Goal: Task Accomplishment & Management: Use online tool/utility

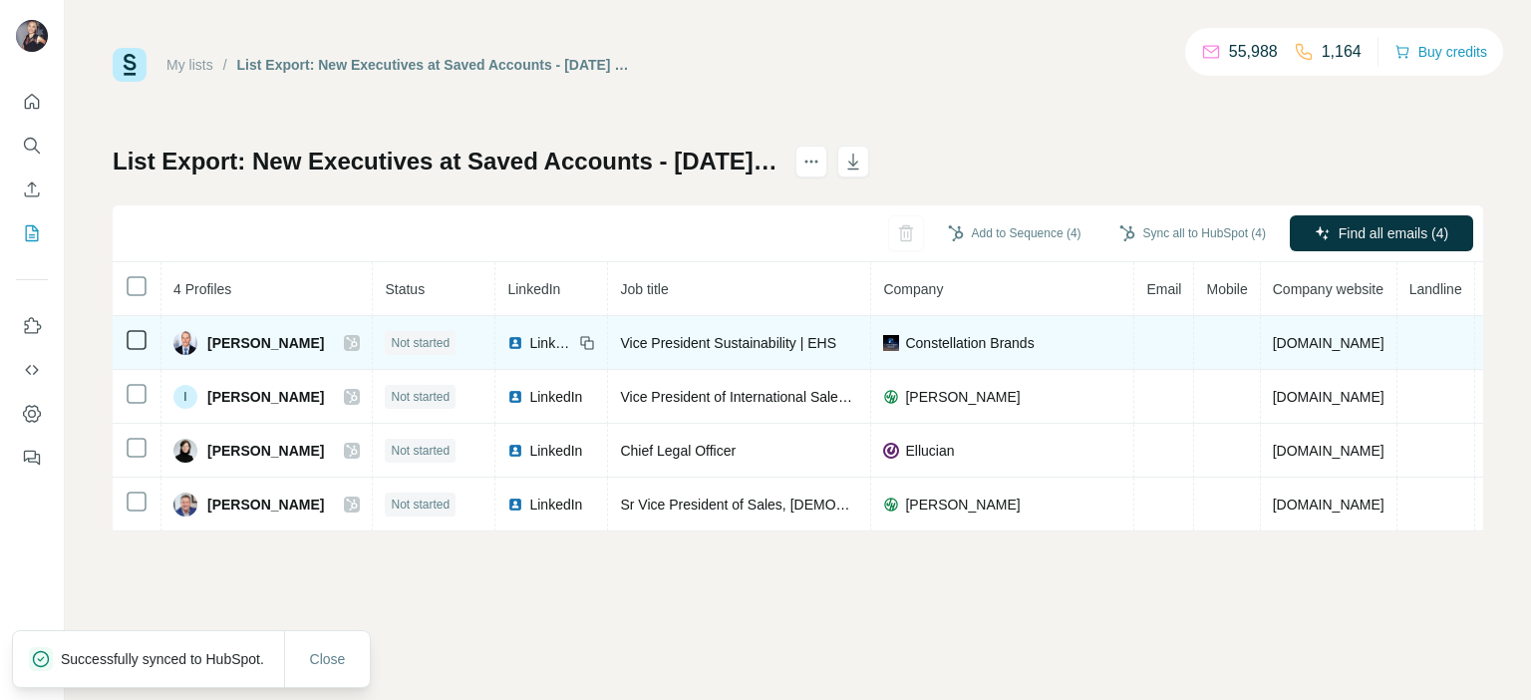
click at [529, 340] on span "LinkedIn" at bounding box center [551, 343] width 44 height 20
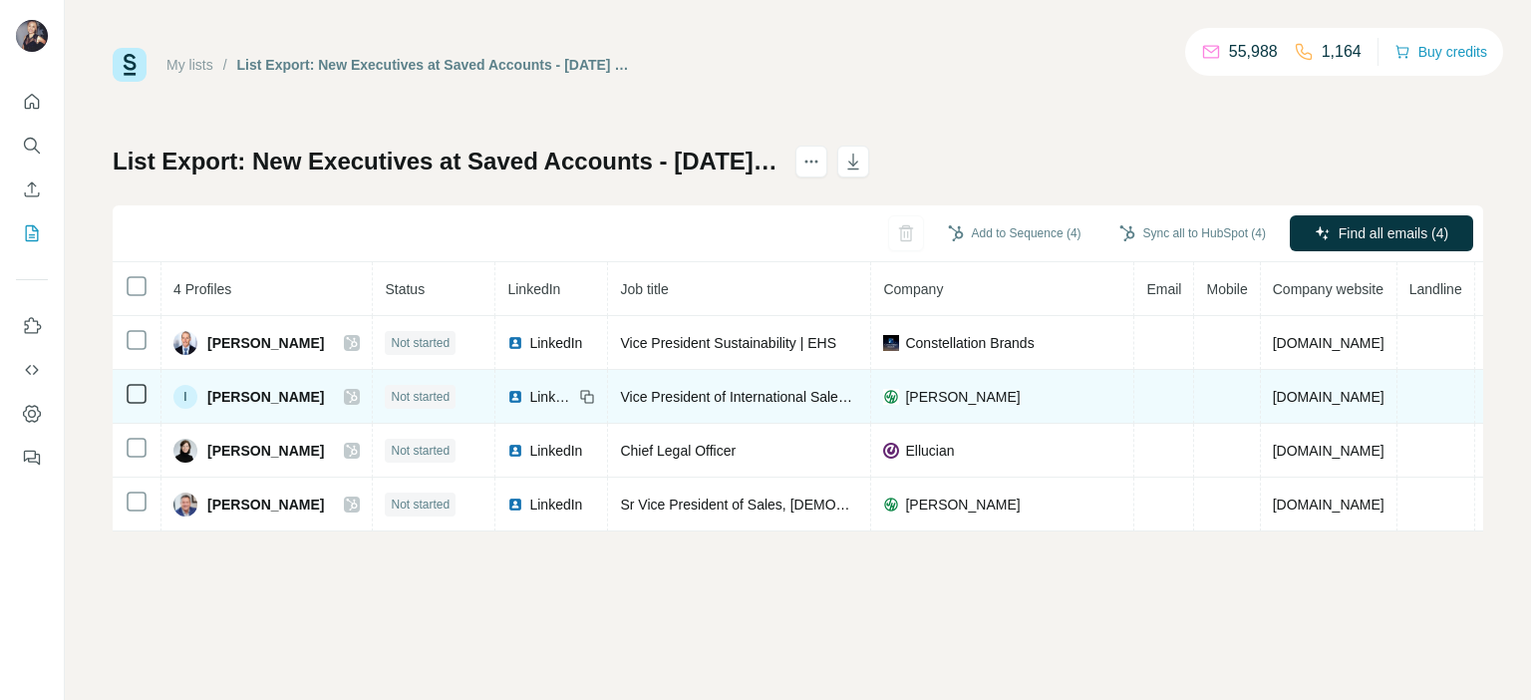
click at [529, 393] on span "LinkedIn" at bounding box center [551, 397] width 44 height 20
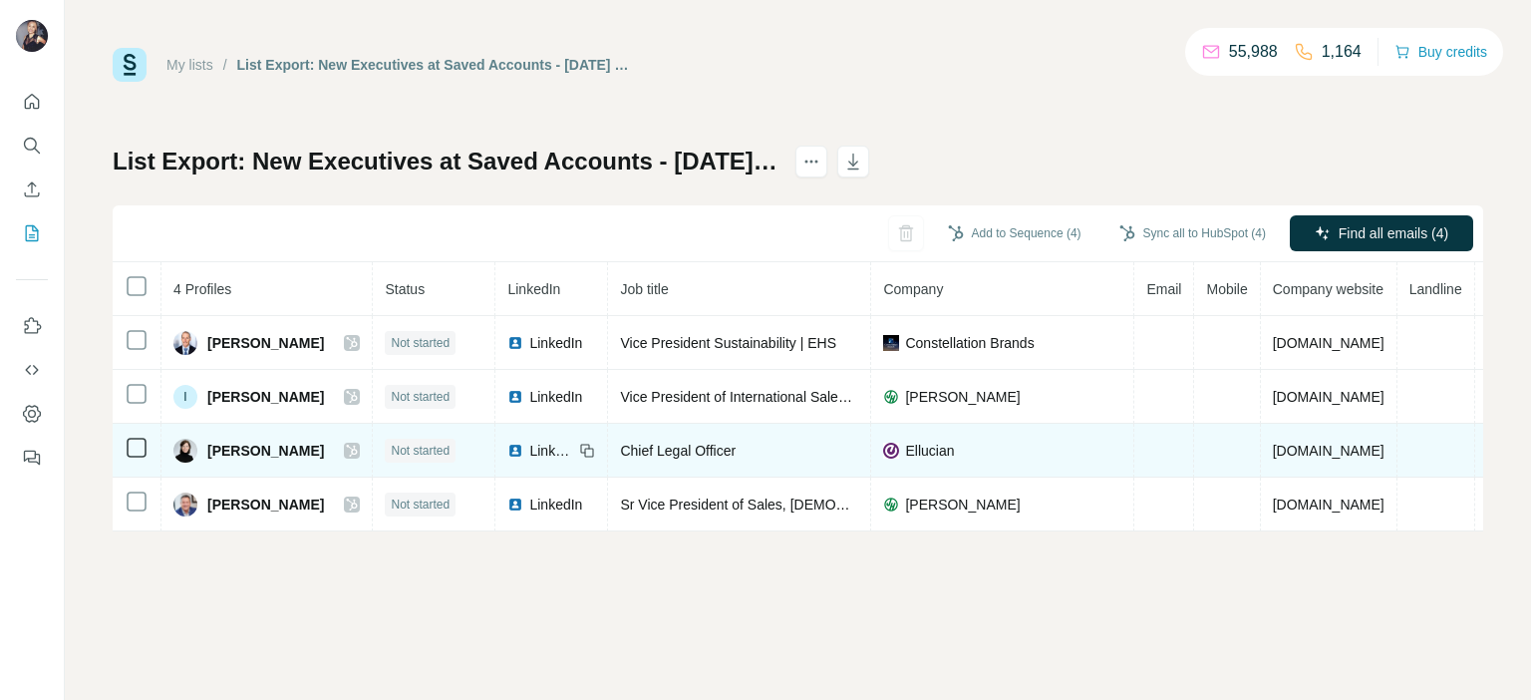
click at [534, 445] on span "LinkedIn" at bounding box center [551, 451] width 44 height 20
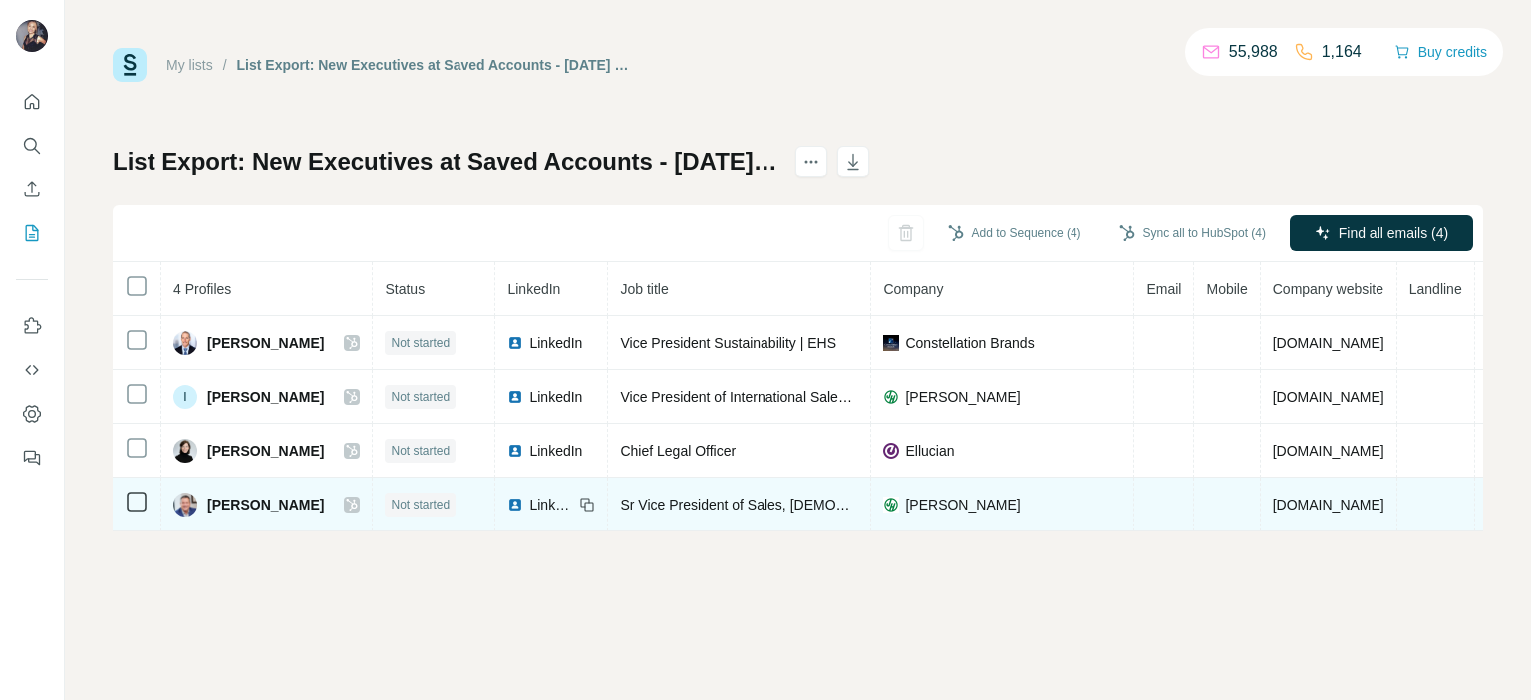
click at [516, 495] on div "LinkedIn" at bounding box center [540, 504] width 66 height 20
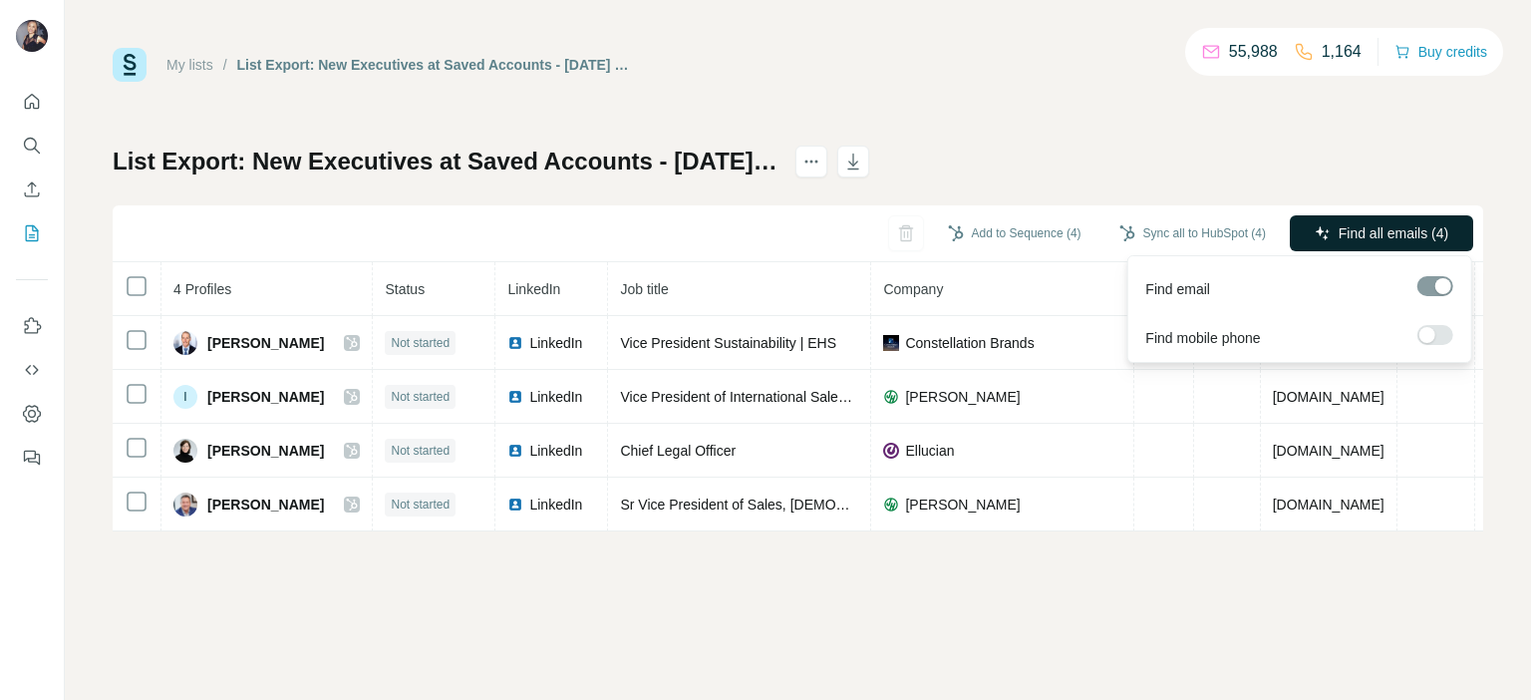
click at [1351, 236] on span "Find all emails (4)" at bounding box center [1394, 233] width 110 height 20
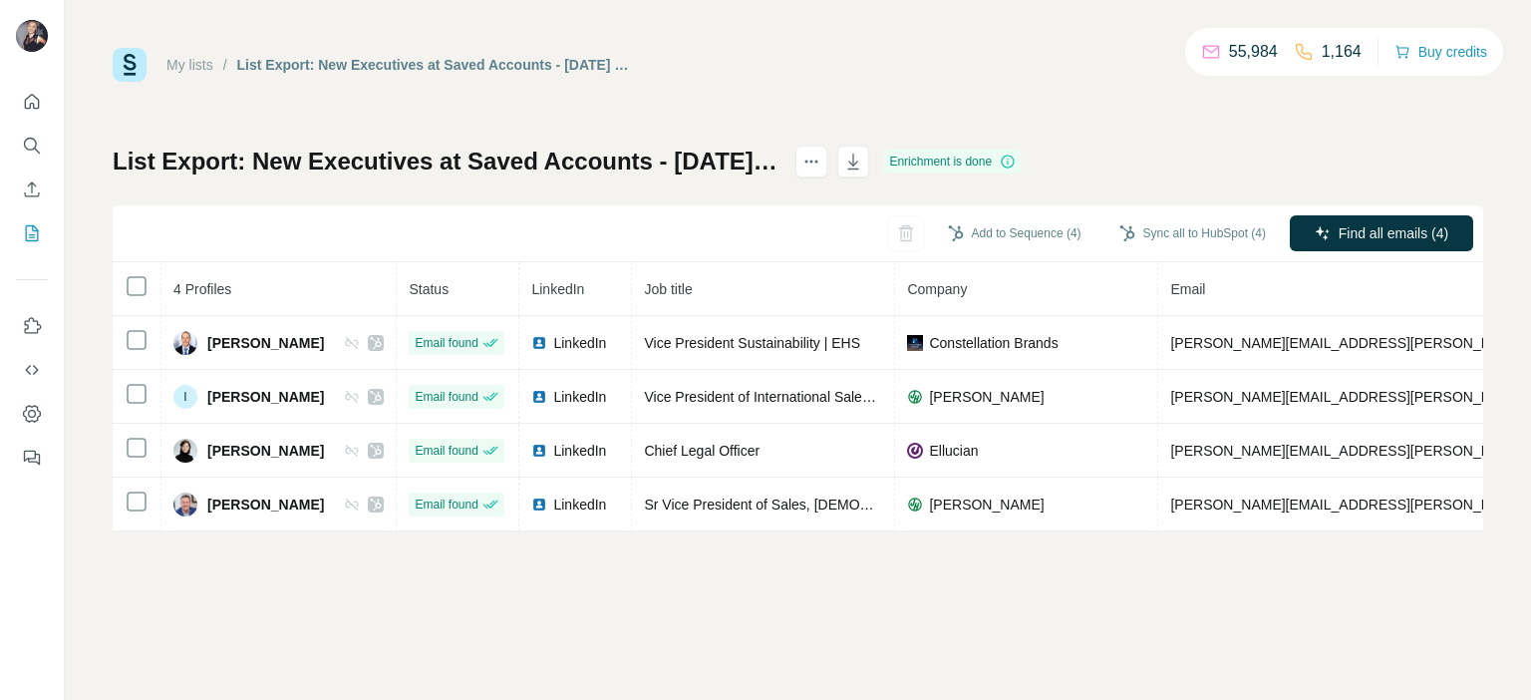
click at [1062, 236] on button "Add to Sequence (4)" at bounding box center [1014, 233] width 161 height 30
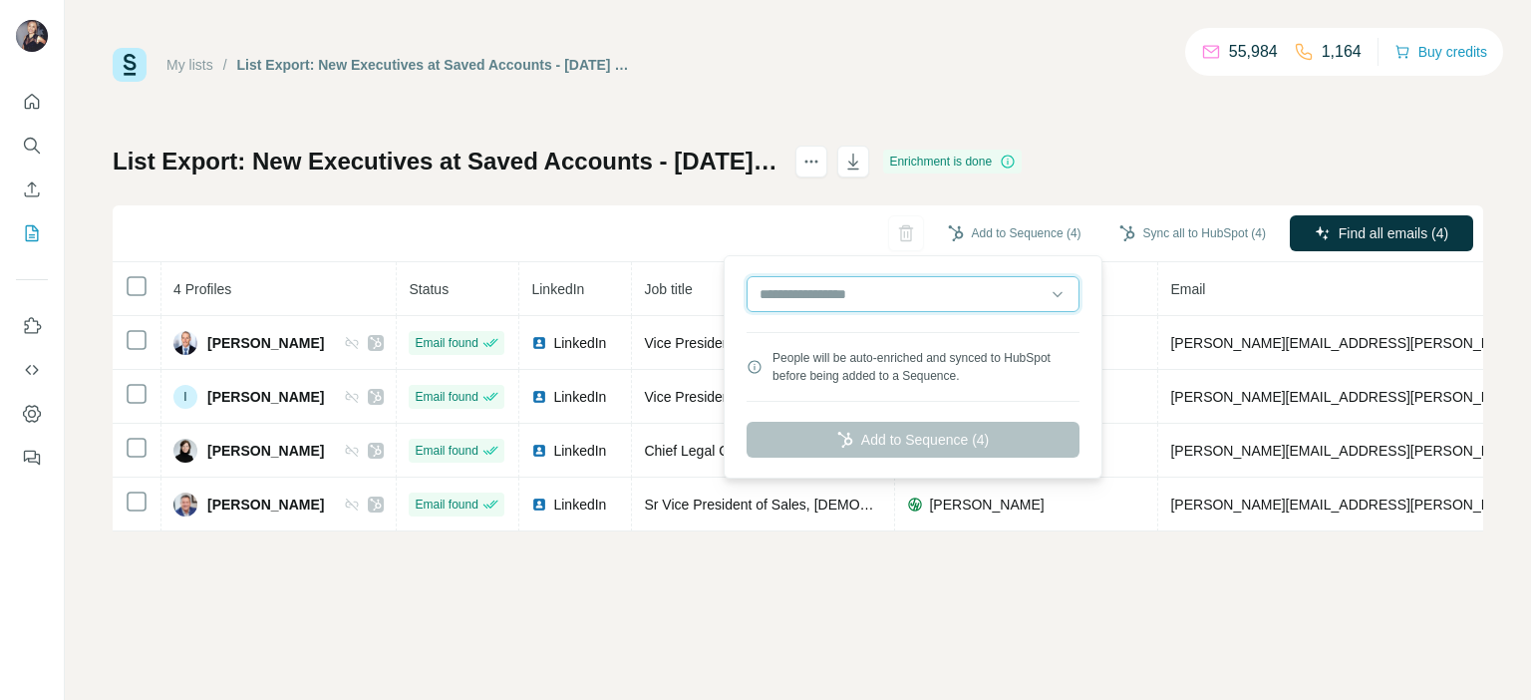
click at [1060, 292] on input "text" at bounding box center [912, 294] width 333 height 36
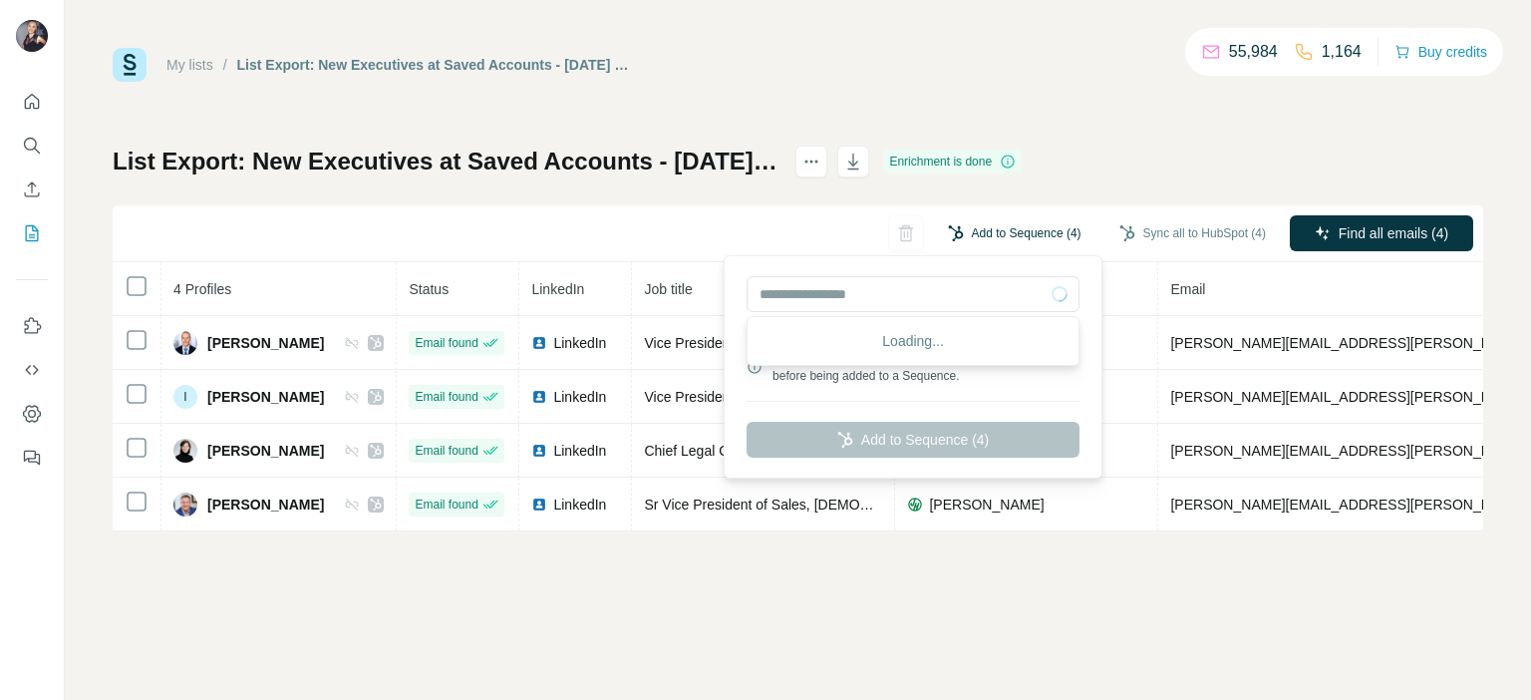
click at [1051, 242] on button "Add to Sequence (4)" at bounding box center [1014, 233] width 161 height 30
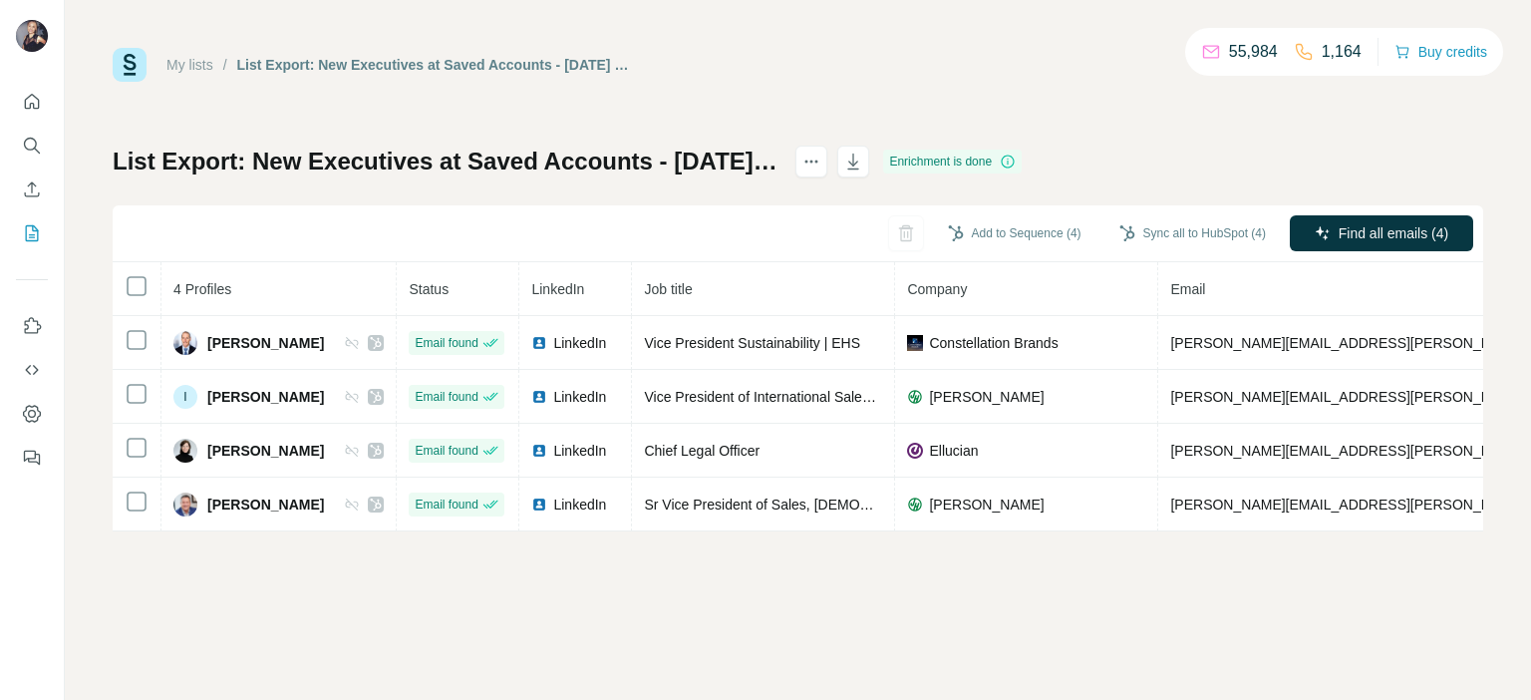
click at [1201, 189] on div "List Export: New Executives at Saved Accounts - 01/10/2025 18:11 Enrichment is …" at bounding box center [798, 339] width 1370 height 386
click at [1239, 229] on button "Sync all to HubSpot (4)" at bounding box center [1192, 233] width 174 height 30
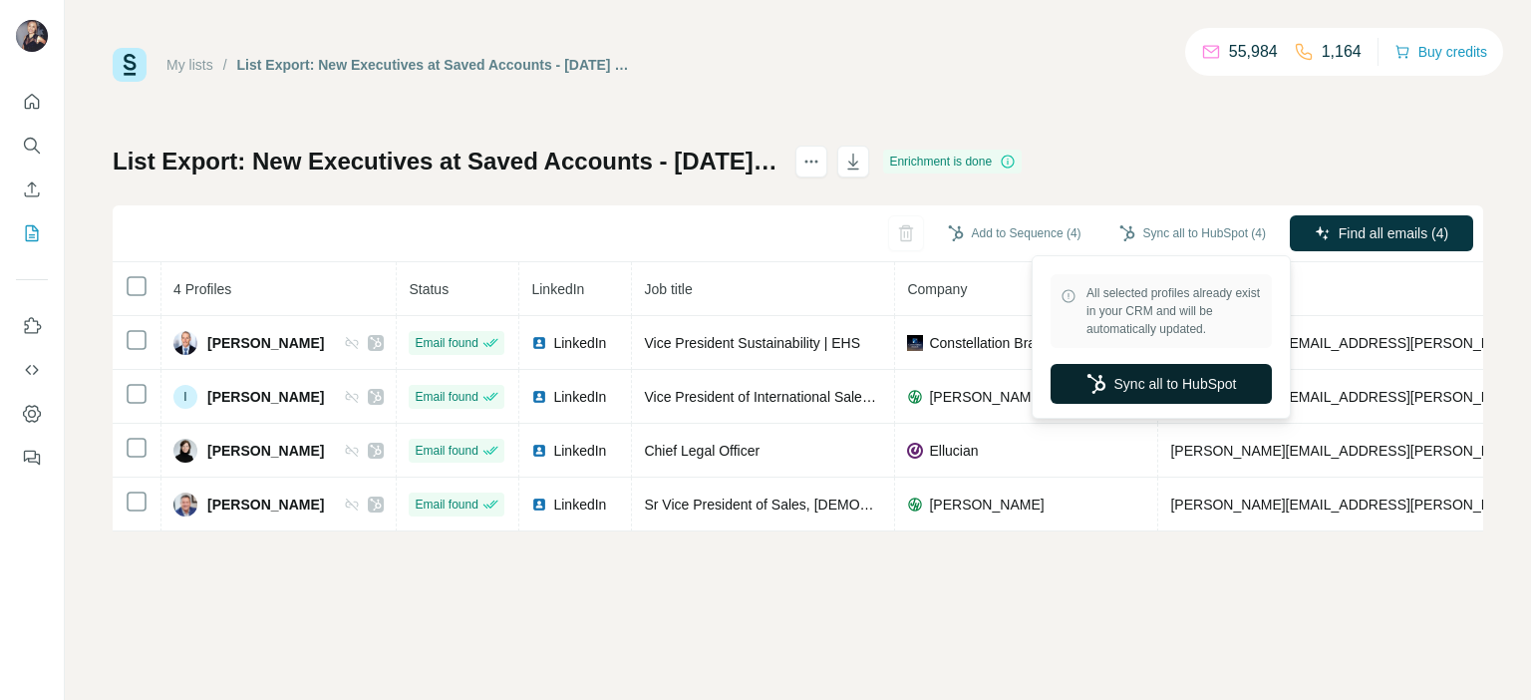
click at [1144, 377] on button "Sync all to HubSpot" at bounding box center [1160, 384] width 221 height 40
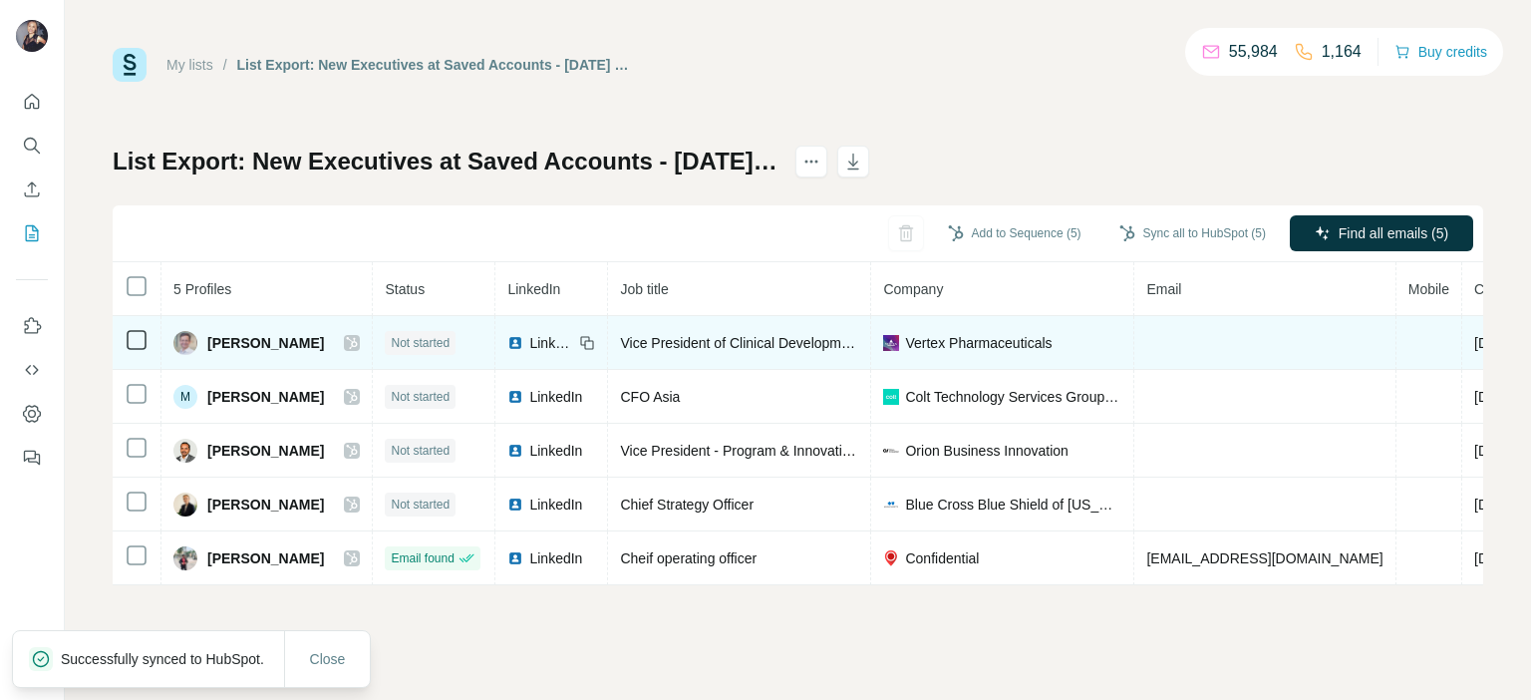
click at [534, 349] on span "LinkedIn" at bounding box center [551, 343] width 44 height 20
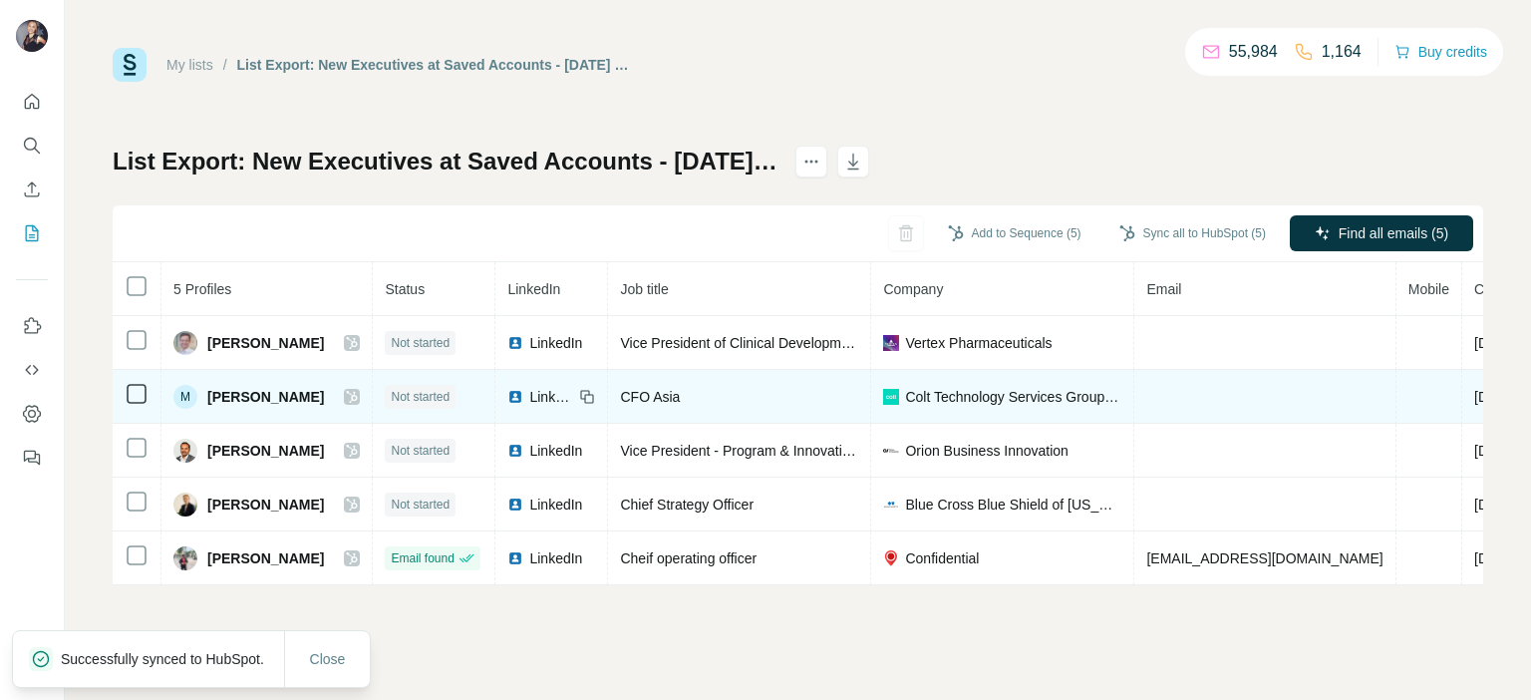
click at [537, 400] on span "LinkedIn" at bounding box center [551, 397] width 44 height 20
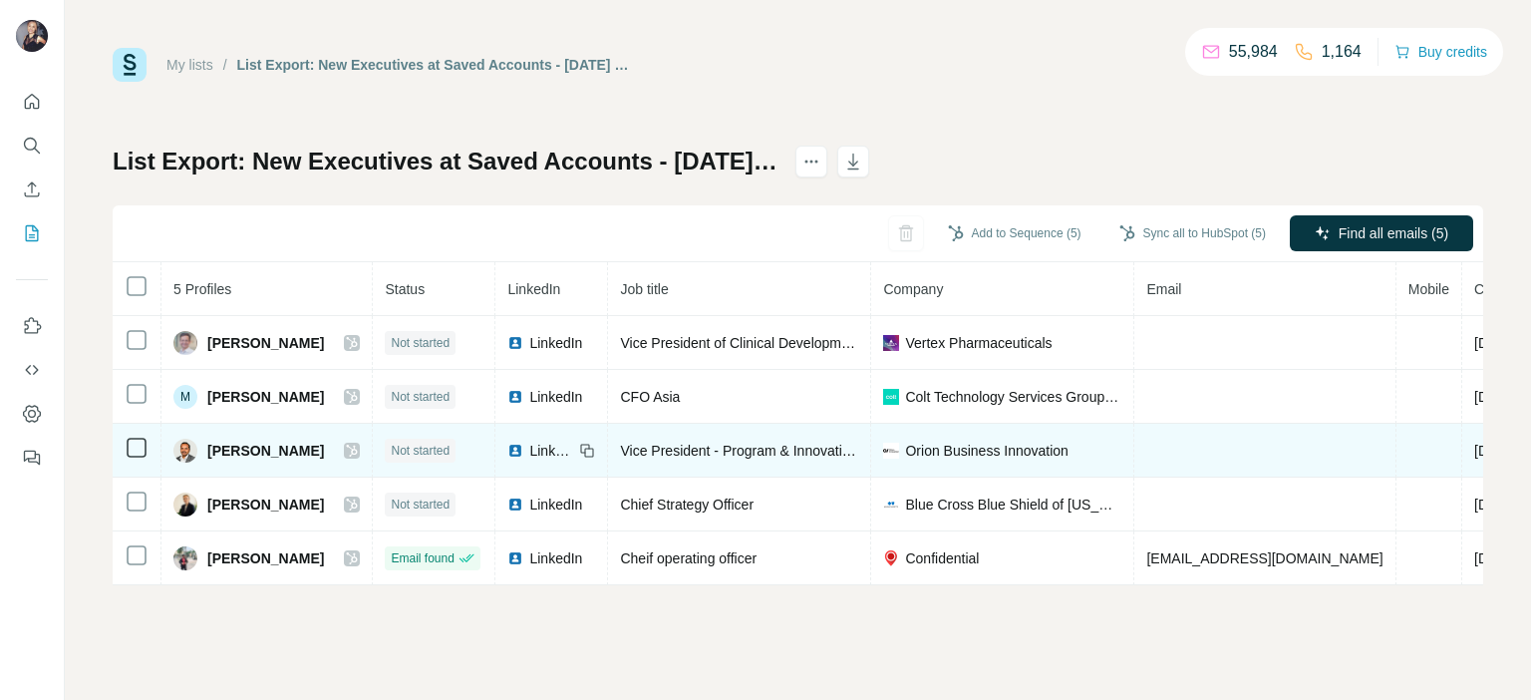
click at [520, 447] on div "LinkedIn" at bounding box center [540, 451] width 66 height 20
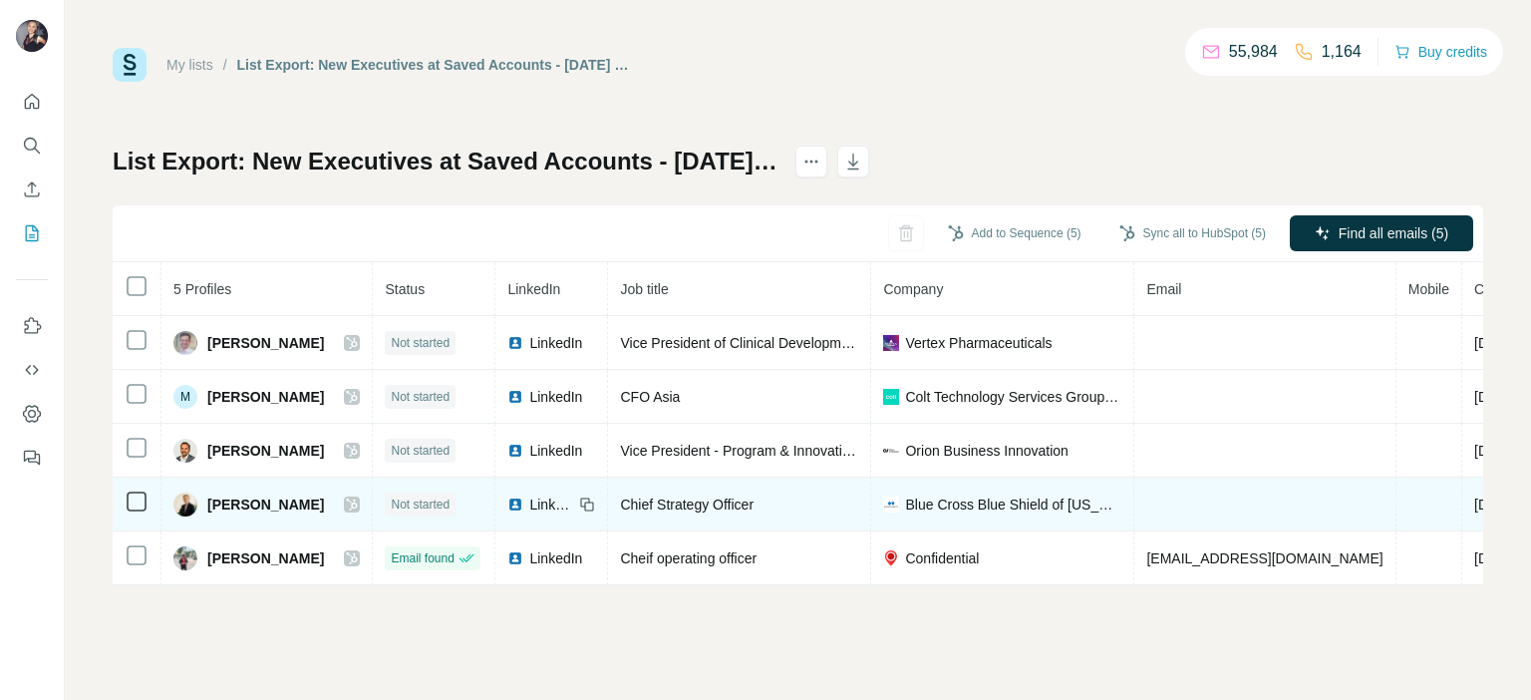
click at [543, 503] on span "LinkedIn" at bounding box center [551, 504] width 44 height 20
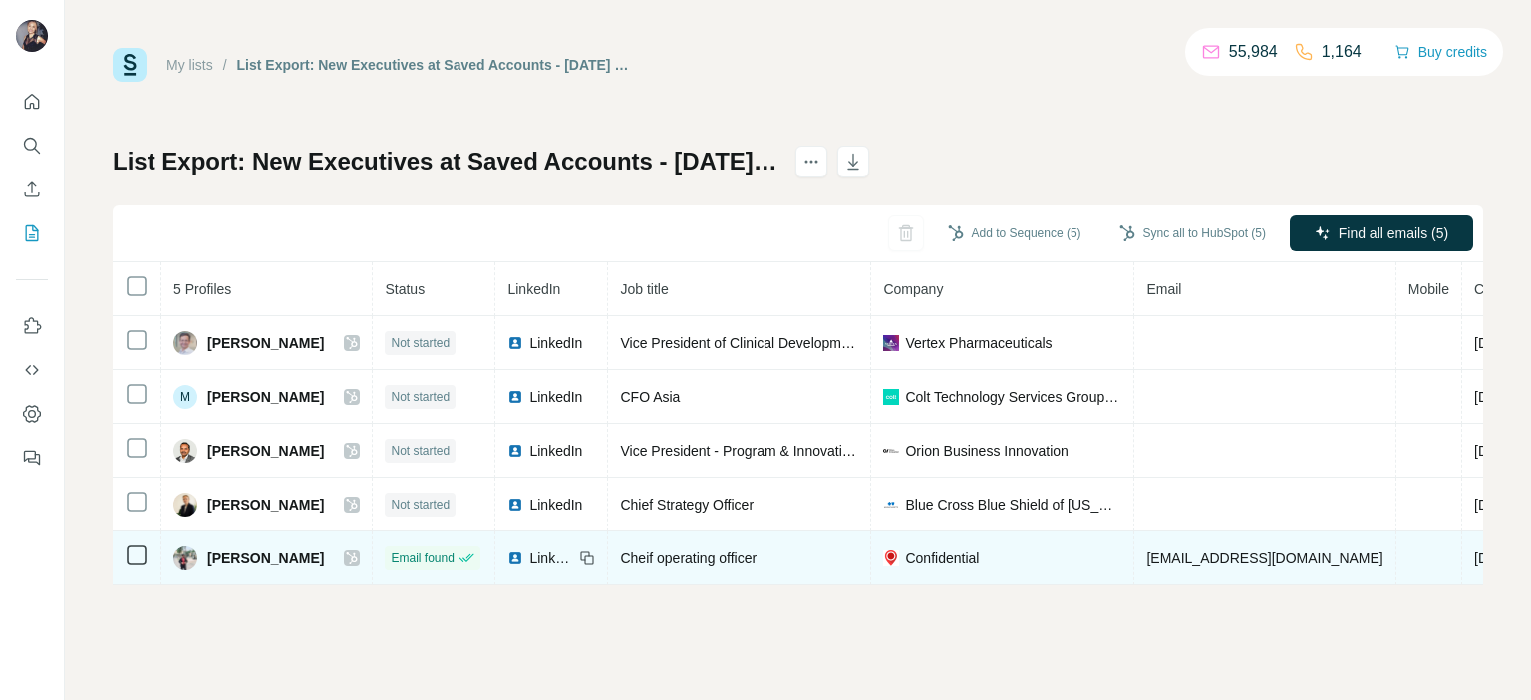
click at [529, 559] on span "LinkedIn" at bounding box center [551, 558] width 44 height 20
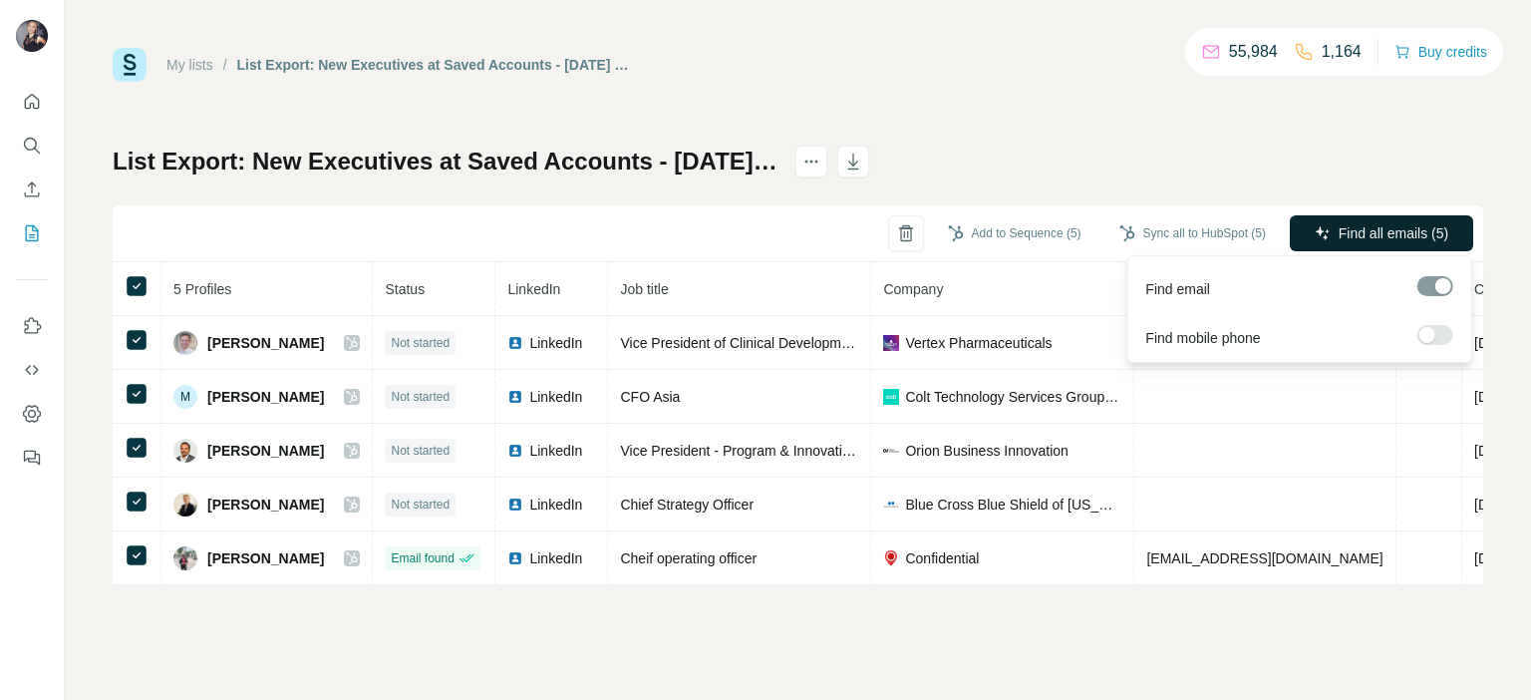
click at [1351, 240] on span "Find all emails (5)" at bounding box center [1394, 233] width 110 height 20
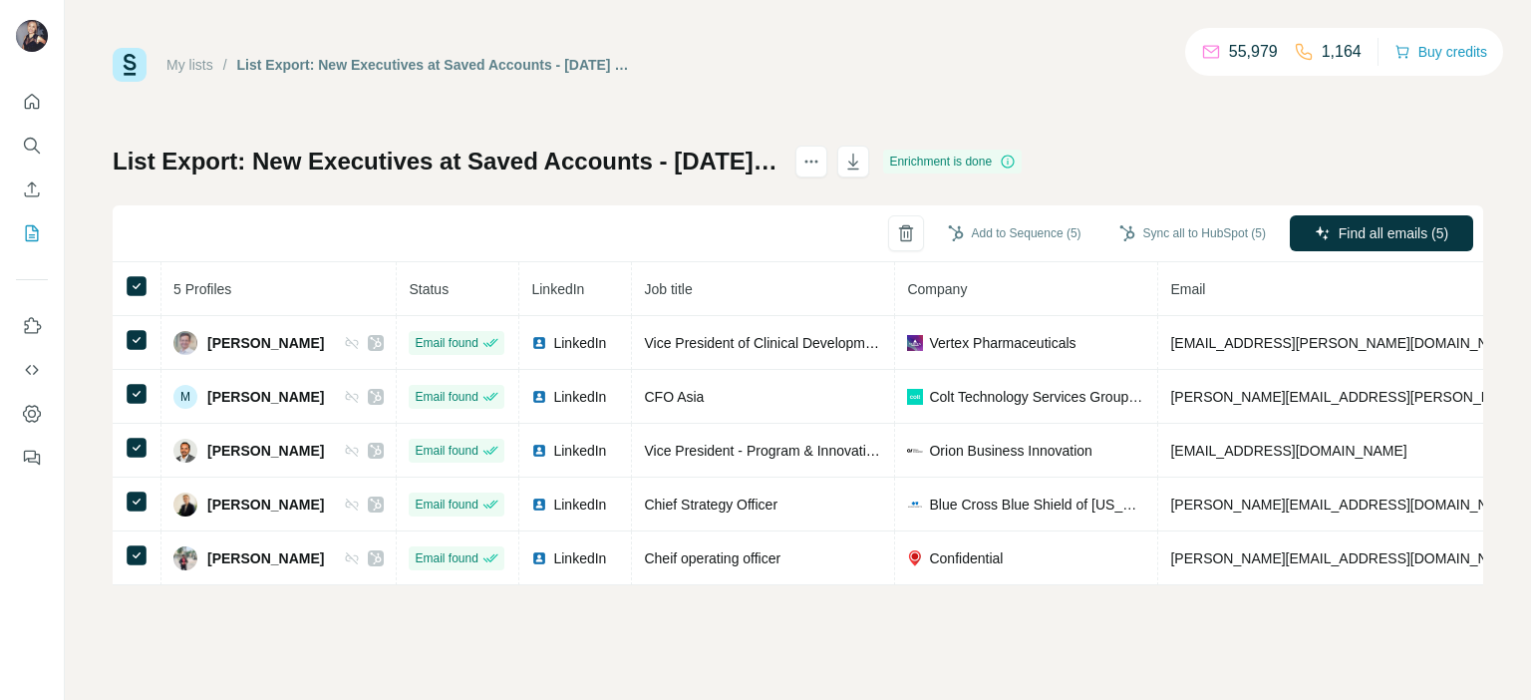
click at [1238, 231] on button "Sync all to HubSpot (5)" at bounding box center [1192, 233] width 174 height 30
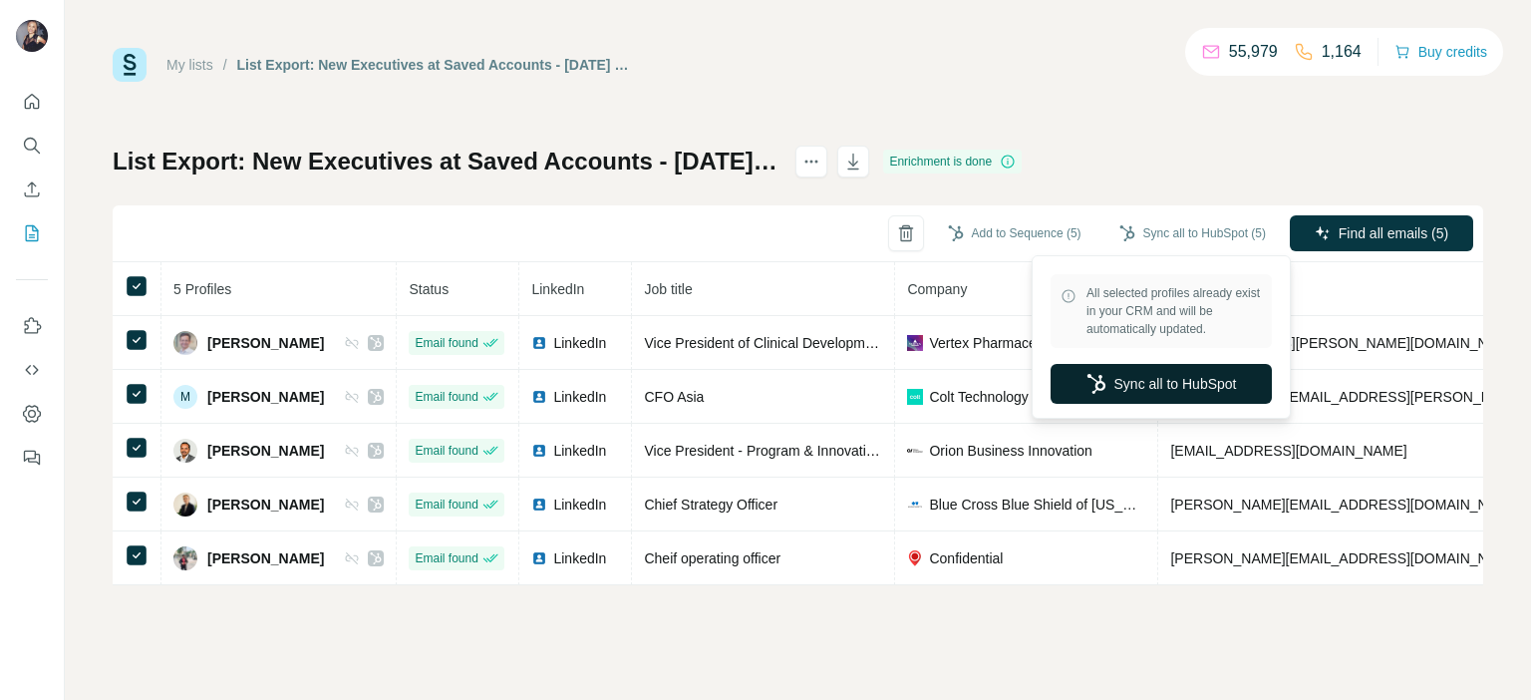
click at [1212, 372] on button "Sync all to HubSpot" at bounding box center [1160, 384] width 221 height 40
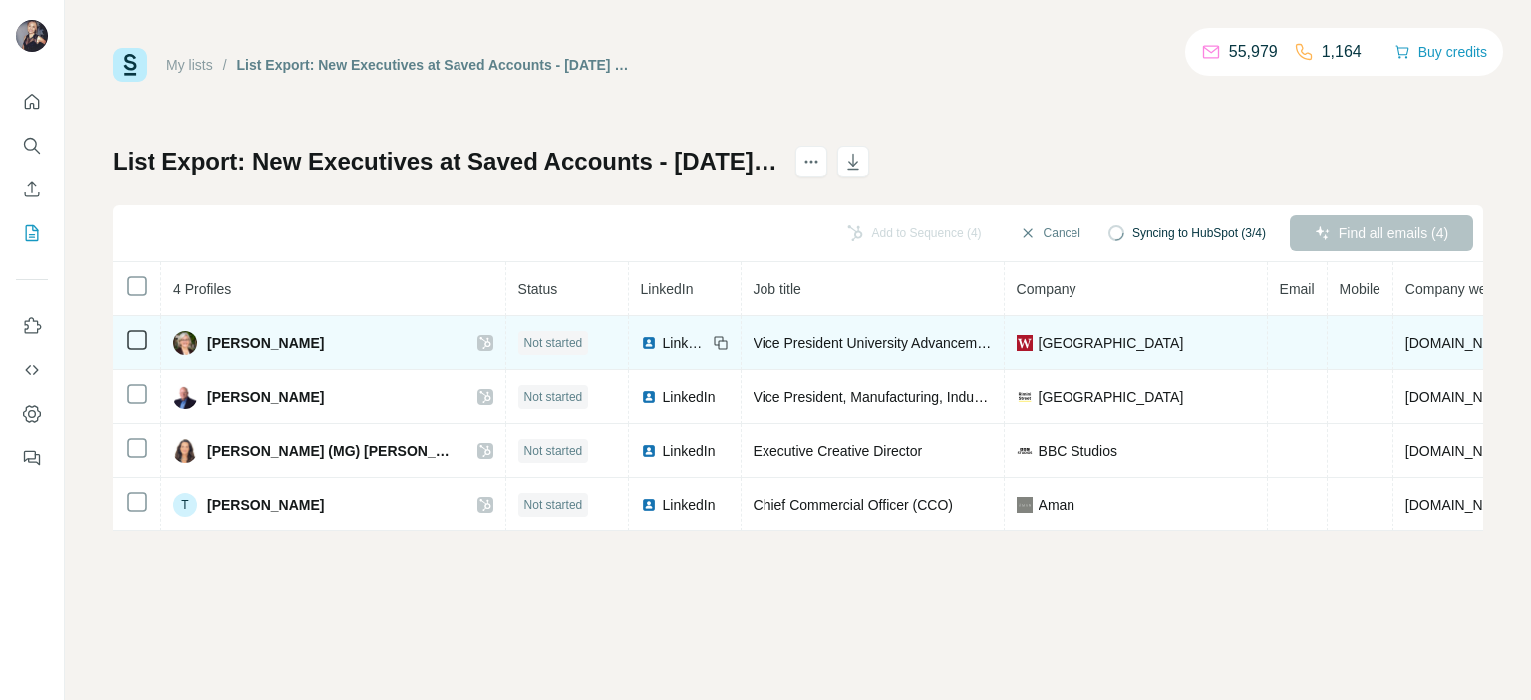
click at [663, 340] on span "LinkedIn" at bounding box center [685, 343] width 44 height 20
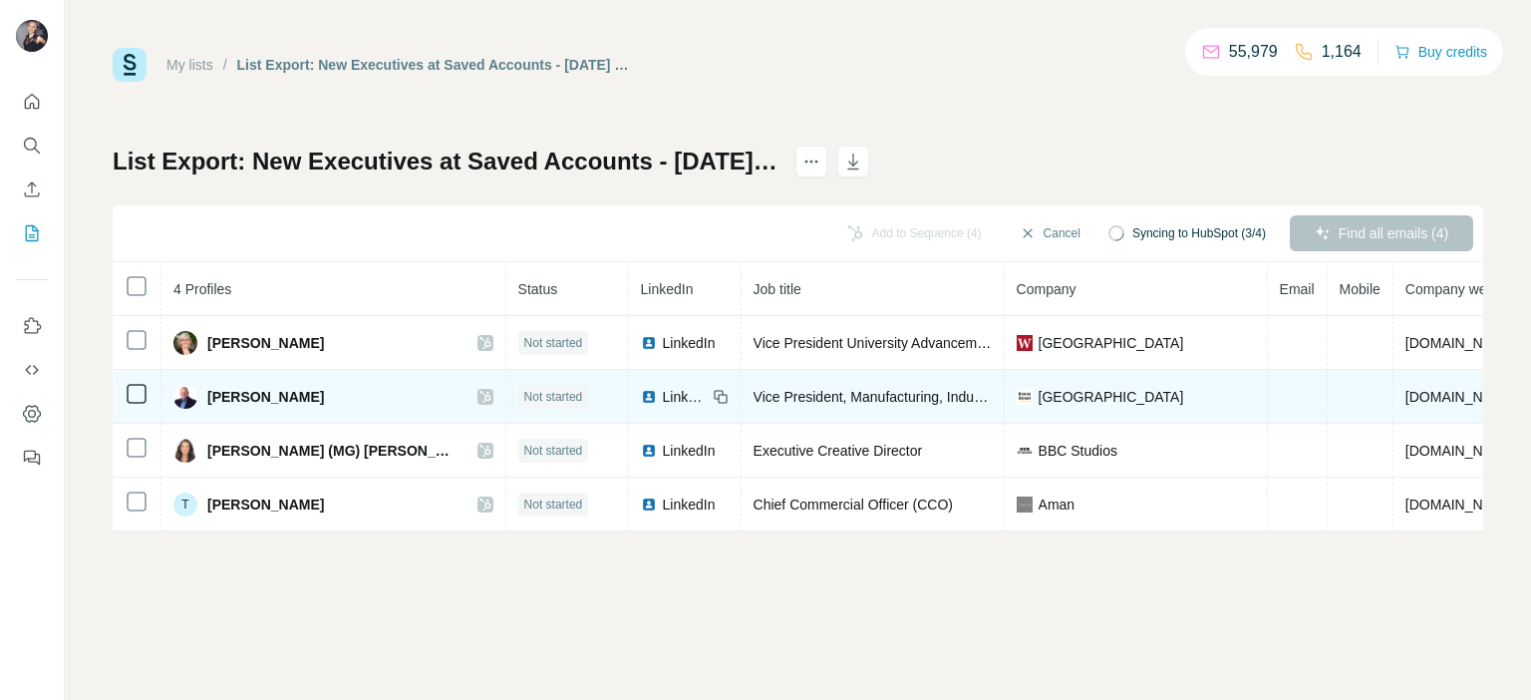
click at [663, 390] on span "LinkedIn" at bounding box center [685, 397] width 44 height 20
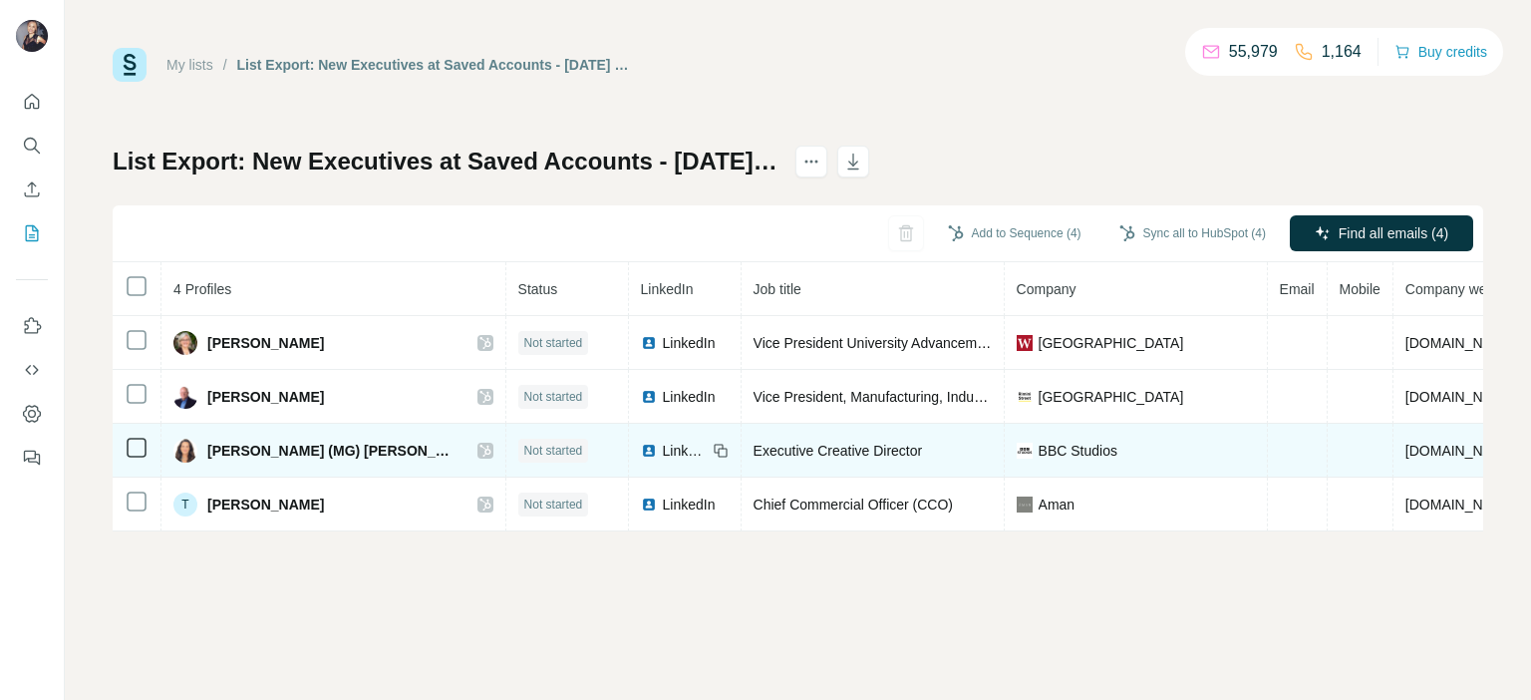
click at [663, 450] on span "LinkedIn" at bounding box center [685, 451] width 44 height 20
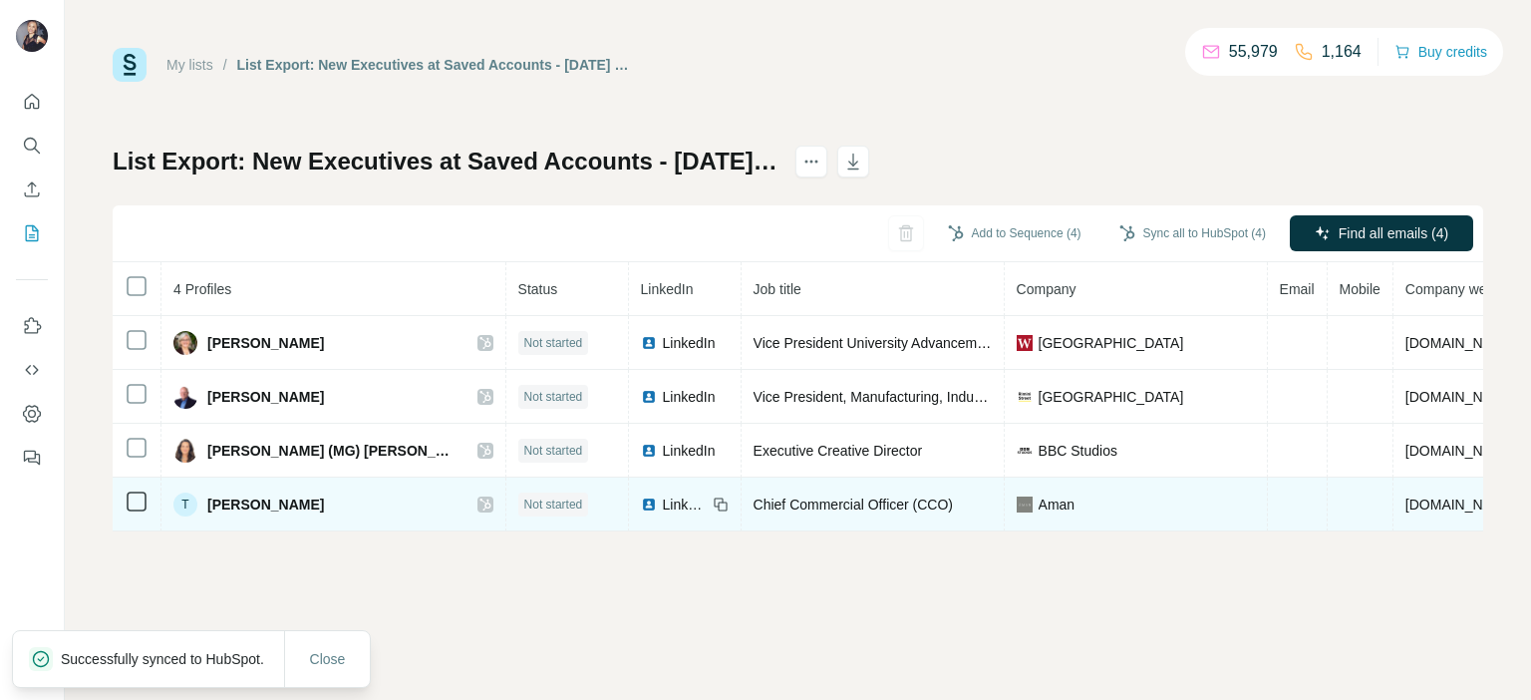
click at [663, 501] on span "LinkedIn" at bounding box center [685, 504] width 44 height 20
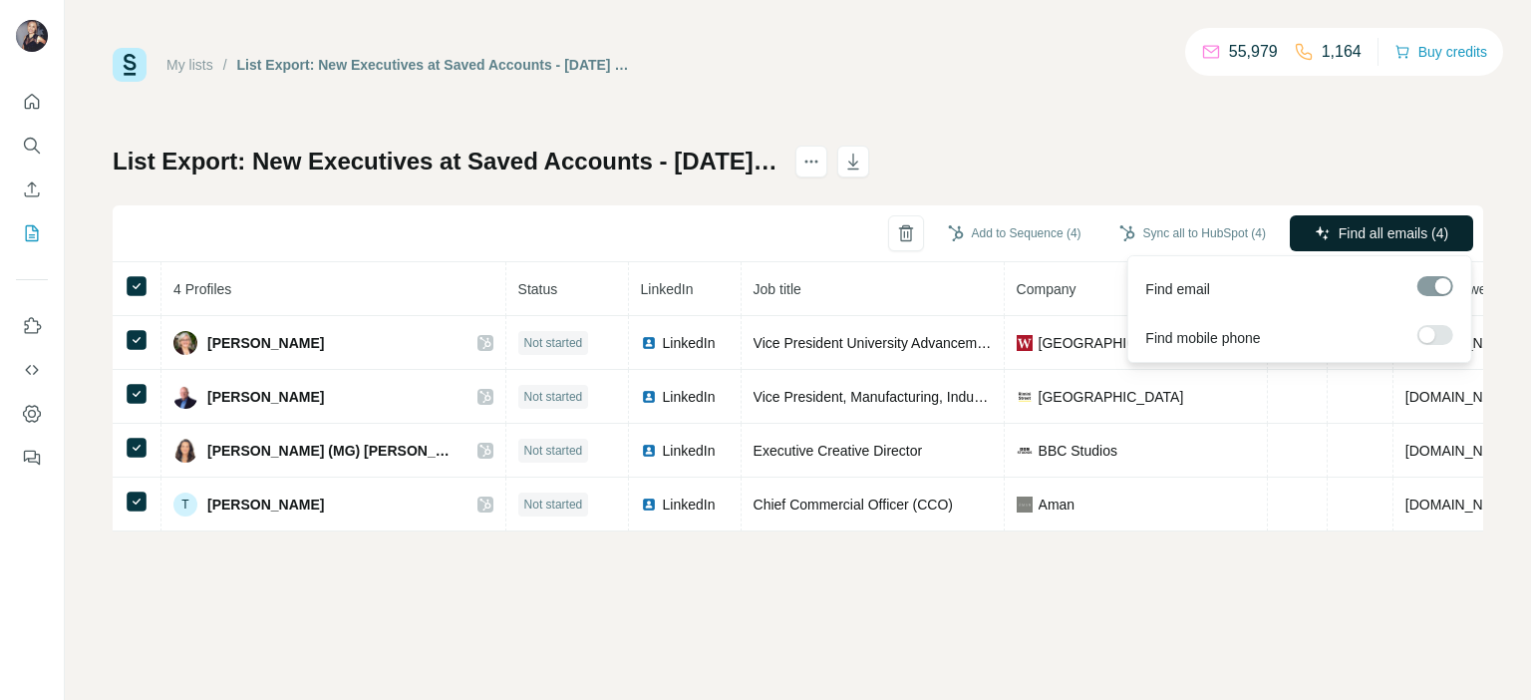
click at [1363, 225] on span "Find all emails (4)" at bounding box center [1394, 233] width 110 height 20
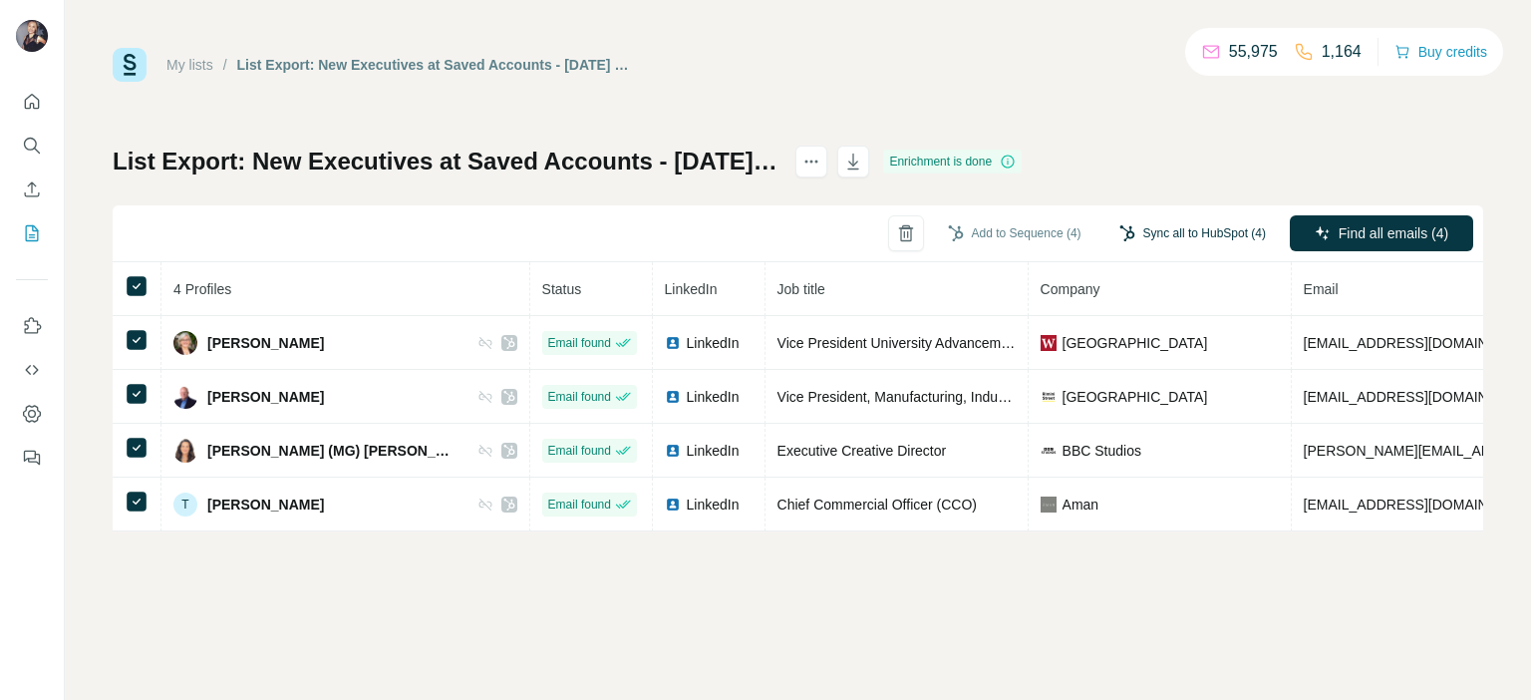
click at [1236, 246] on button "Sync all to HubSpot (4)" at bounding box center [1192, 233] width 174 height 30
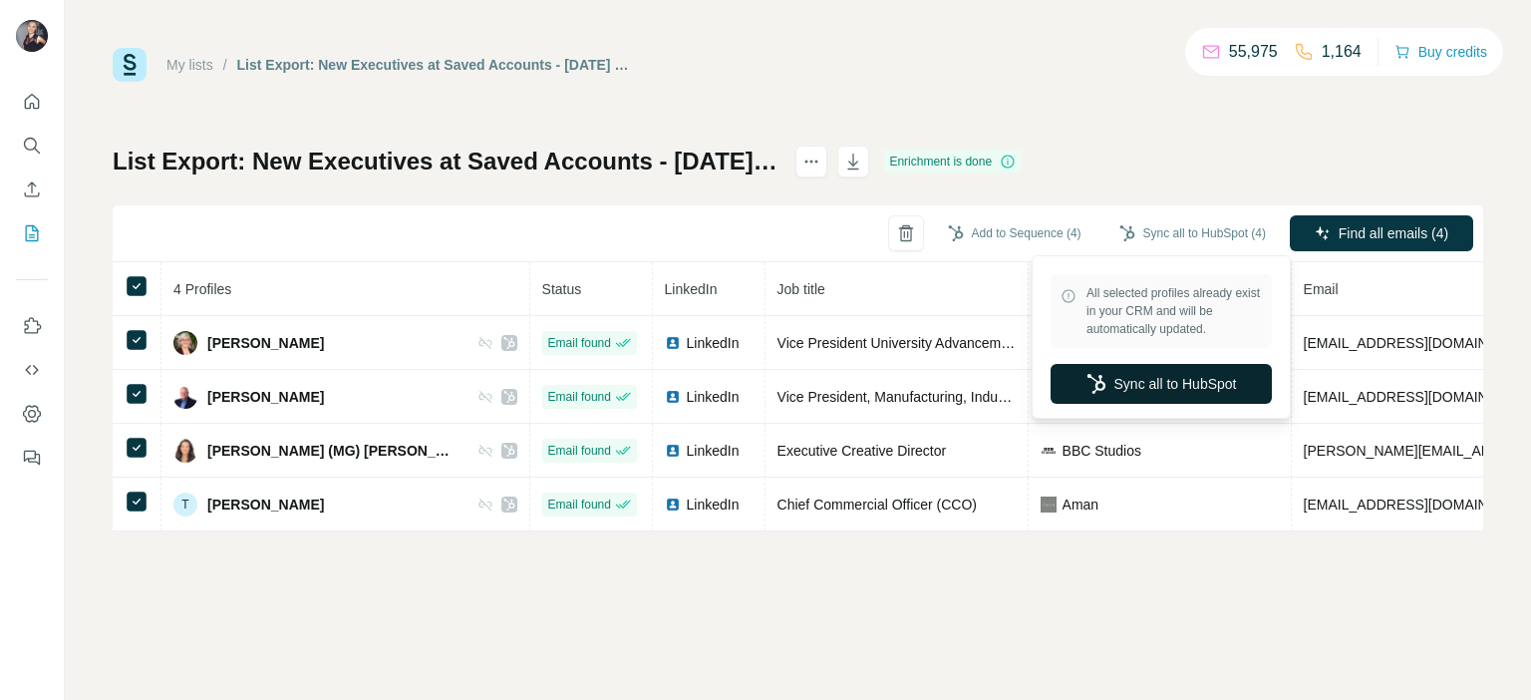
click at [1184, 392] on button "Sync all to HubSpot" at bounding box center [1160, 384] width 221 height 40
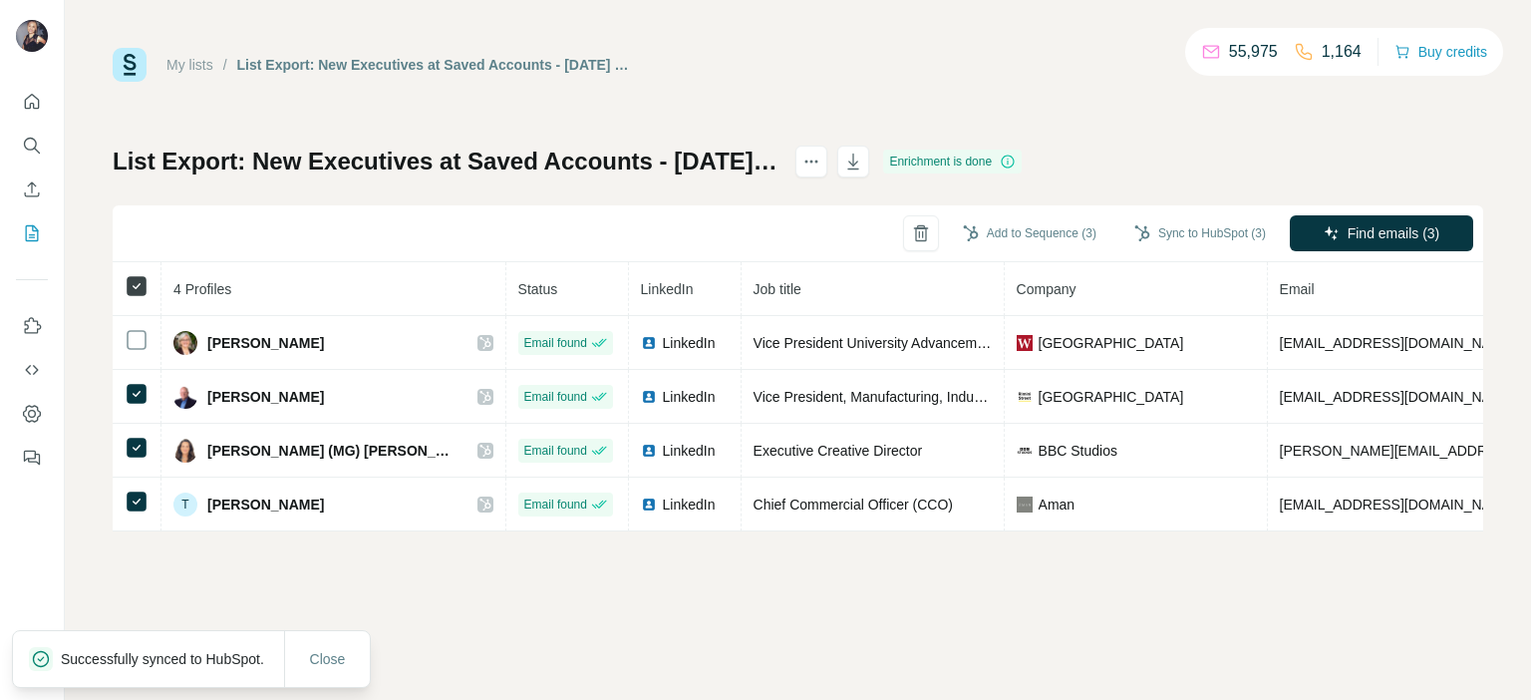
click at [140, 274] on icon at bounding box center [137, 286] width 24 height 24
click at [911, 238] on icon "button" at bounding box center [921, 233] width 20 height 20
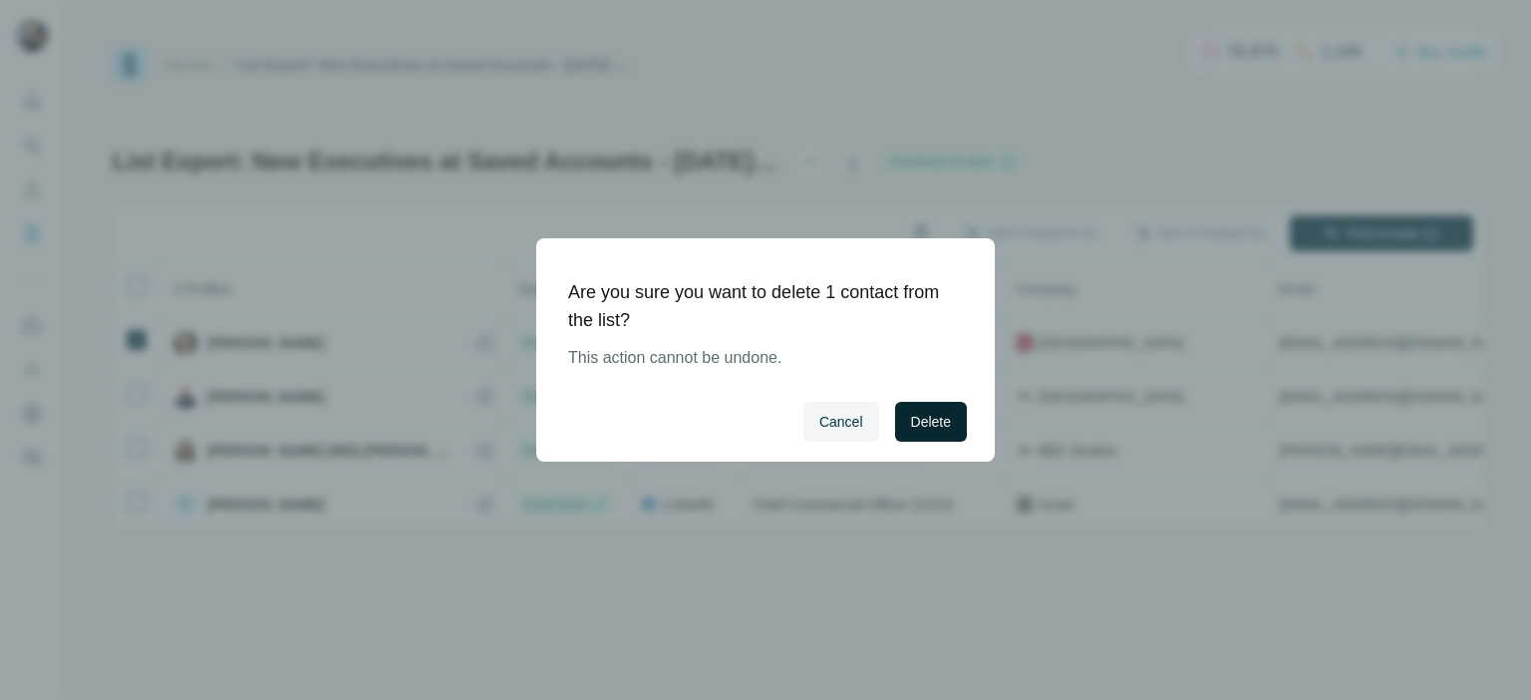
click at [919, 422] on span "Delete" at bounding box center [931, 422] width 40 height 20
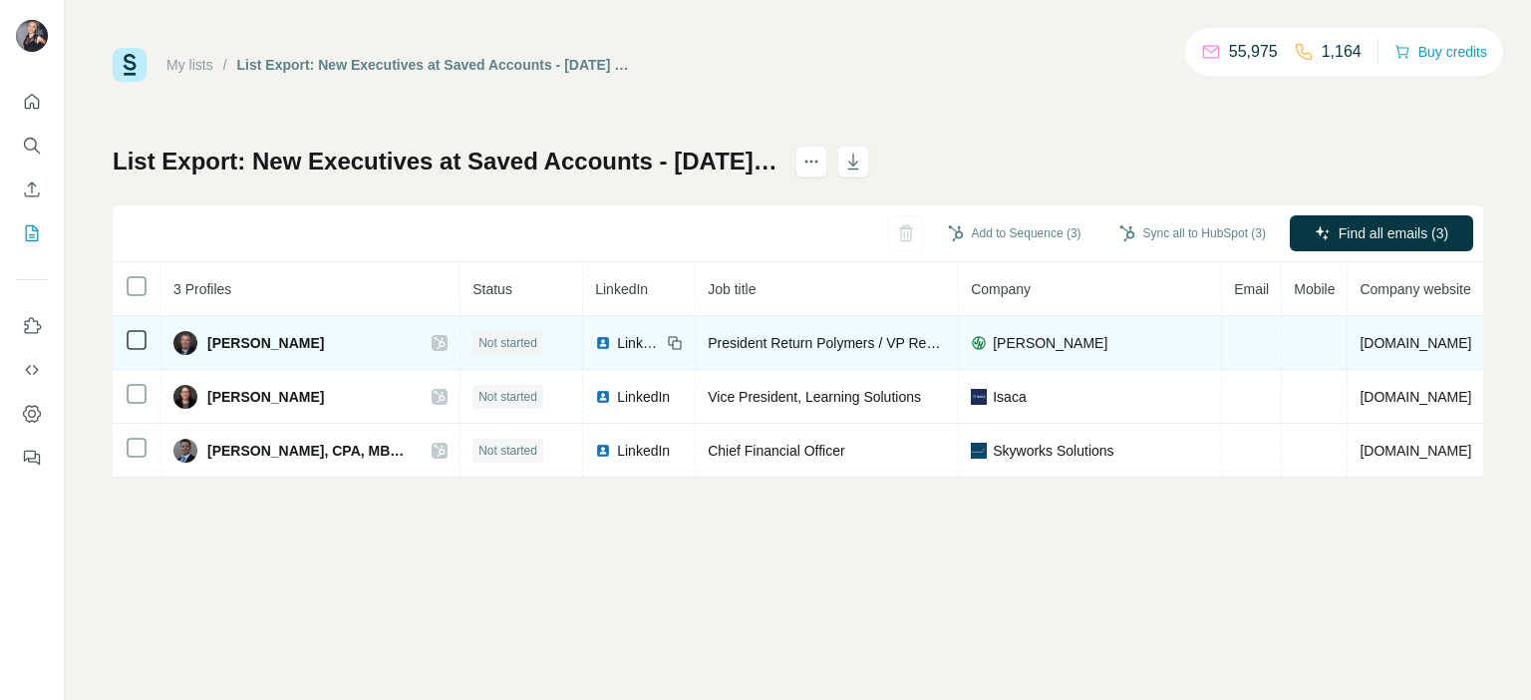
click at [617, 340] on span "LinkedIn" at bounding box center [639, 343] width 44 height 20
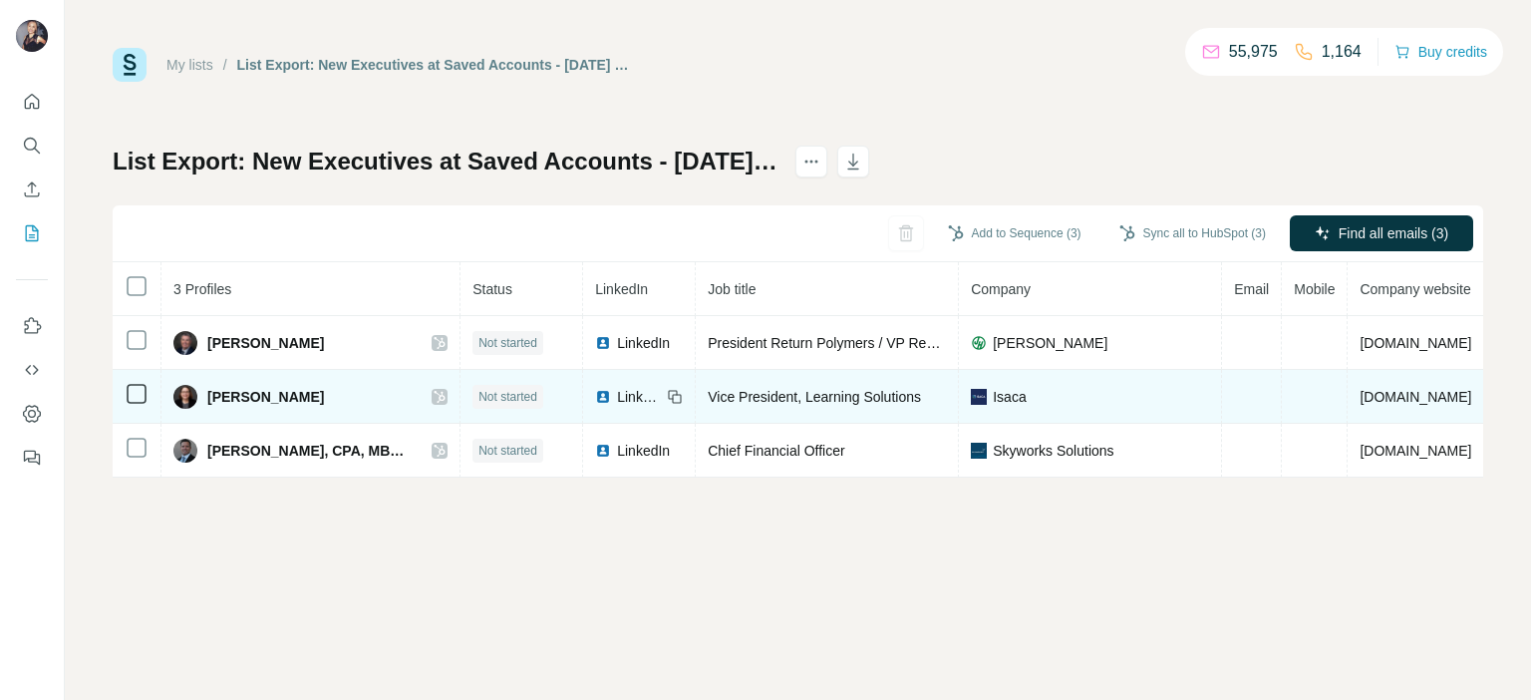
click at [617, 395] on span "LinkedIn" at bounding box center [639, 397] width 44 height 20
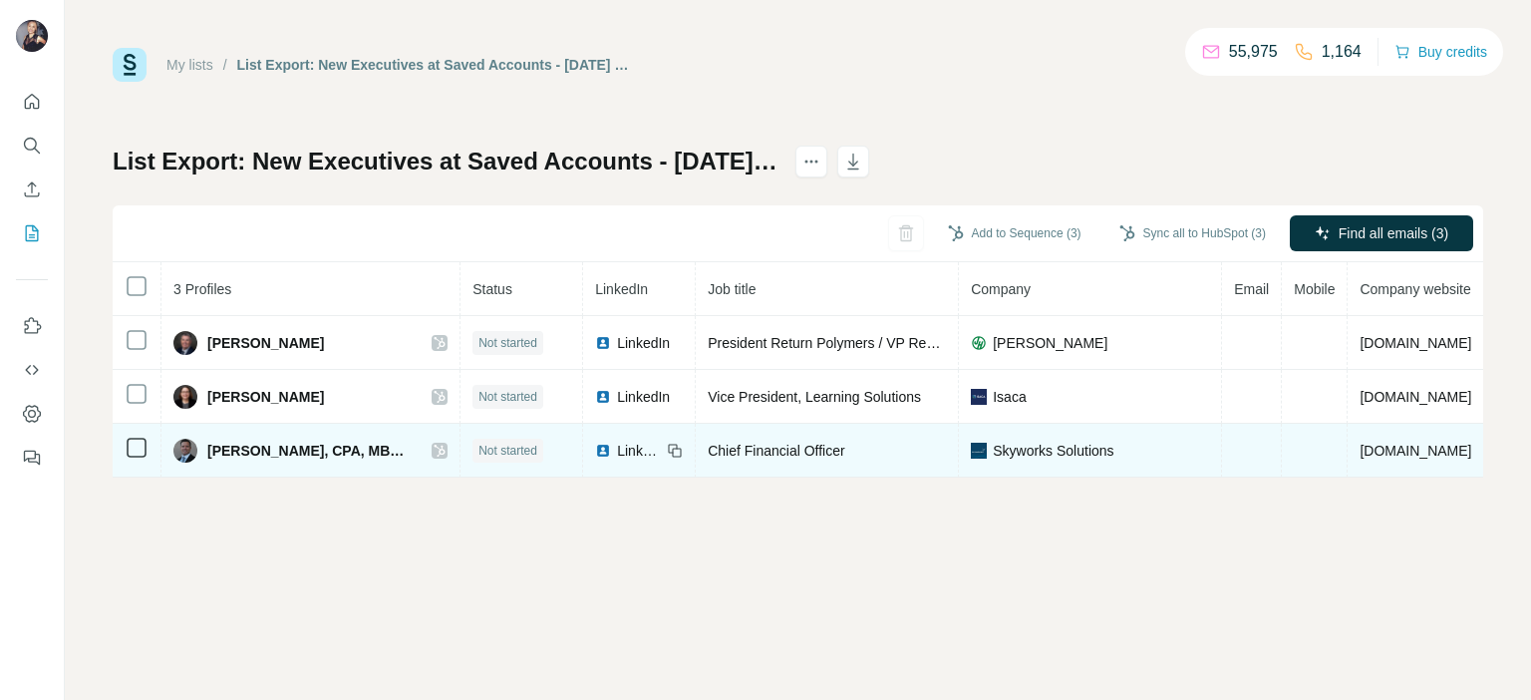
click at [617, 448] on span "LinkedIn" at bounding box center [639, 451] width 44 height 20
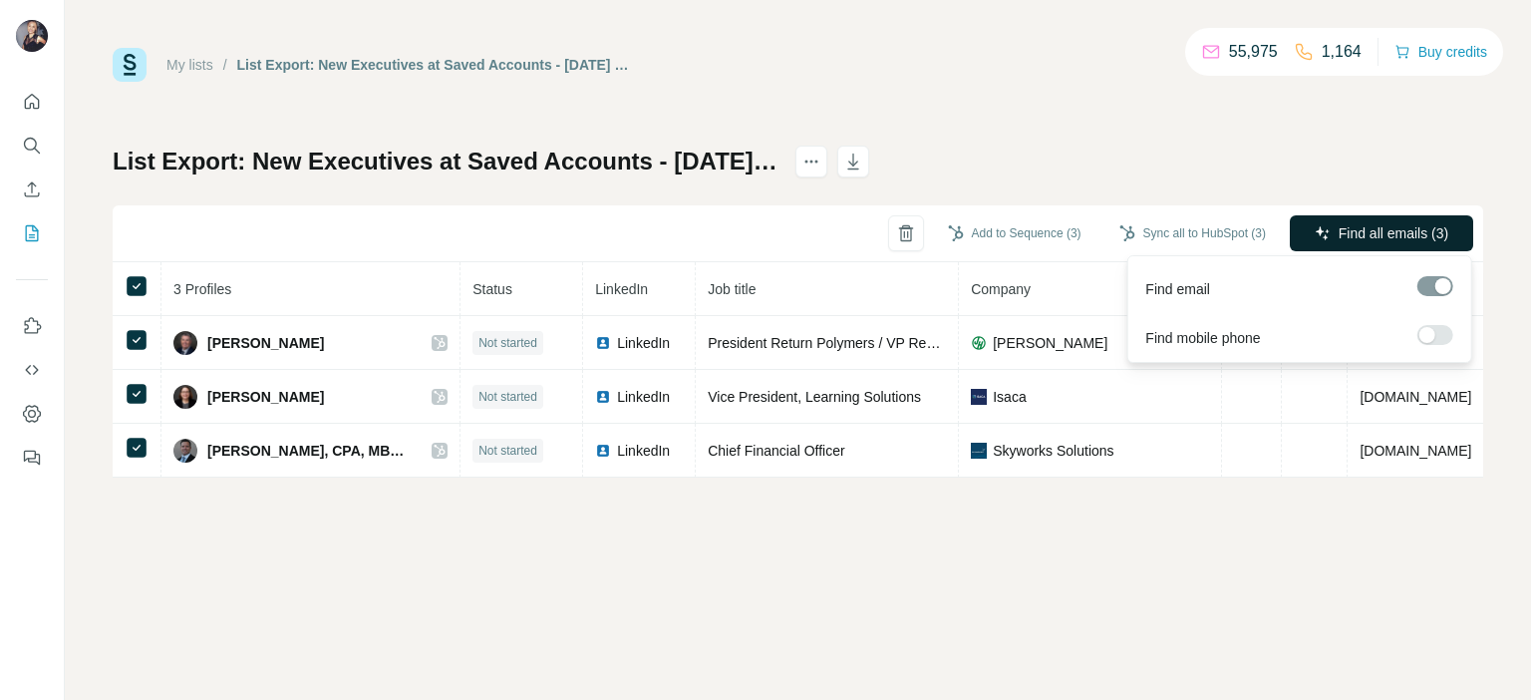
click at [1418, 232] on span "Find all emails (3)" at bounding box center [1394, 233] width 110 height 20
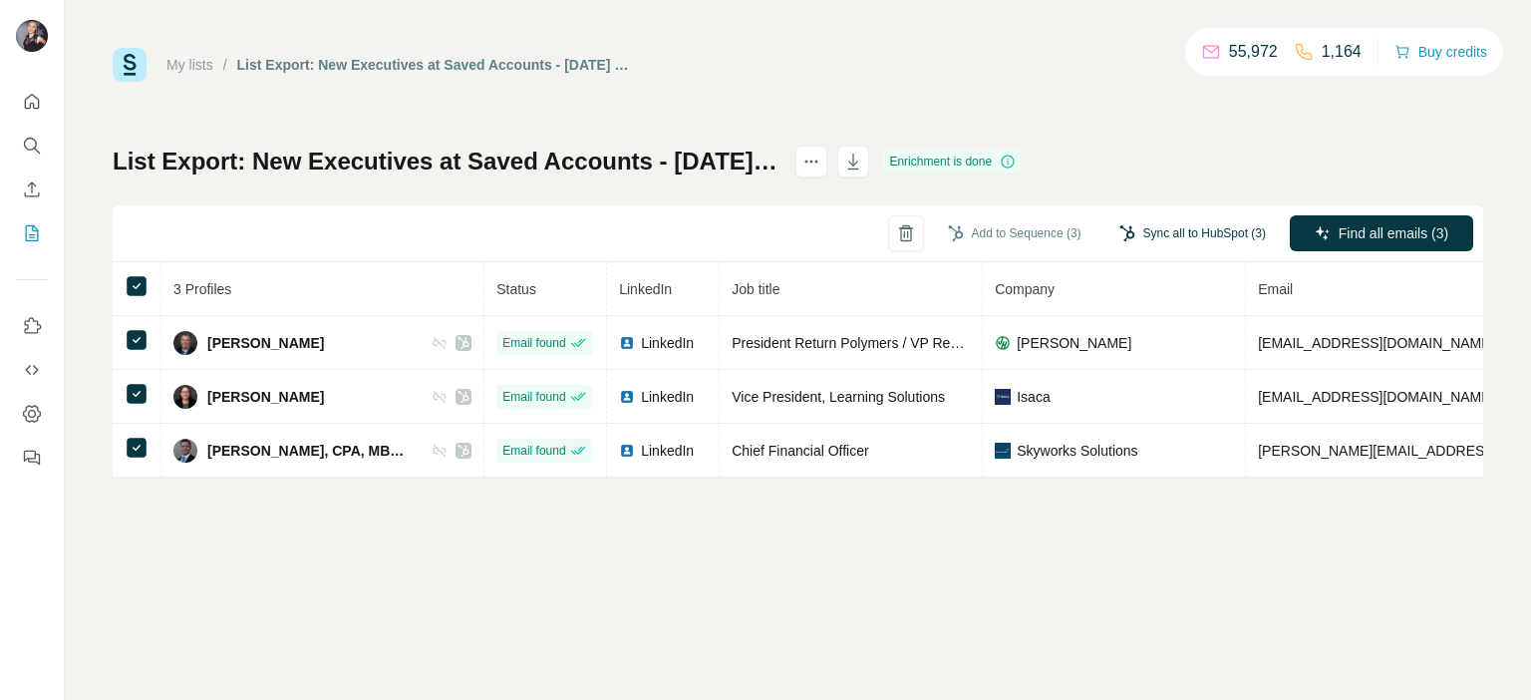
click at [1228, 229] on button "Sync all to HubSpot (3)" at bounding box center [1192, 233] width 174 height 30
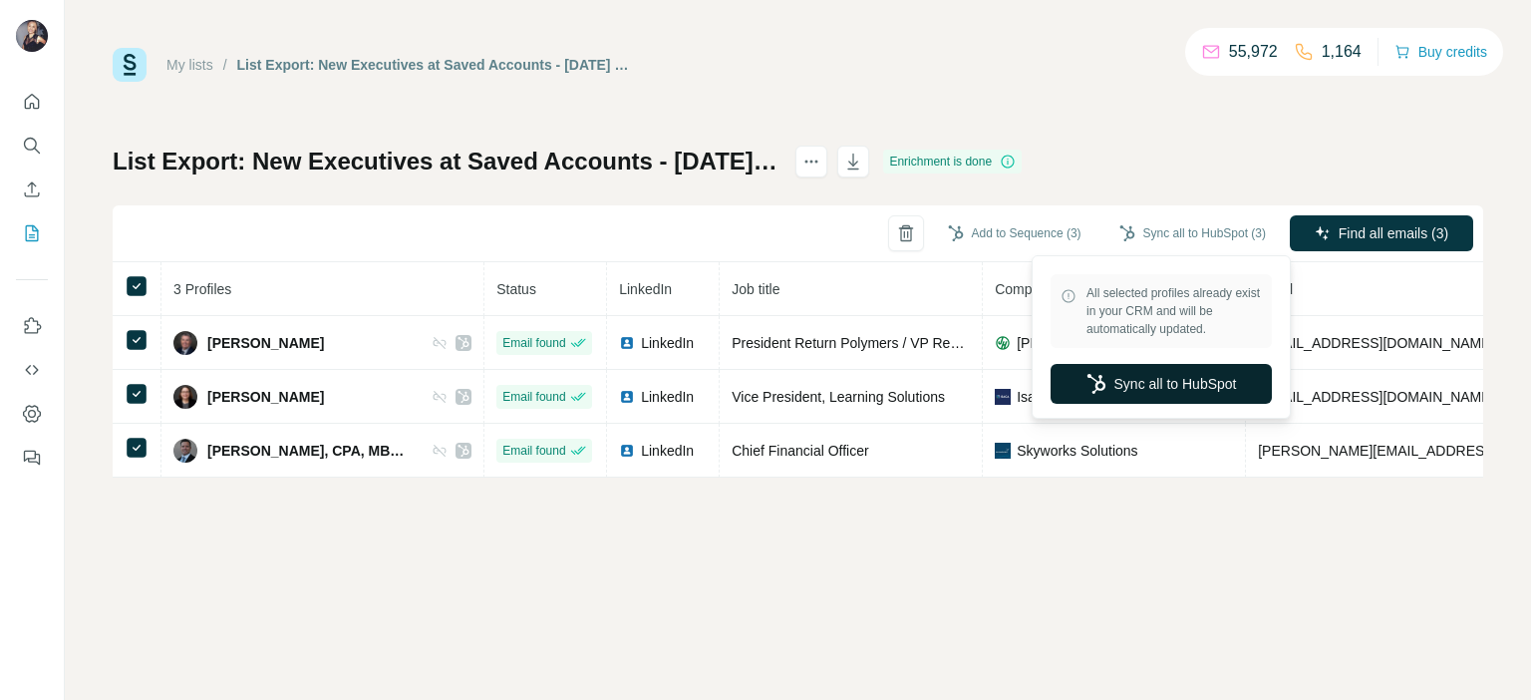
click at [1212, 388] on button "Sync all to HubSpot" at bounding box center [1160, 384] width 221 height 40
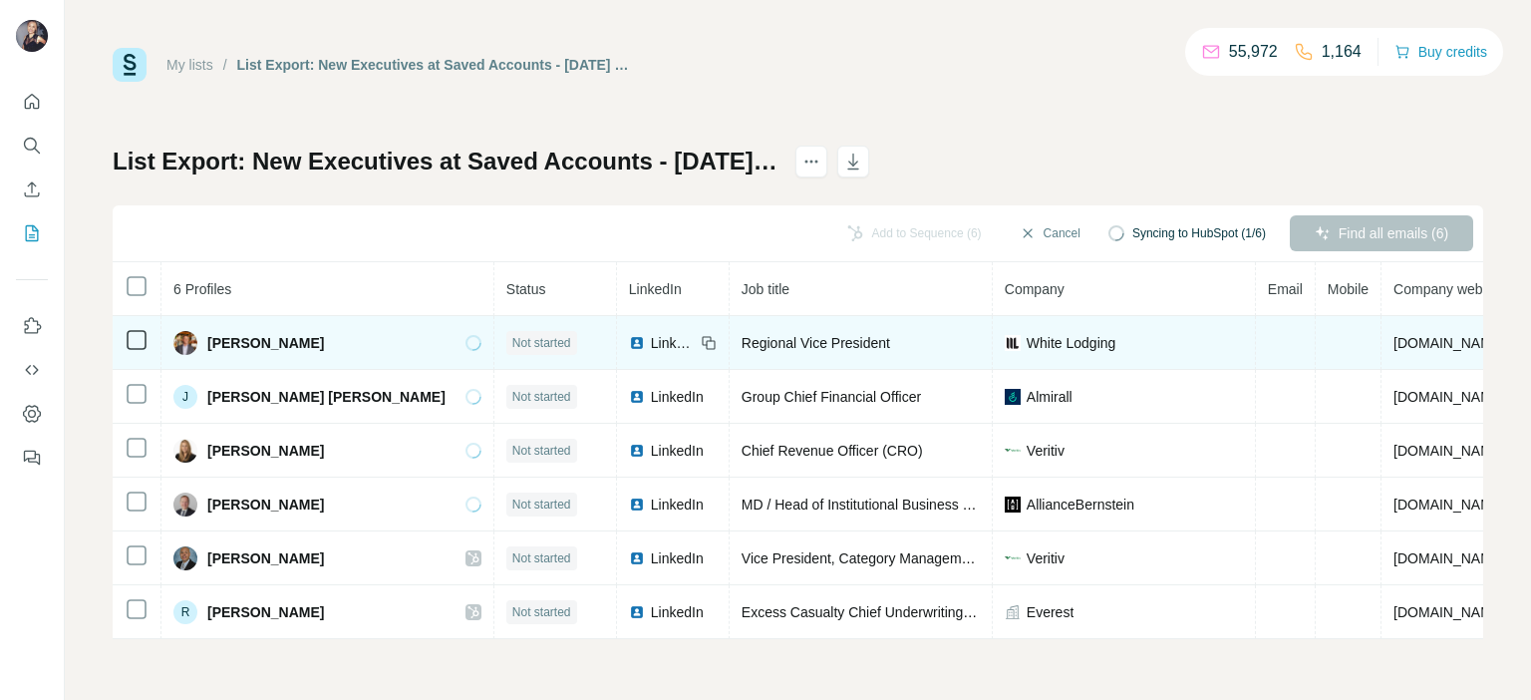
click at [651, 340] on span "LinkedIn" at bounding box center [673, 343] width 44 height 20
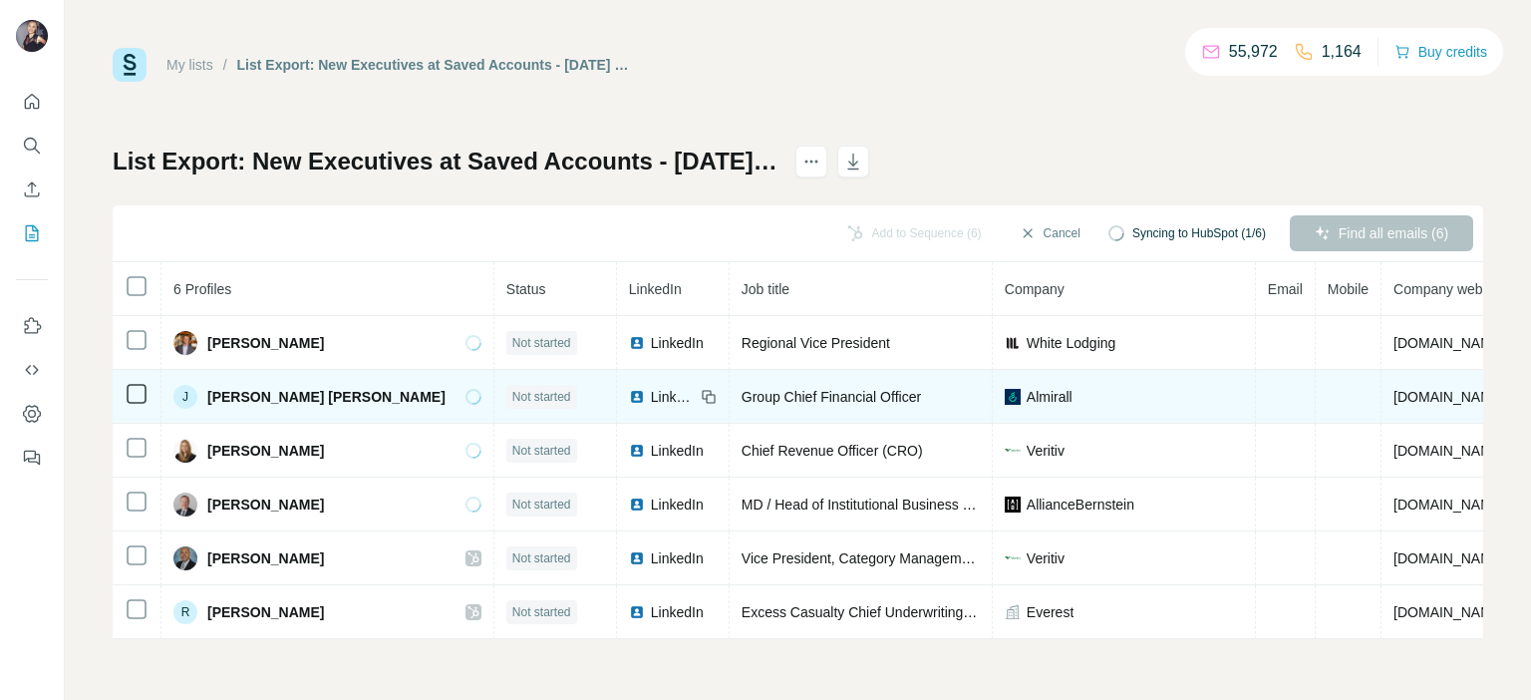
click at [651, 393] on span "LinkedIn" at bounding box center [673, 397] width 44 height 20
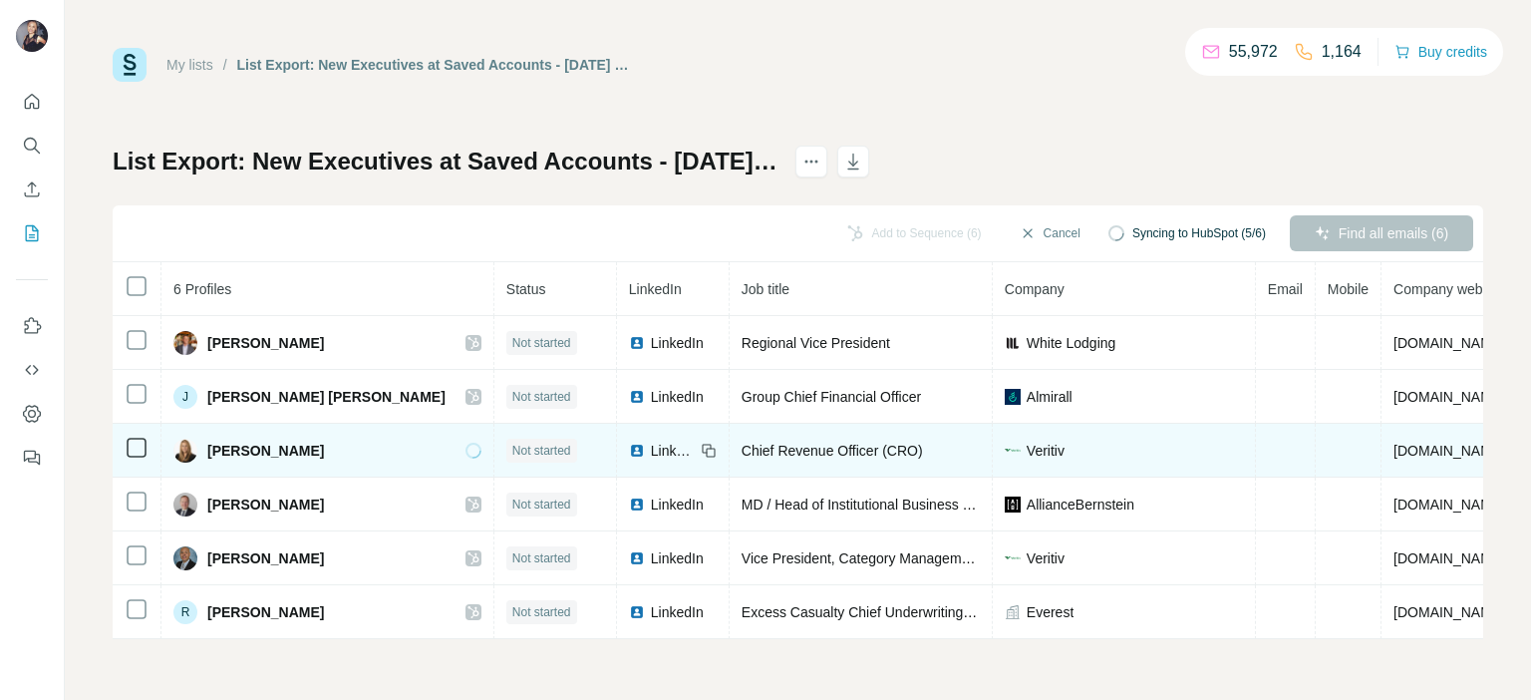
click at [651, 451] on span "LinkedIn" at bounding box center [673, 451] width 44 height 20
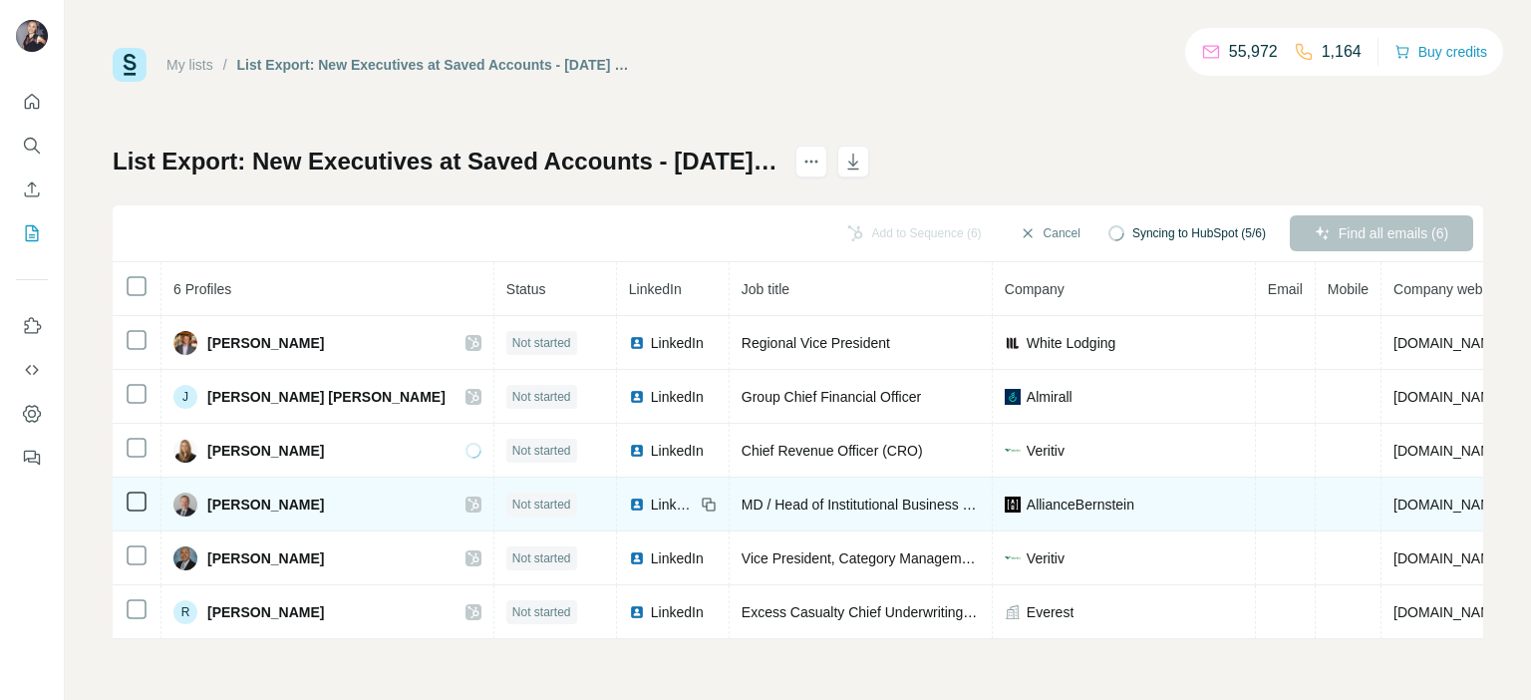
click at [651, 507] on span "LinkedIn" at bounding box center [673, 504] width 44 height 20
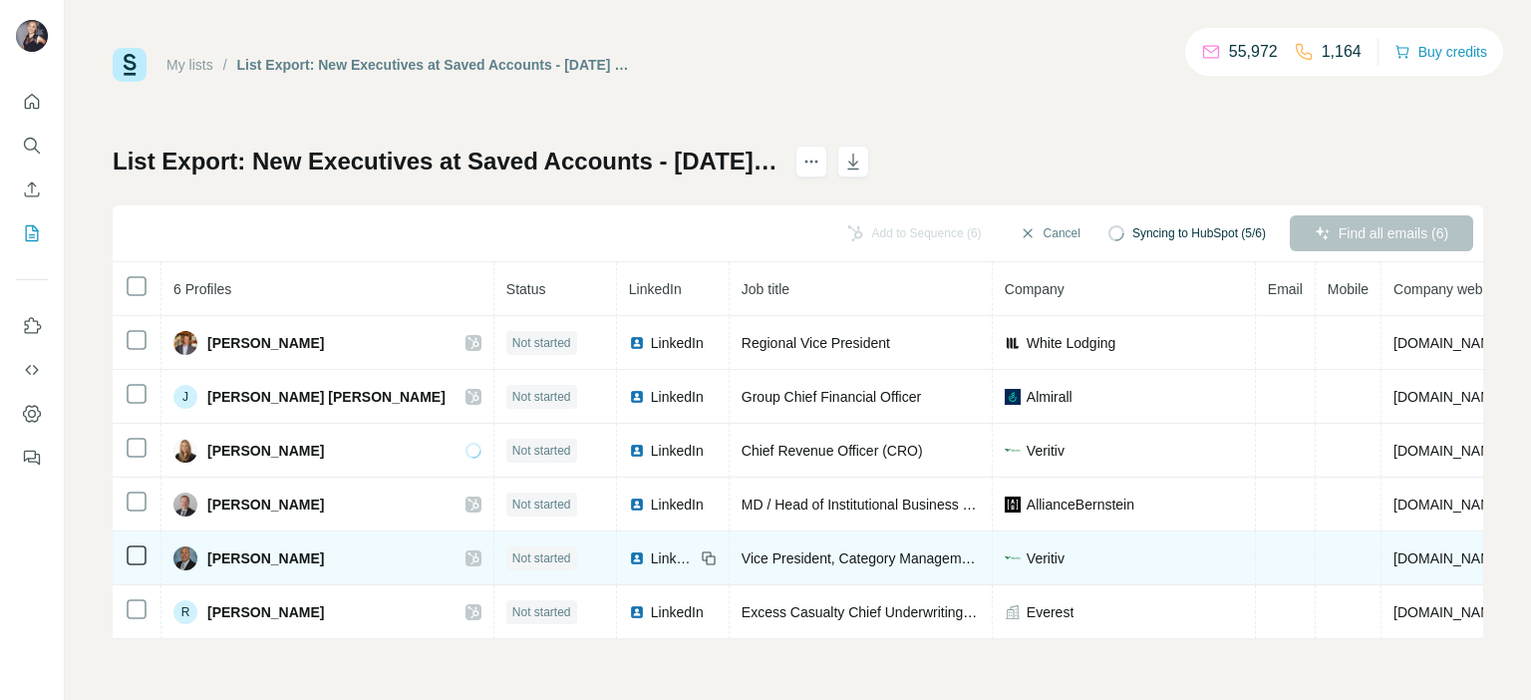
click at [651, 553] on span "LinkedIn" at bounding box center [673, 558] width 44 height 20
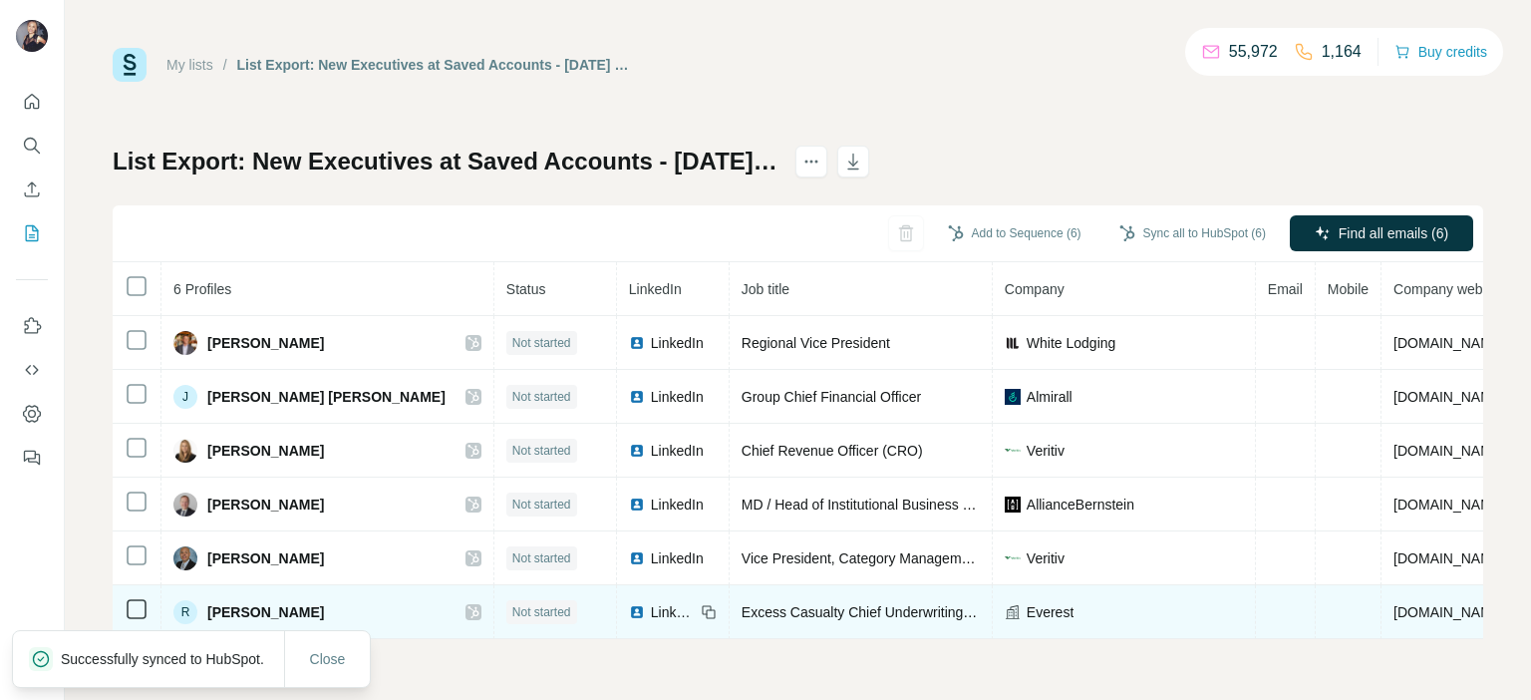
click at [651, 607] on span "LinkedIn" at bounding box center [673, 612] width 44 height 20
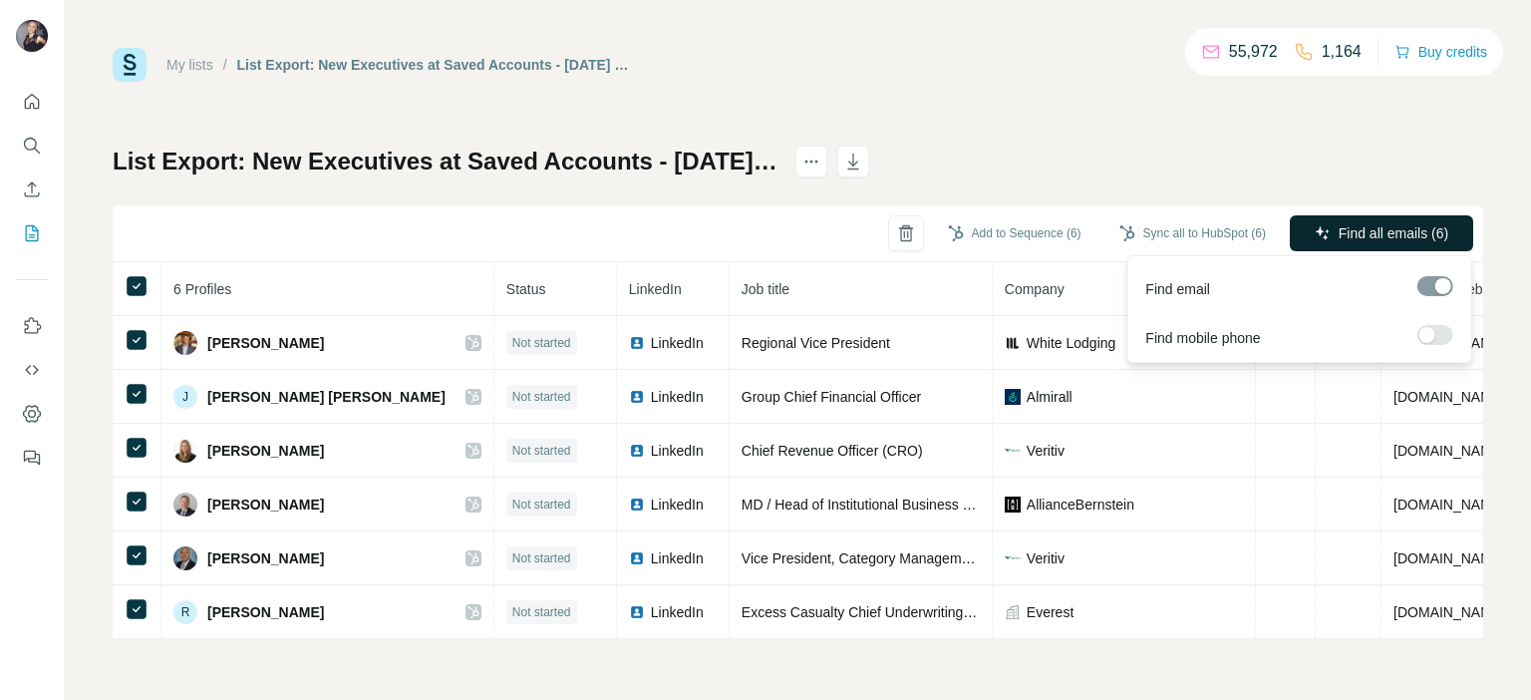
click at [1385, 249] on button "Find all emails (6)" at bounding box center [1381, 233] width 183 height 36
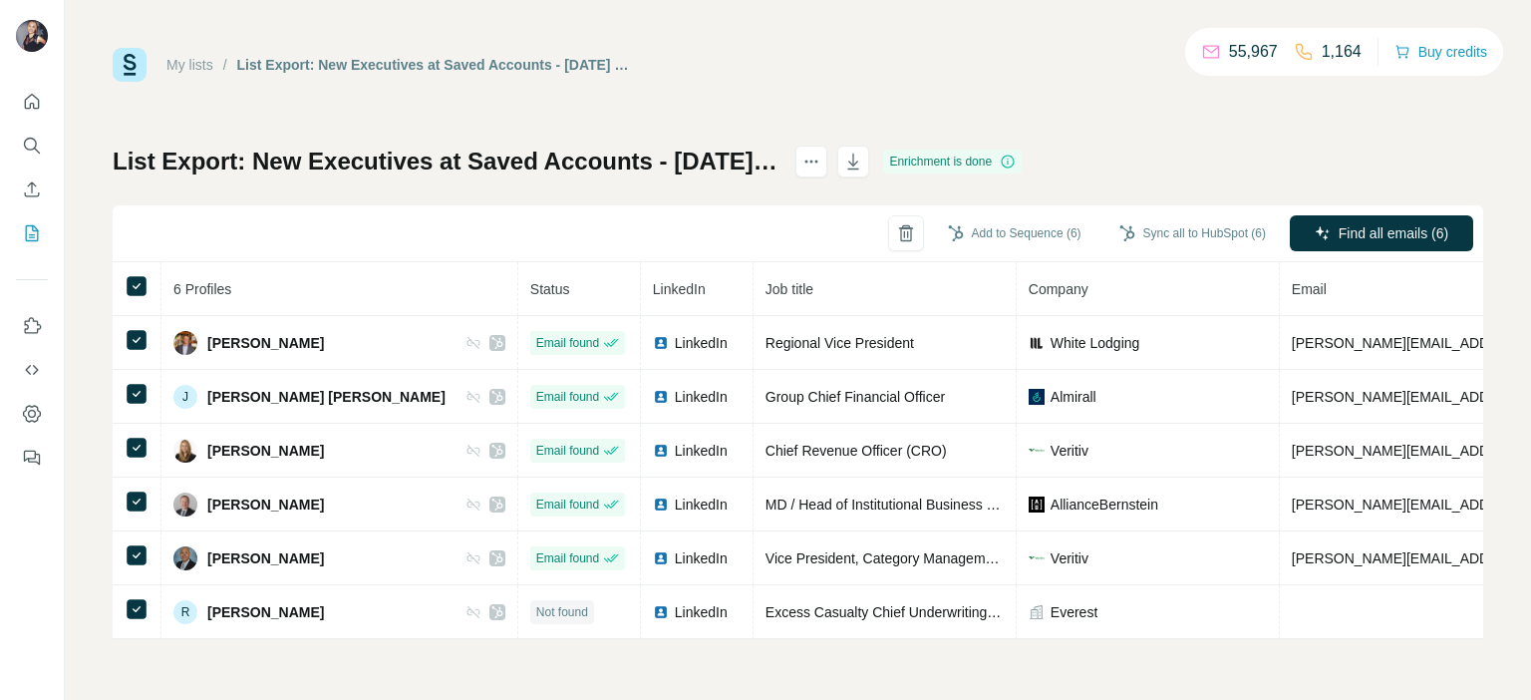
click at [1229, 232] on button "Sync all to HubSpot (6)" at bounding box center [1192, 233] width 174 height 30
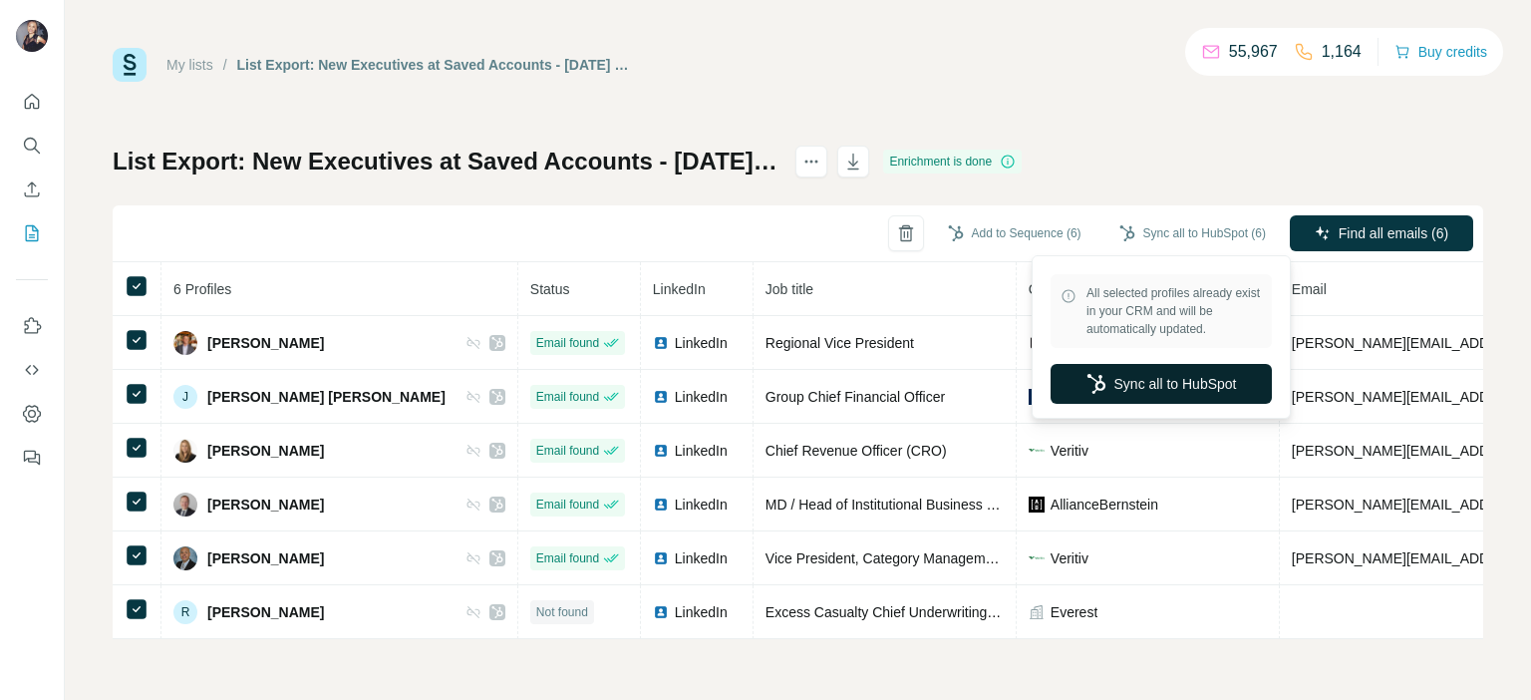
click at [1207, 368] on button "Sync all to HubSpot" at bounding box center [1160, 384] width 221 height 40
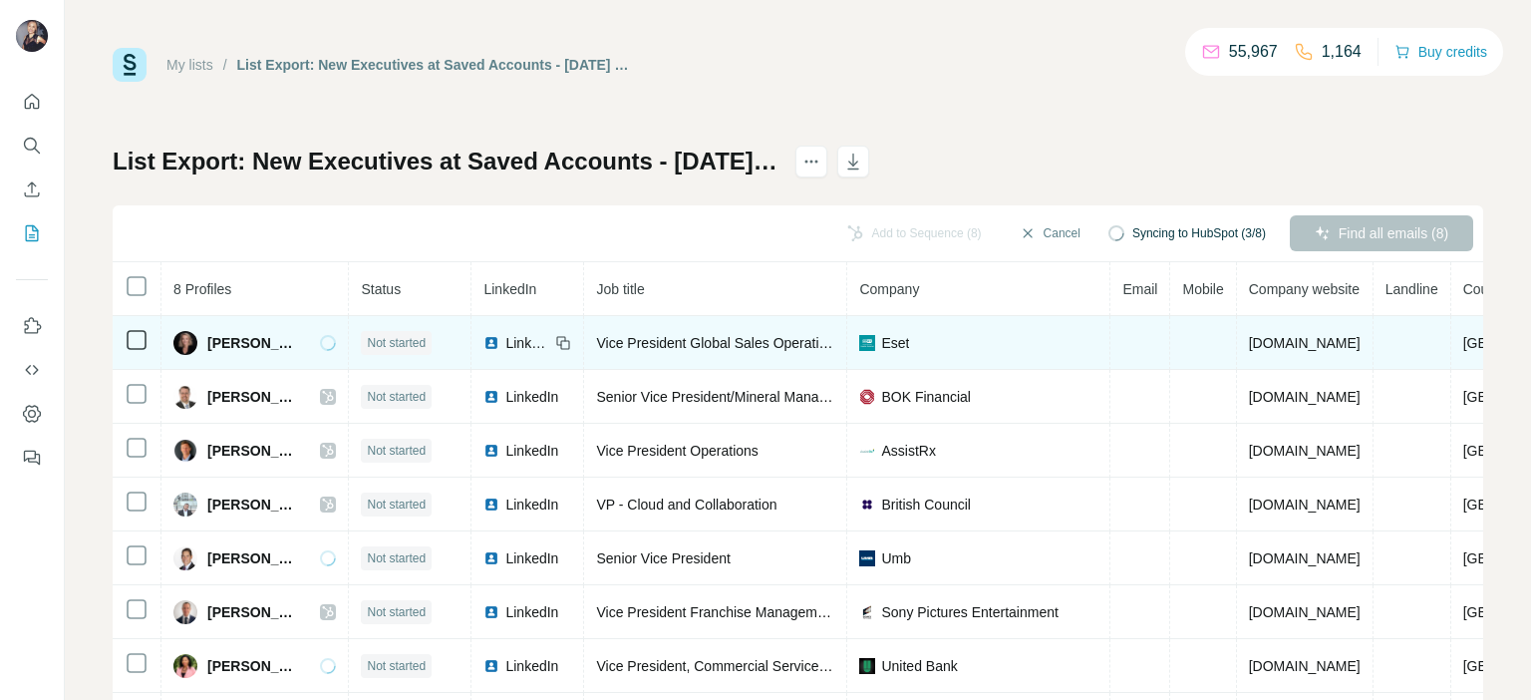
click at [549, 340] on span "LinkedIn" at bounding box center [527, 343] width 44 height 20
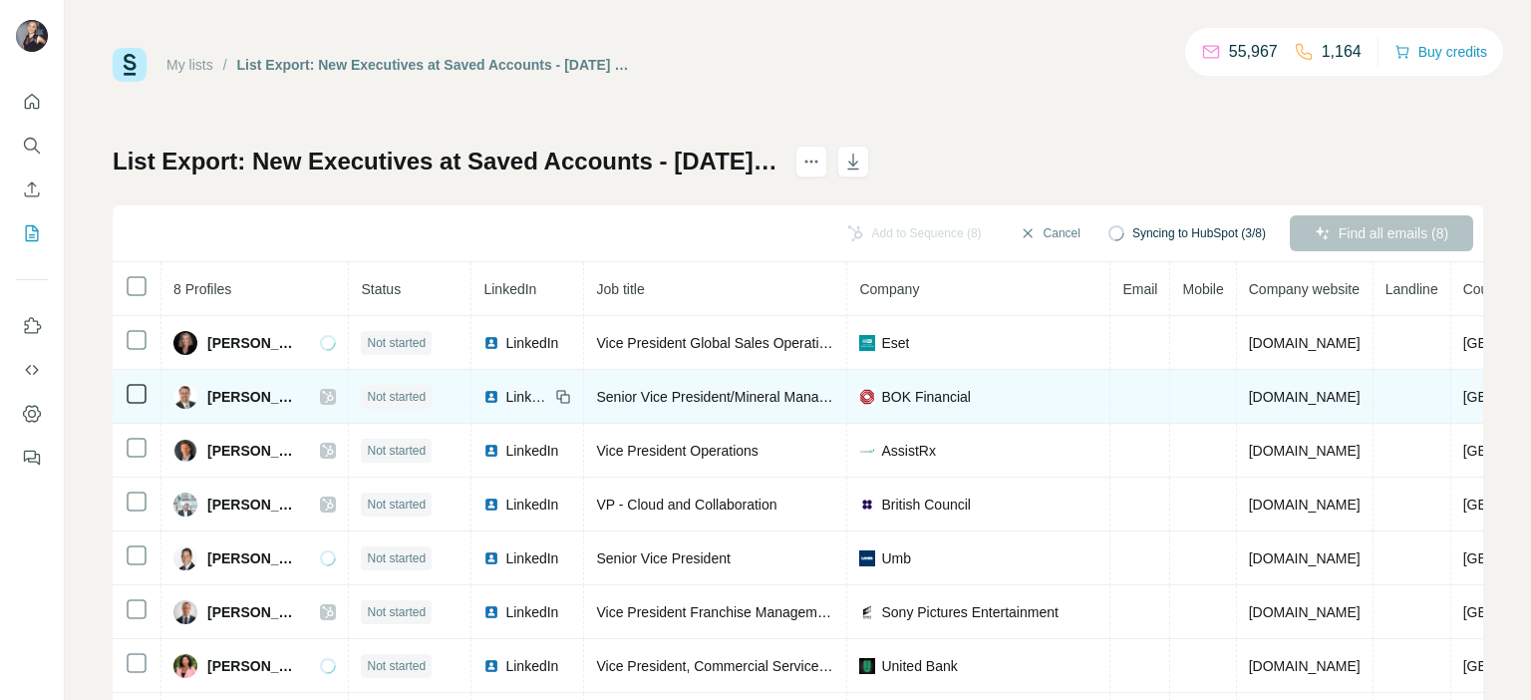
click at [539, 401] on span "LinkedIn" at bounding box center [527, 397] width 44 height 20
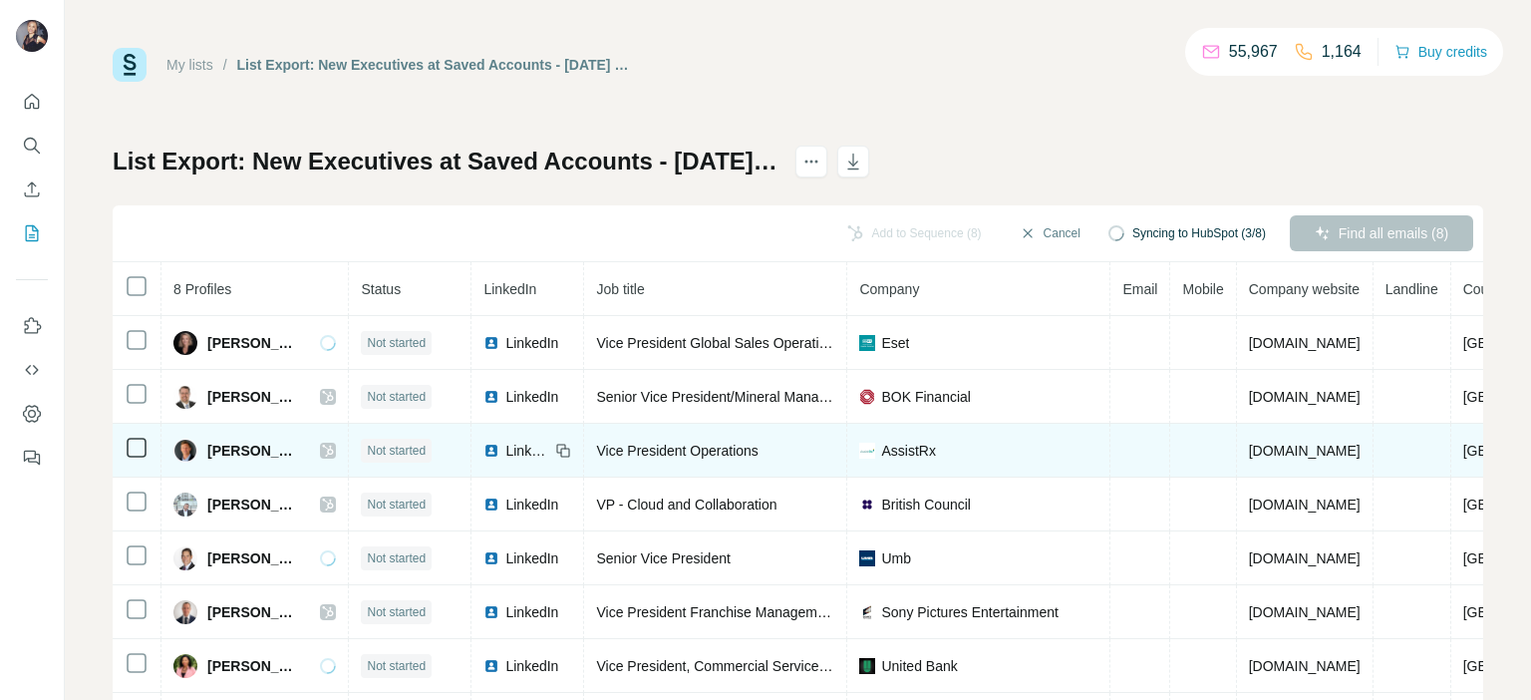
click at [549, 441] on span "LinkedIn" at bounding box center [527, 451] width 44 height 20
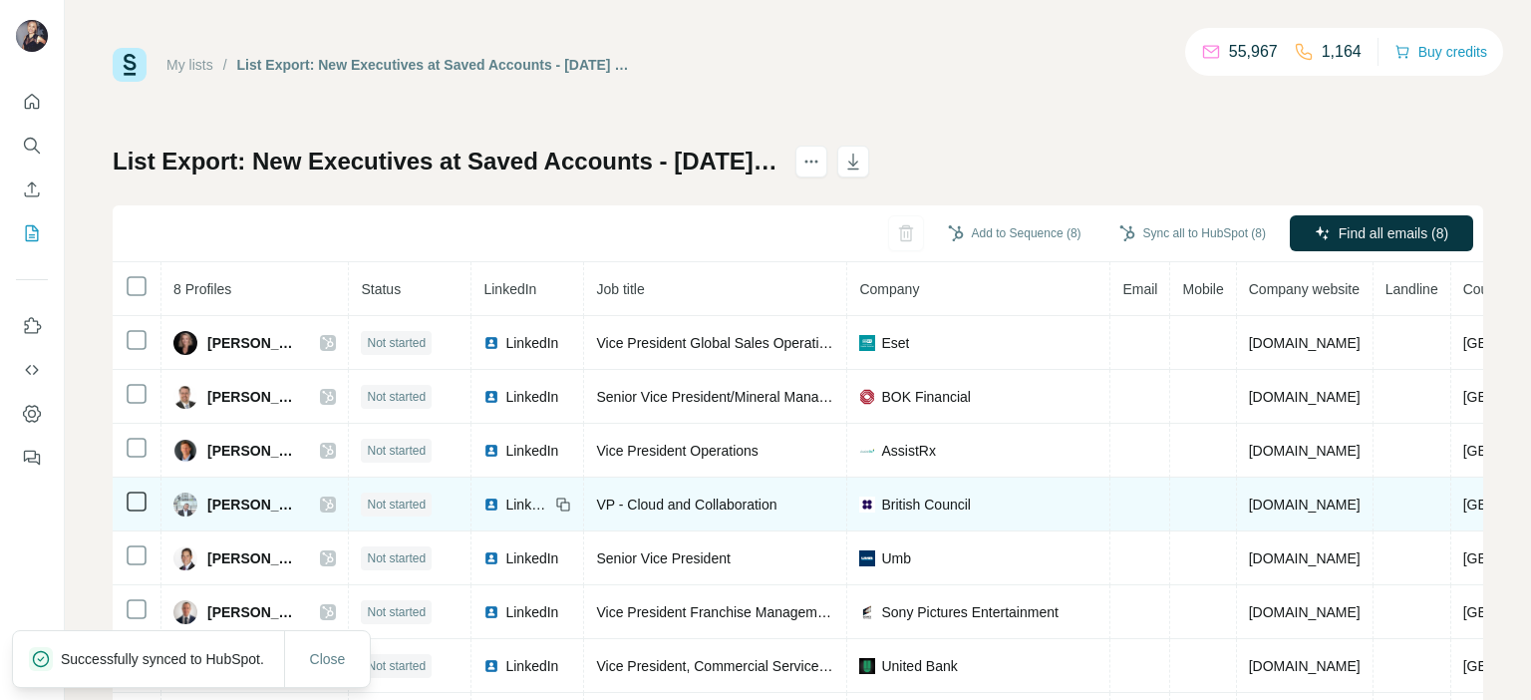
click at [543, 499] on span "LinkedIn" at bounding box center [527, 504] width 44 height 20
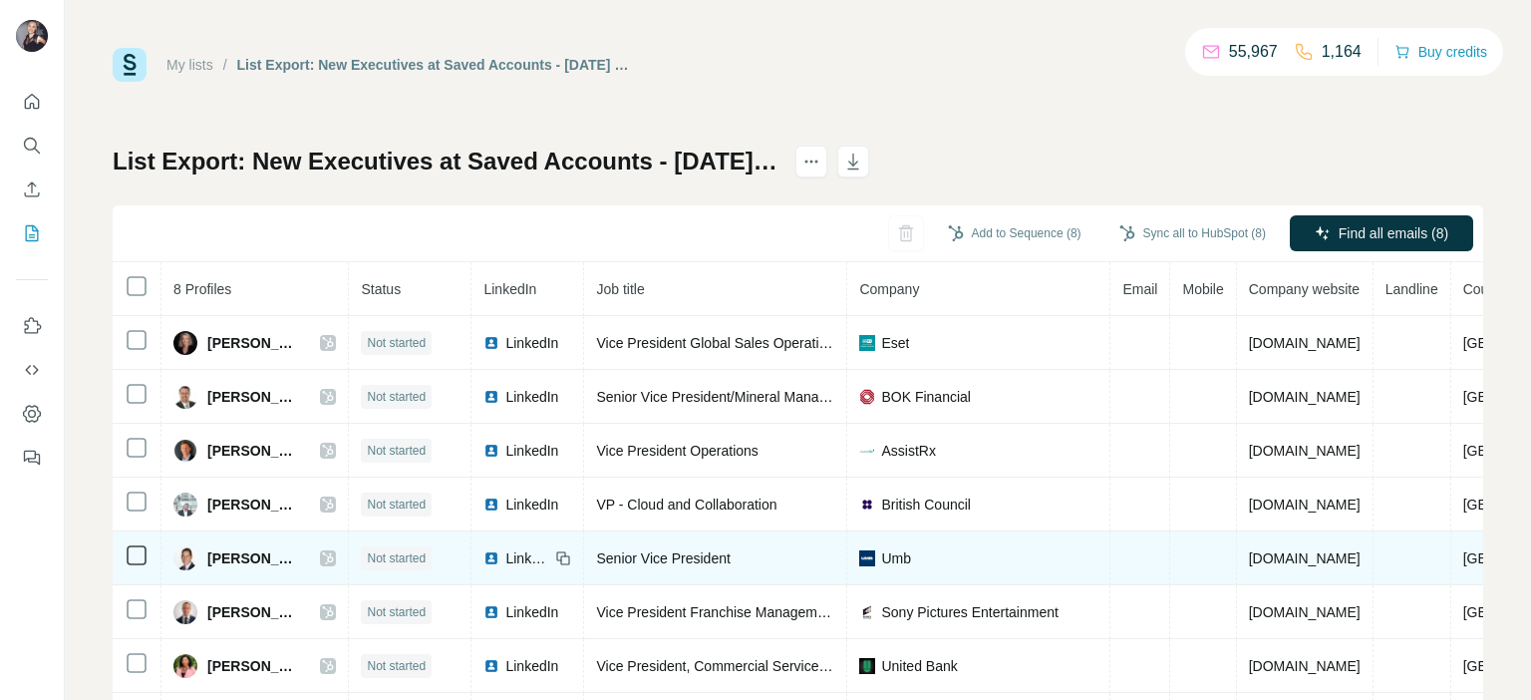
click at [549, 555] on span "LinkedIn" at bounding box center [527, 558] width 44 height 20
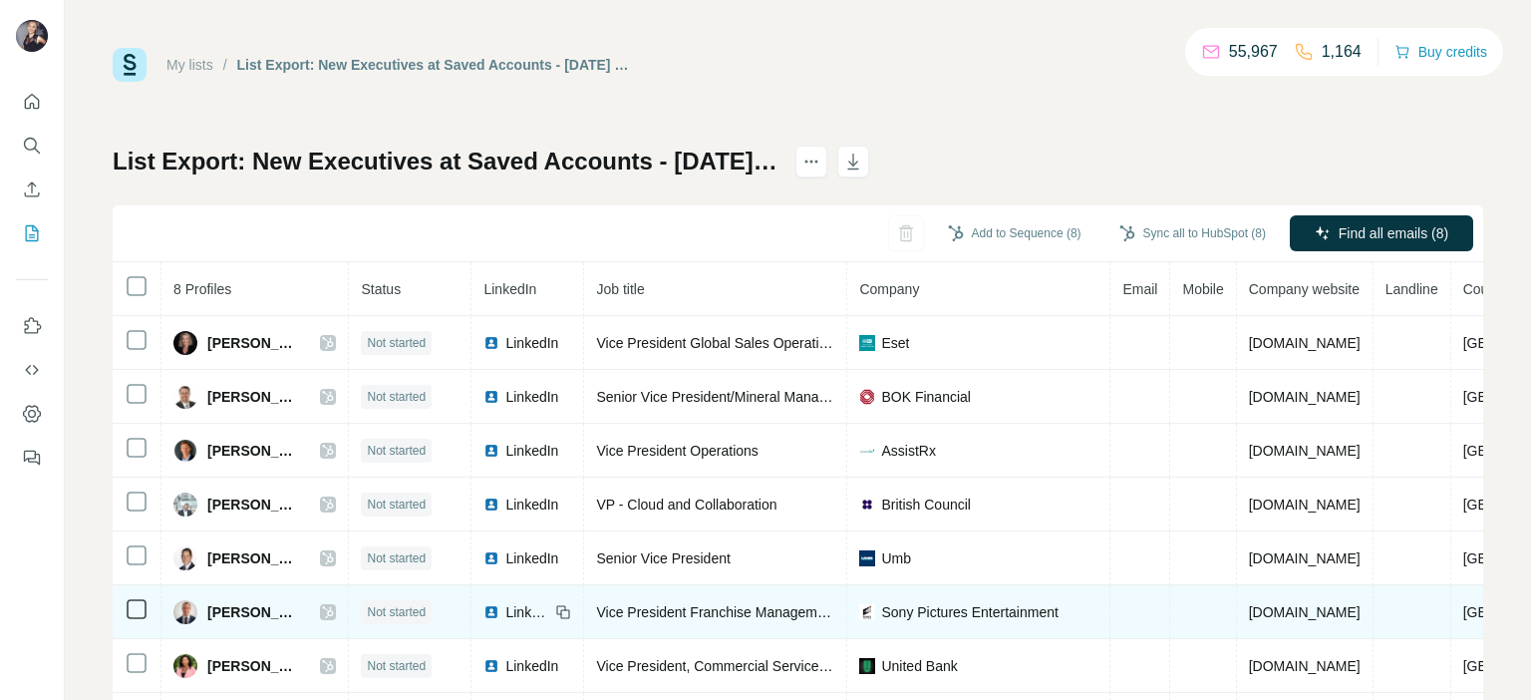
click at [549, 614] on span "LinkedIn" at bounding box center [527, 612] width 44 height 20
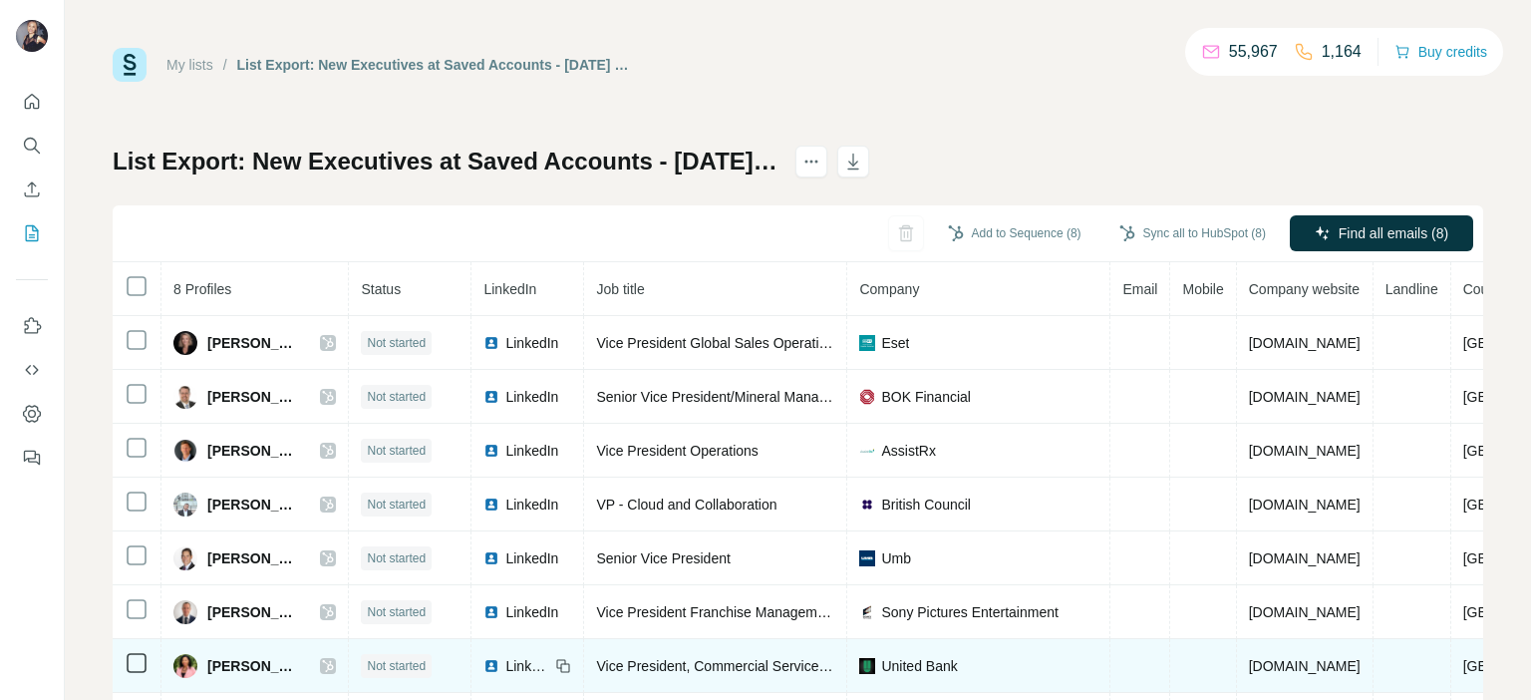
click at [534, 662] on span "LinkedIn" at bounding box center [527, 666] width 44 height 20
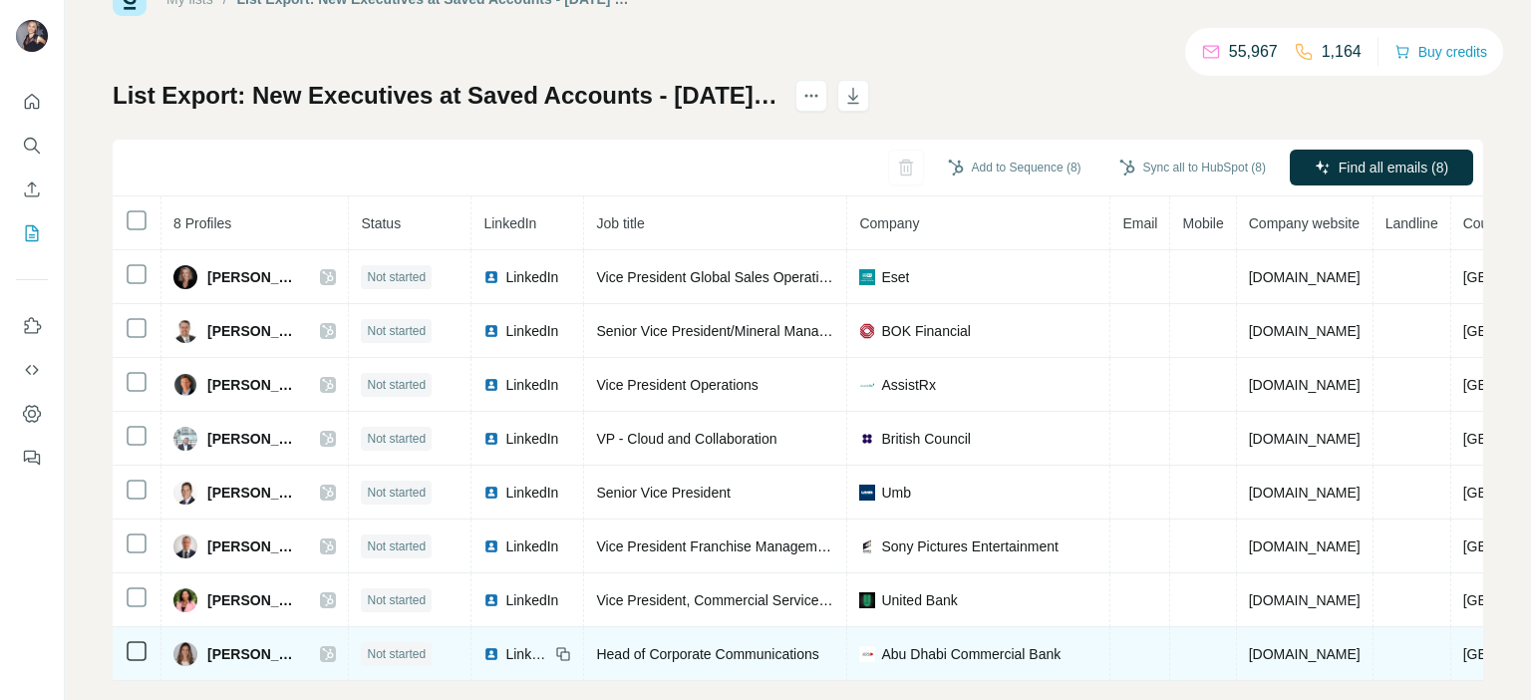
scroll to position [100, 0]
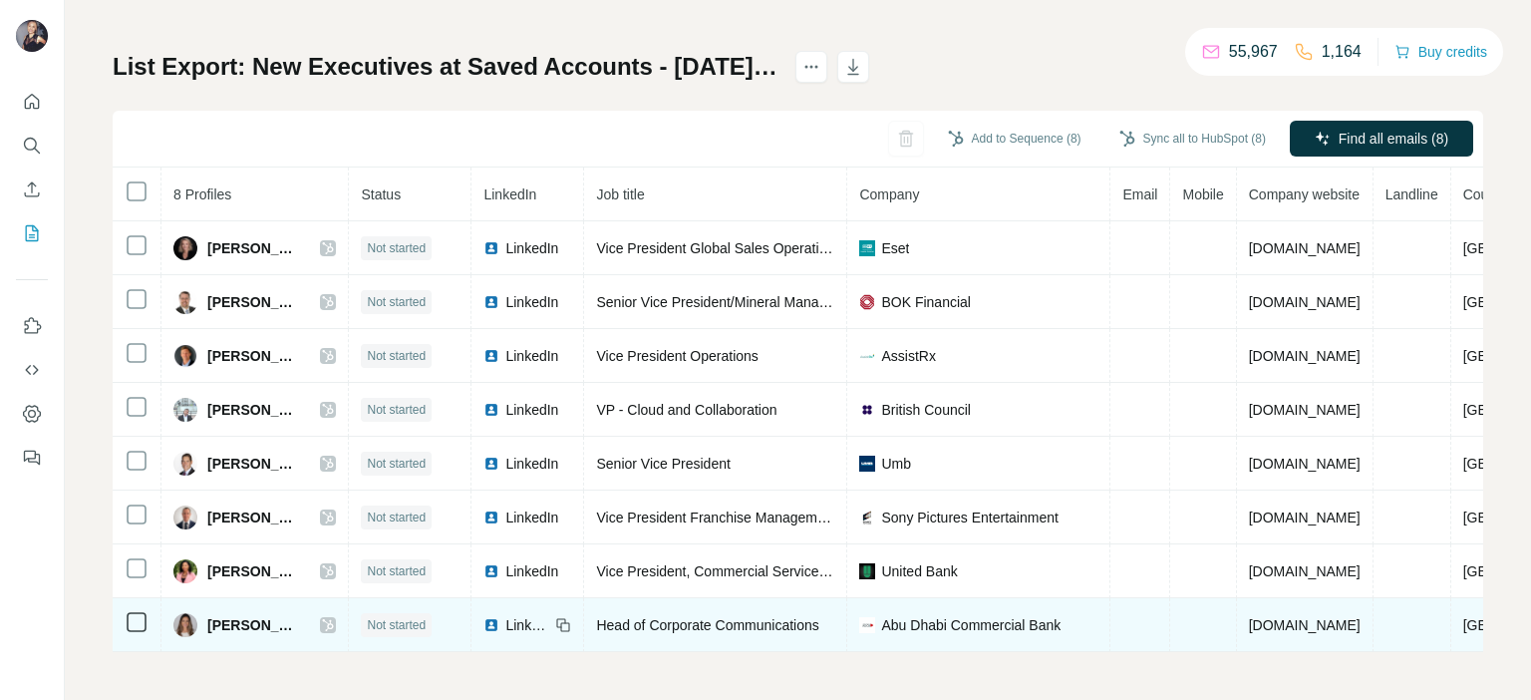
click at [549, 618] on span "LinkedIn" at bounding box center [527, 625] width 44 height 20
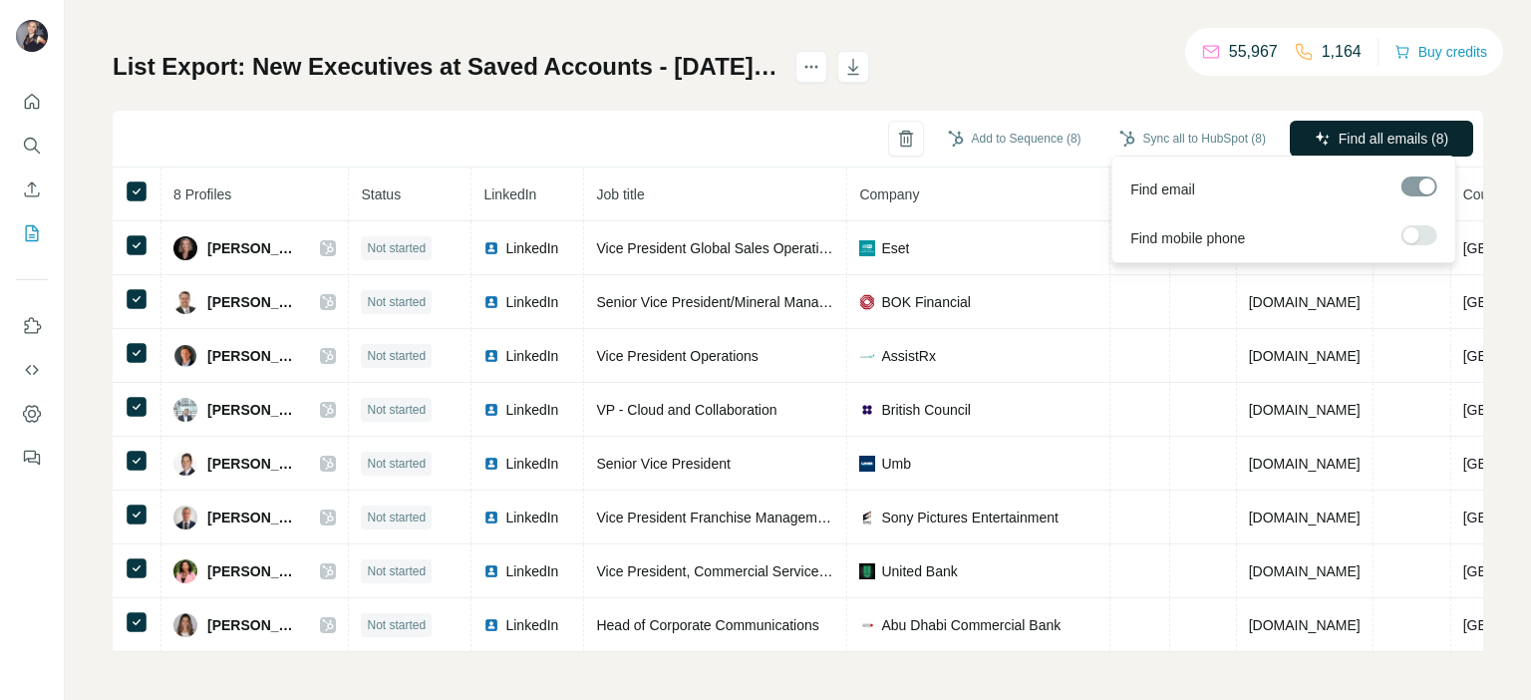
click at [1339, 135] on span "Find all emails (8)" at bounding box center [1394, 139] width 110 height 20
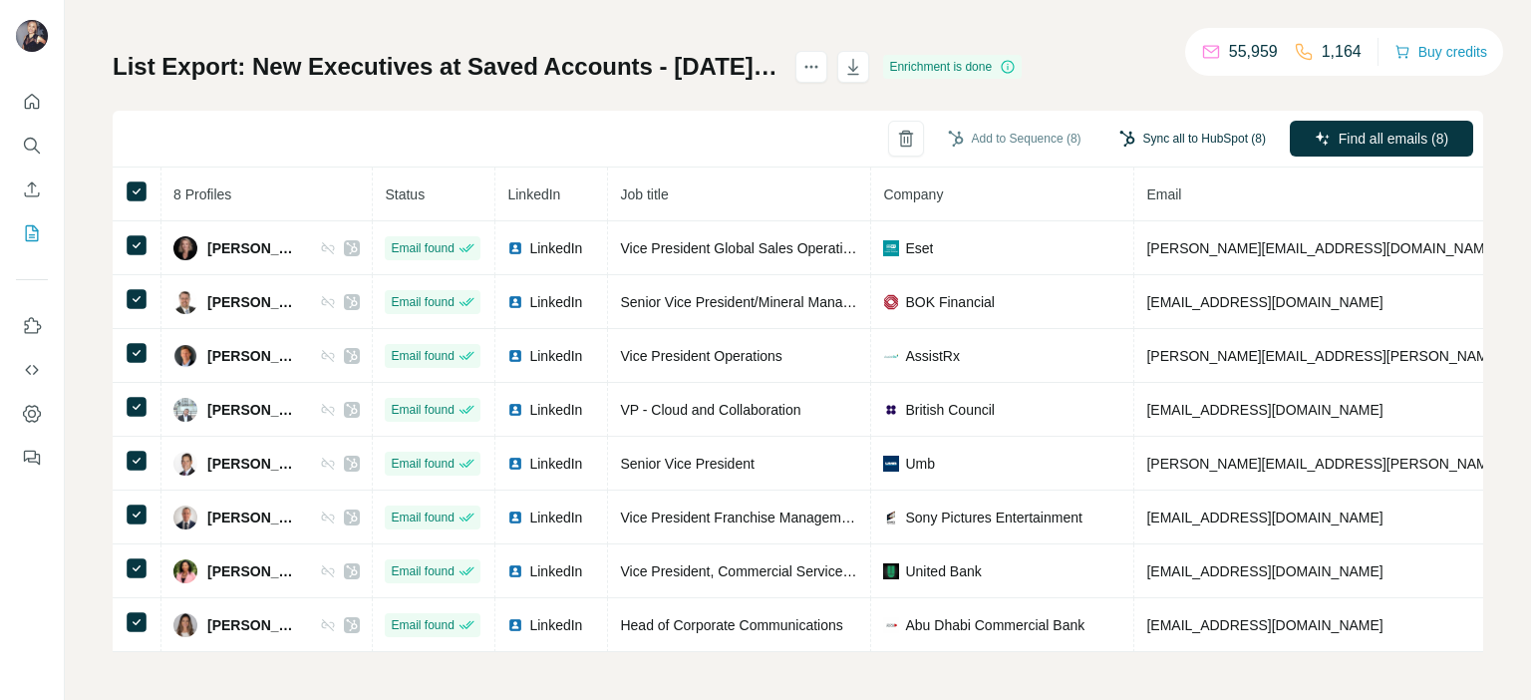
click at [1124, 137] on button "Sync all to HubSpot (8)" at bounding box center [1192, 139] width 174 height 30
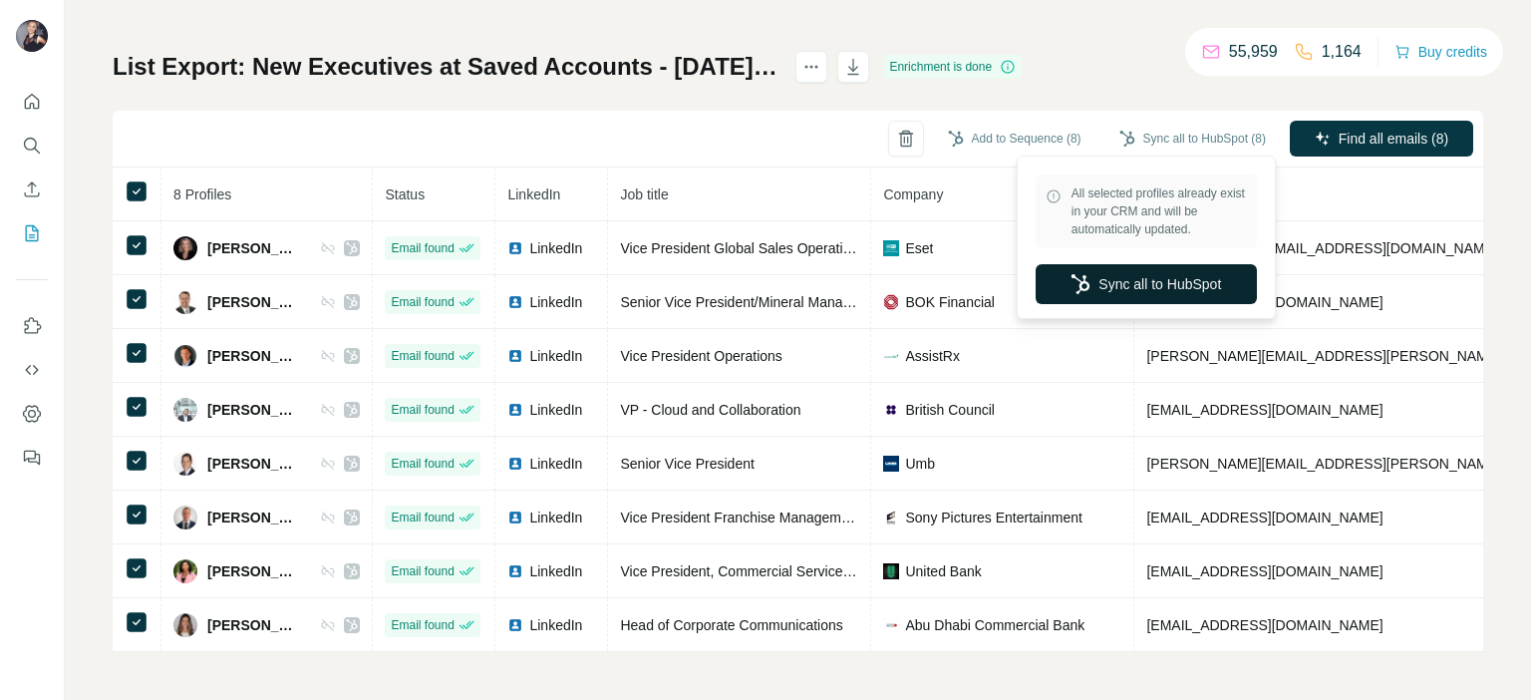
click at [1183, 292] on button "Sync all to HubSpot" at bounding box center [1146, 284] width 221 height 40
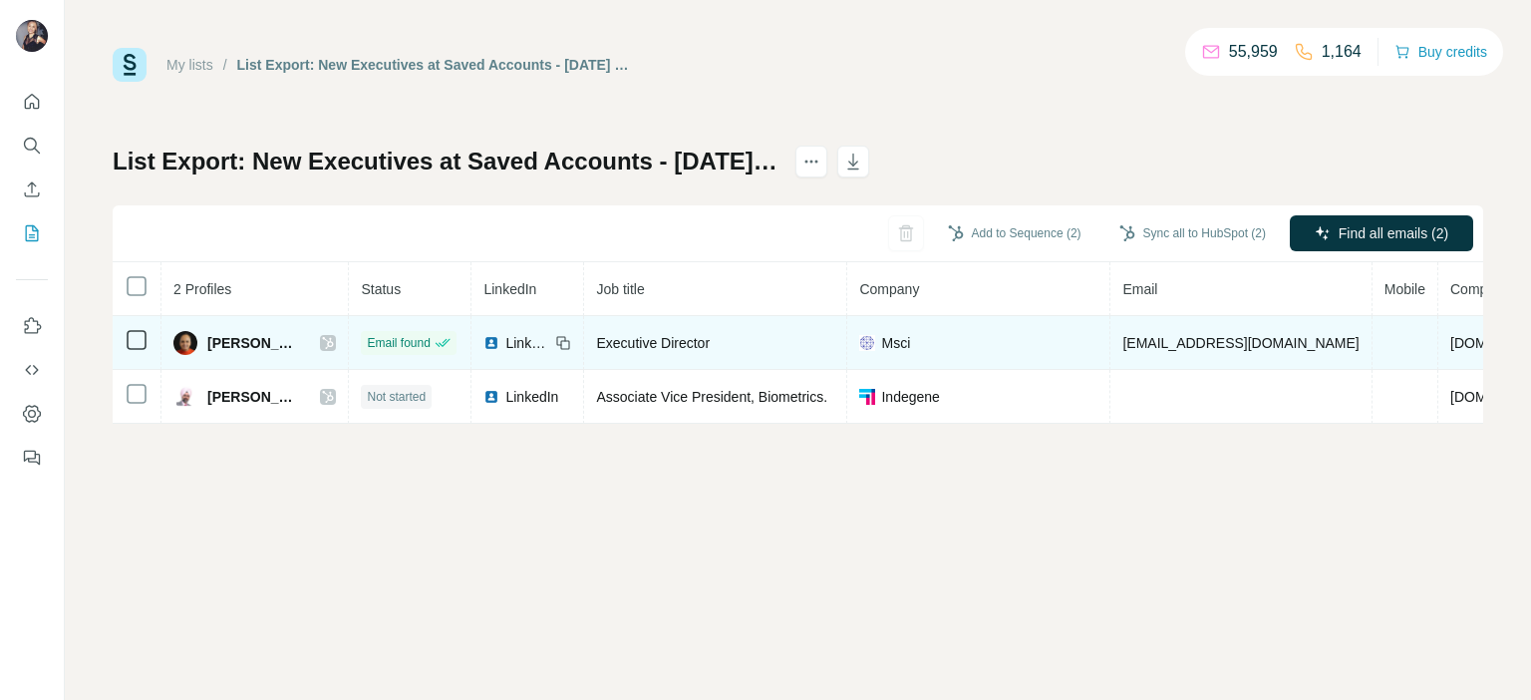
click at [505, 339] on span "LinkedIn" at bounding box center [527, 343] width 44 height 20
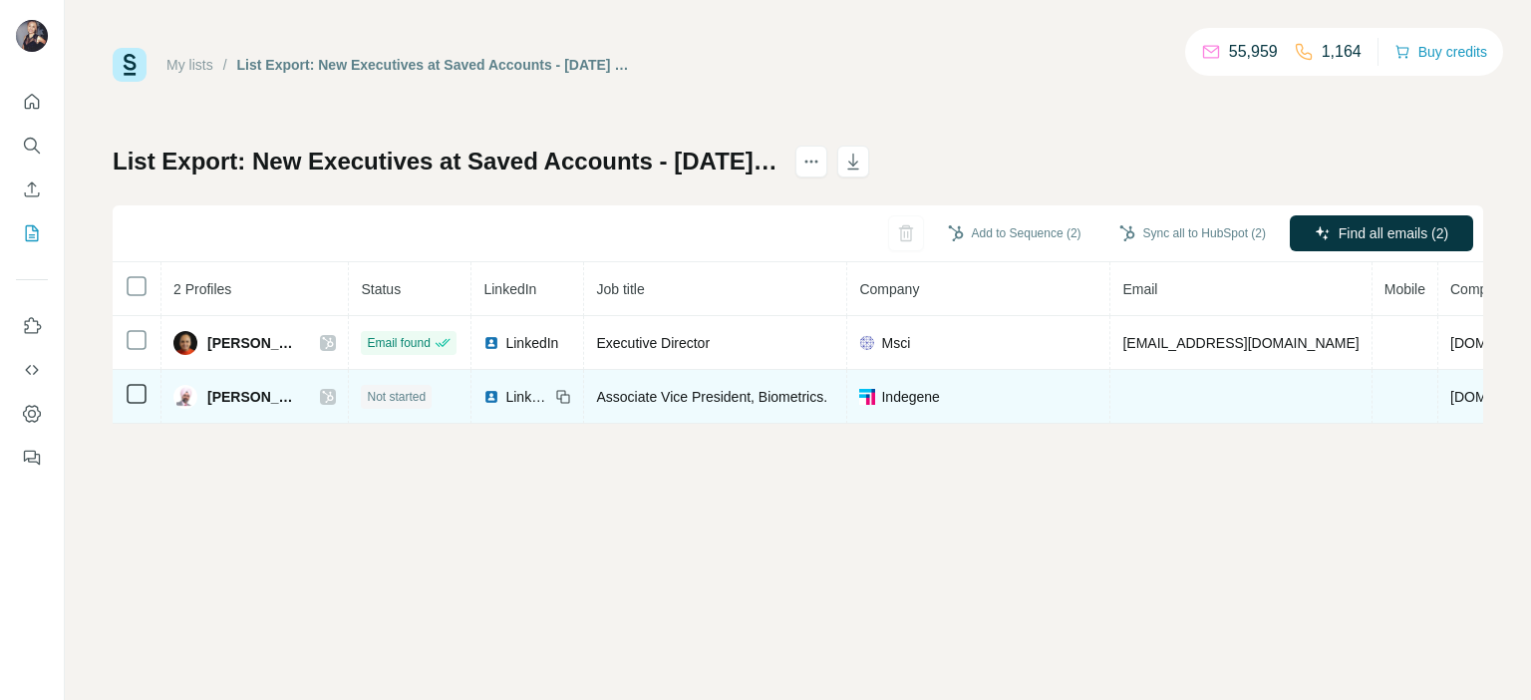
click at [483, 392] on img at bounding box center [491, 397] width 16 height 16
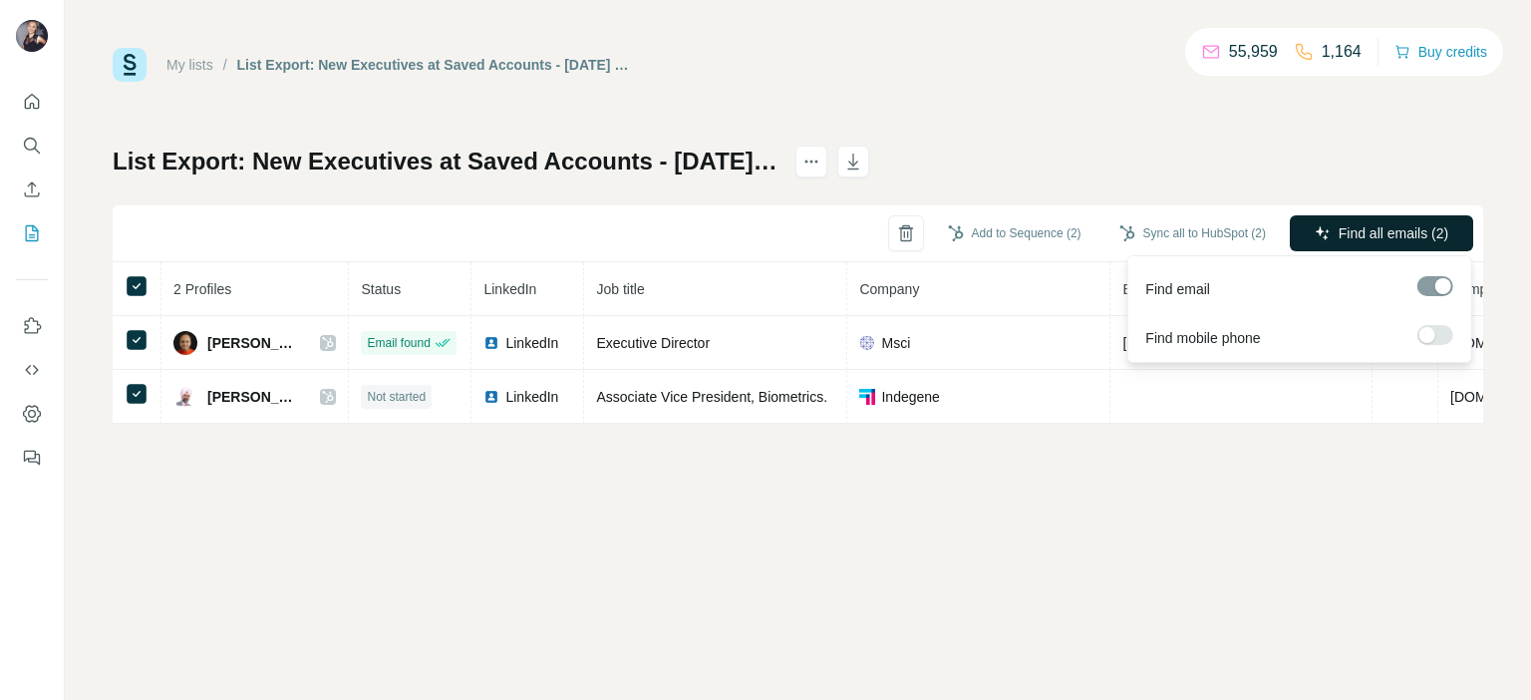
click at [1363, 234] on span "Find all emails (2)" at bounding box center [1394, 233] width 110 height 20
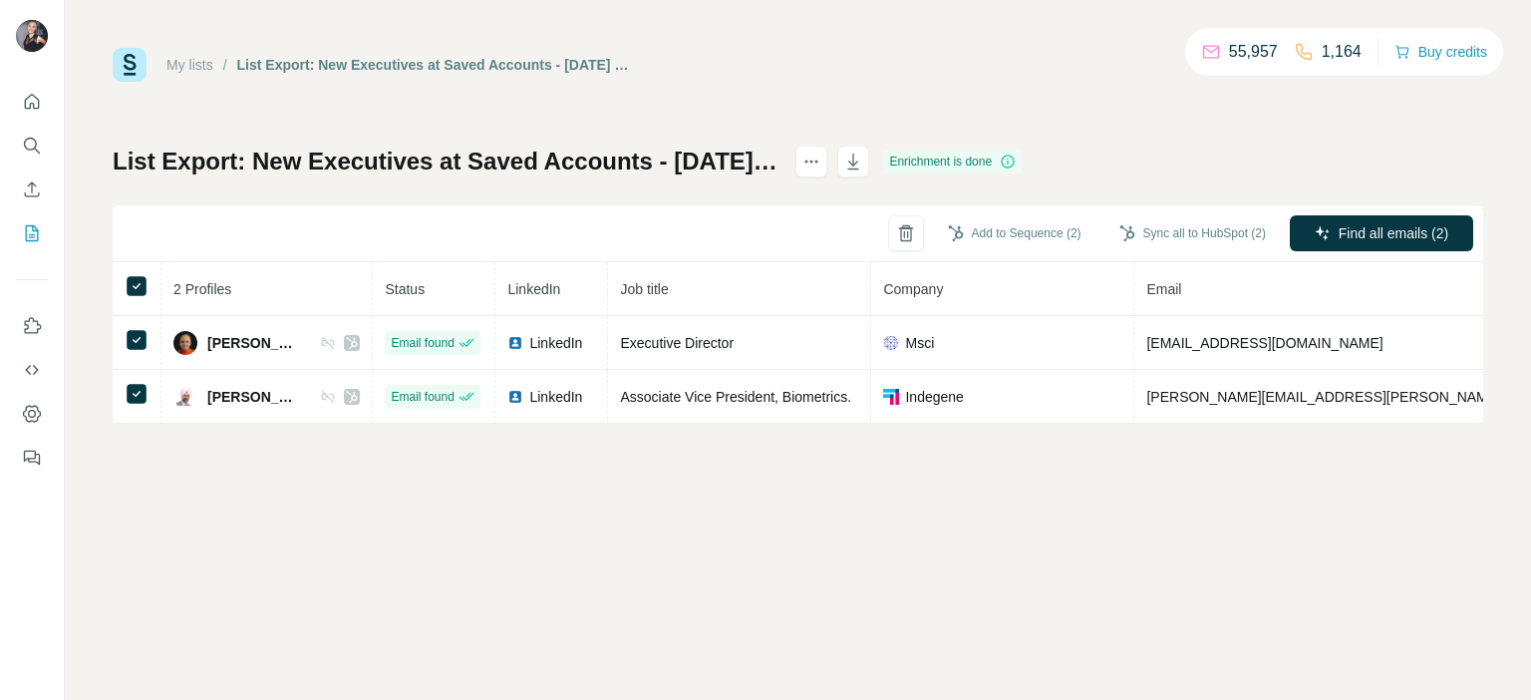
click at [1256, 232] on button "Sync all to HubSpot (2)" at bounding box center [1192, 233] width 174 height 30
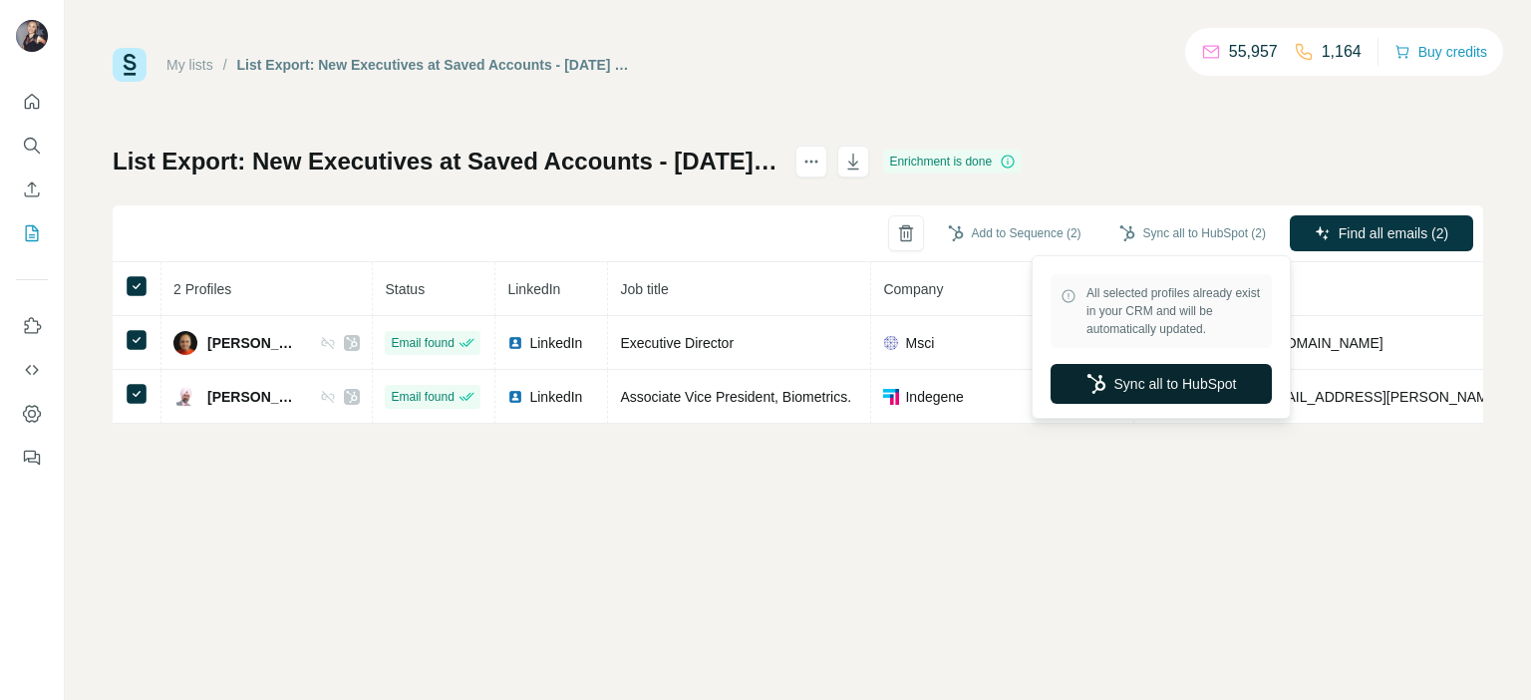
click at [1100, 388] on icon "button" at bounding box center [1096, 384] width 20 height 20
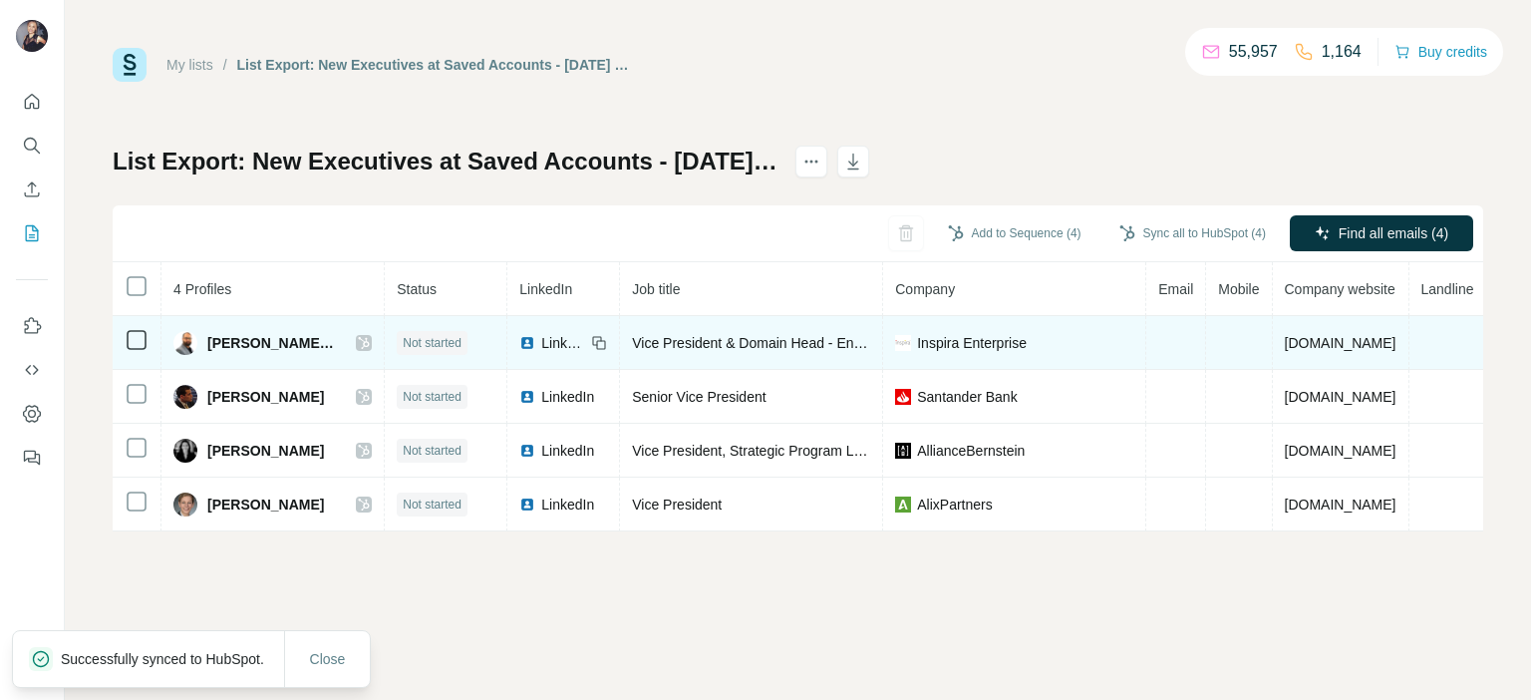
click at [541, 346] on span "LinkedIn" at bounding box center [563, 343] width 44 height 20
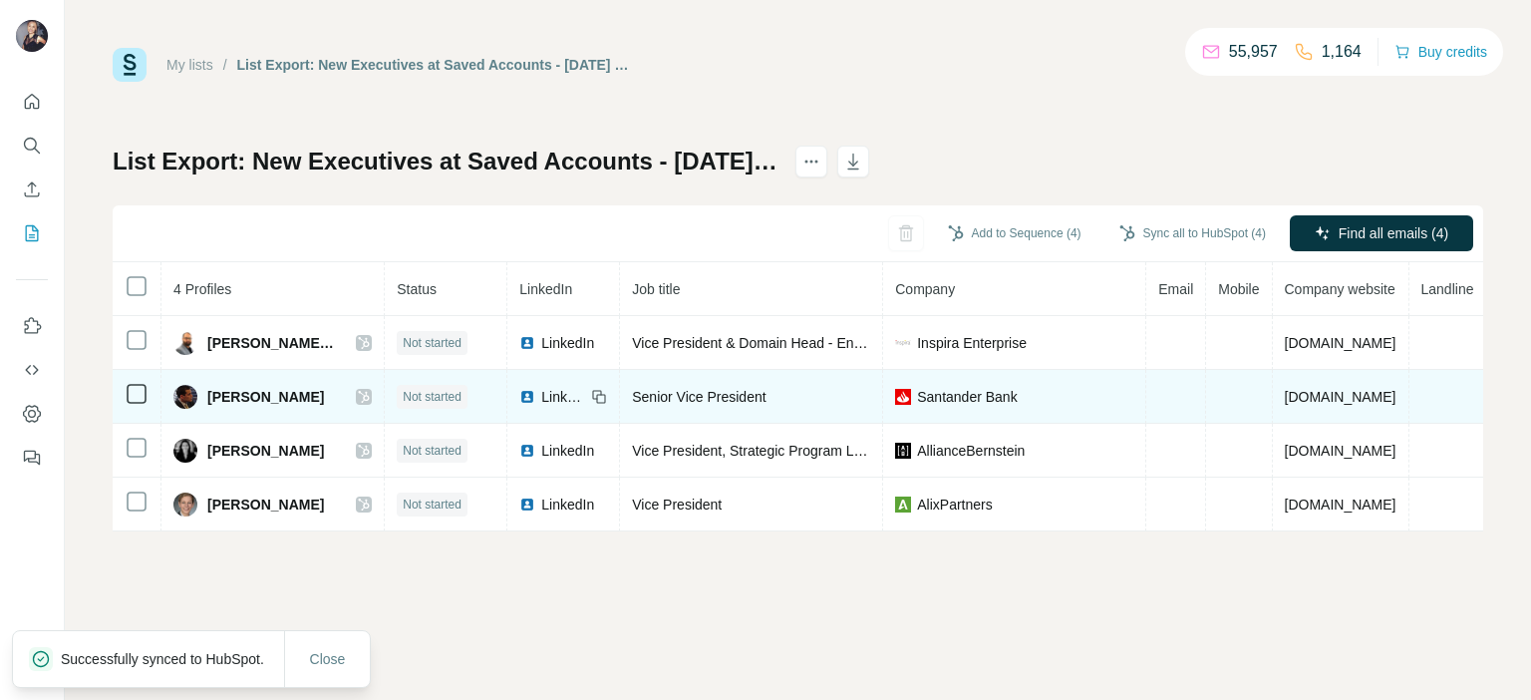
click at [519, 396] on div "LinkedIn" at bounding box center [552, 397] width 66 height 20
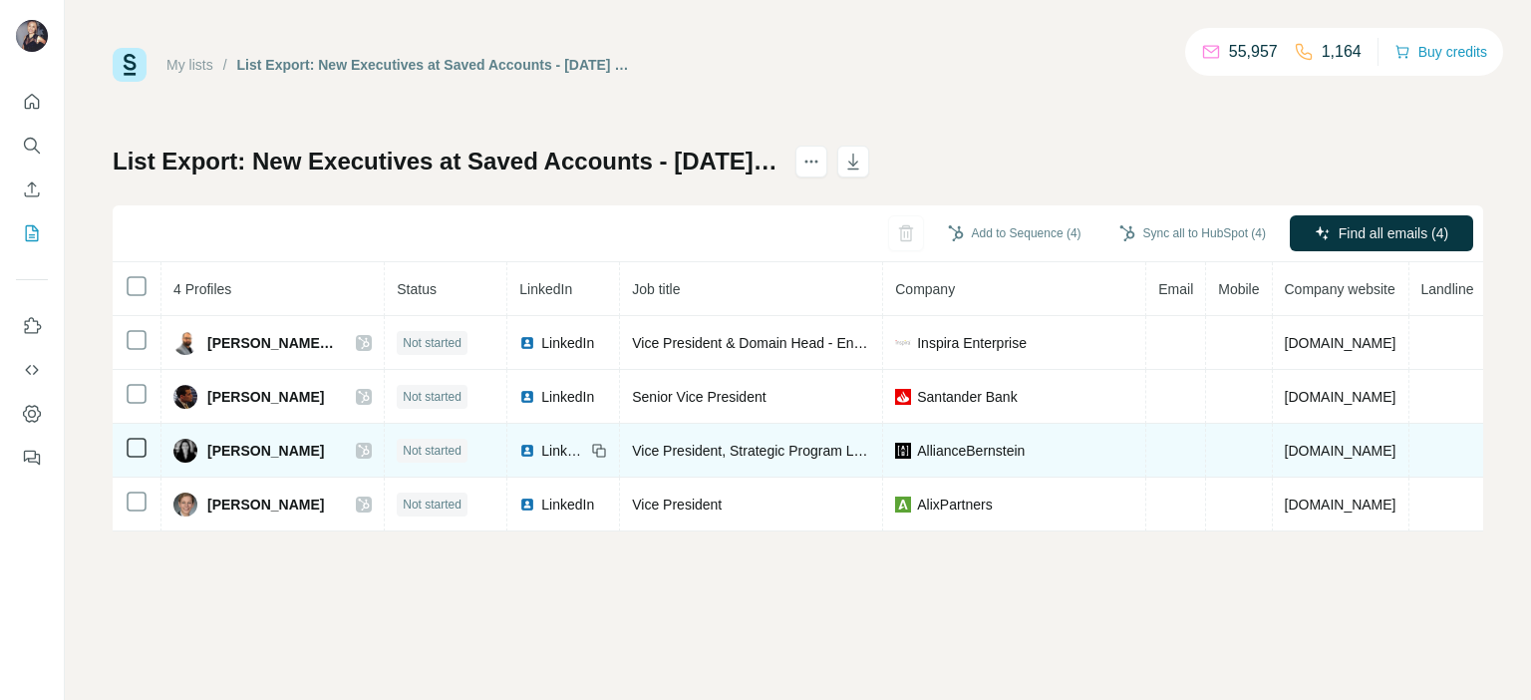
click at [541, 450] on span "LinkedIn" at bounding box center [563, 451] width 44 height 20
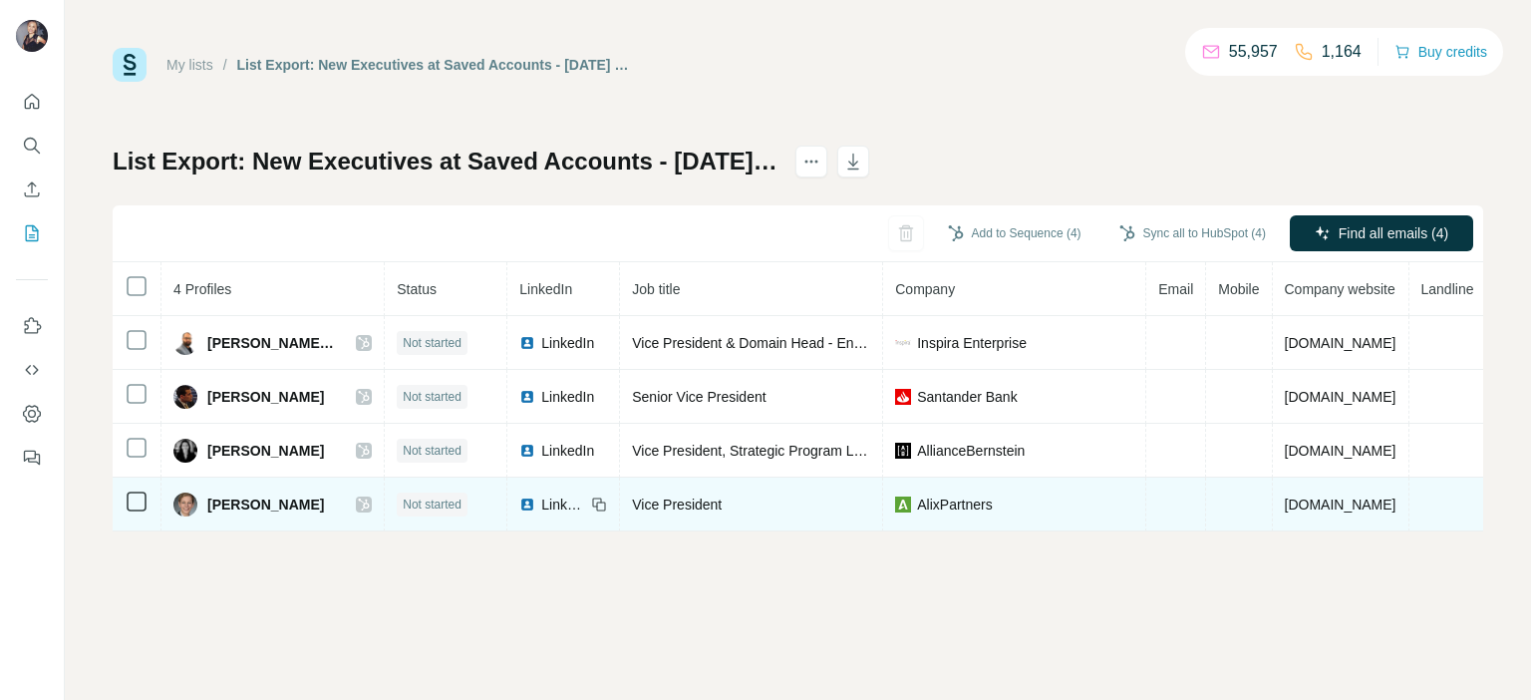
click at [519, 506] on div "LinkedIn" at bounding box center [552, 504] width 66 height 20
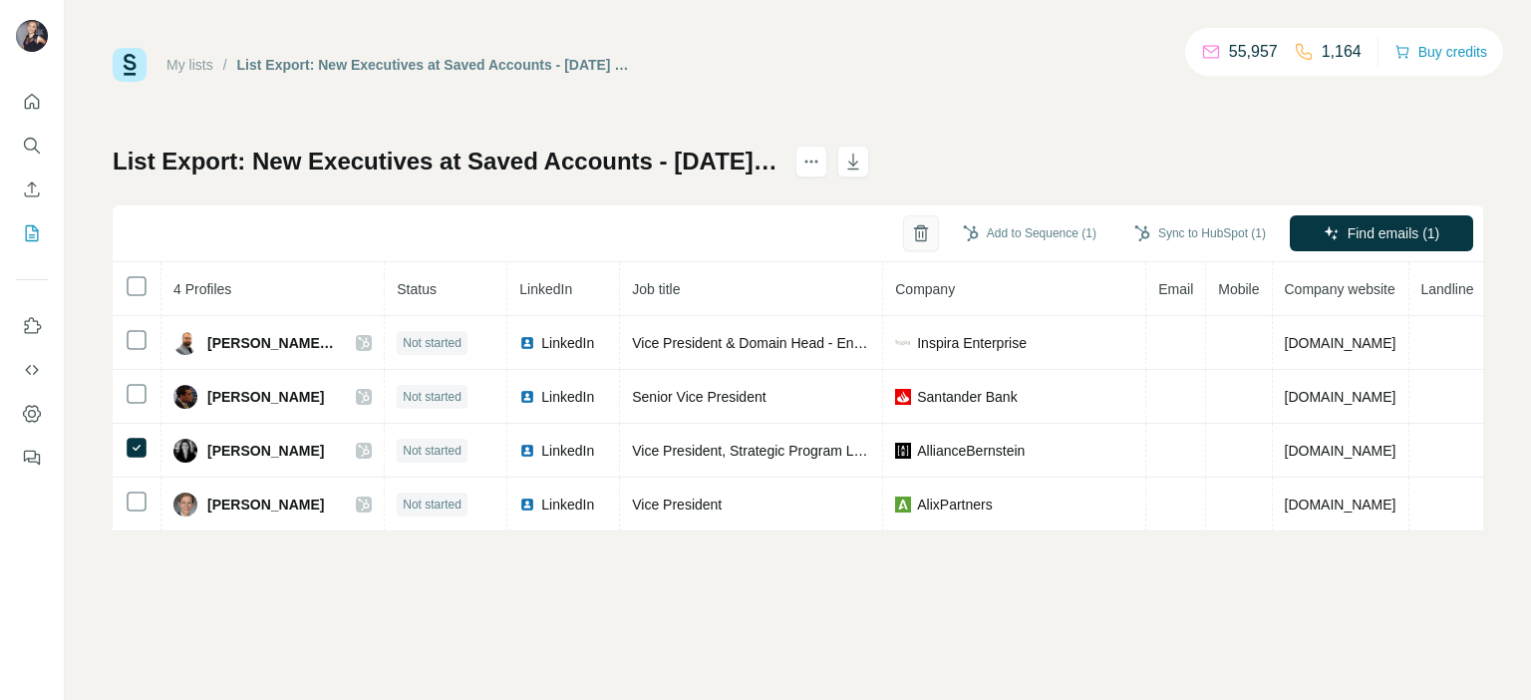
click at [911, 236] on icon "button" at bounding box center [921, 233] width 20 height 20
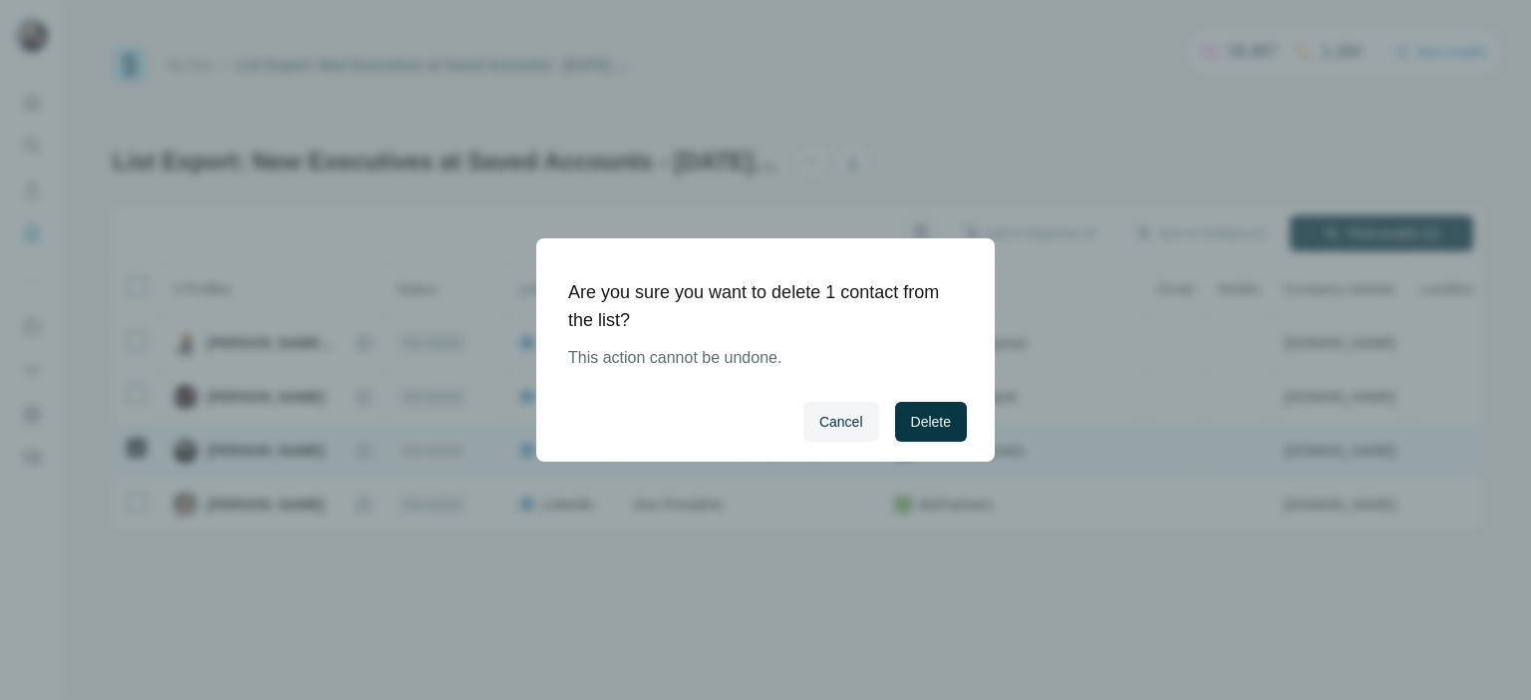
click at [934, 426] on span "Delete" at bounding box center [931, 422] width 40 height 20
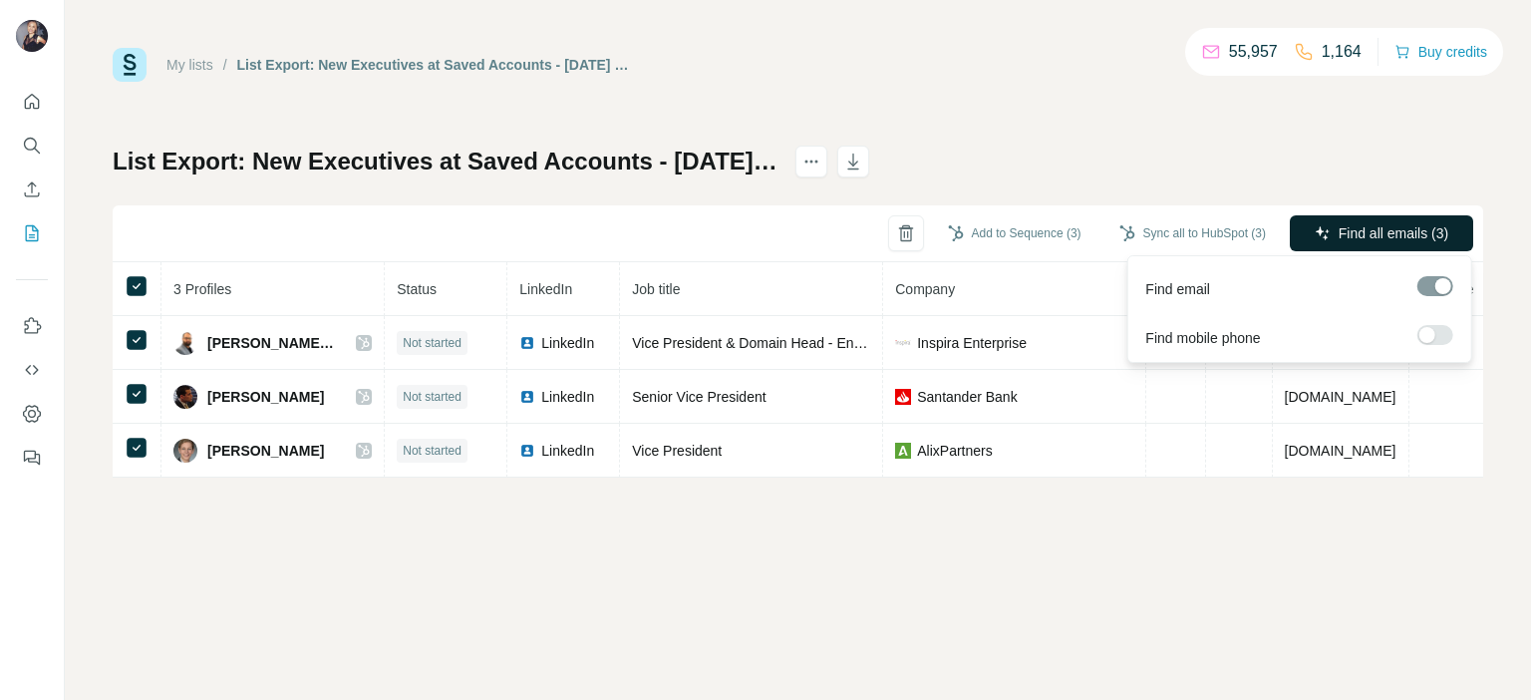
click at [1371, 237] on span "Find all emails (3)" at bounding box center [1394, 233] width 110 height 20
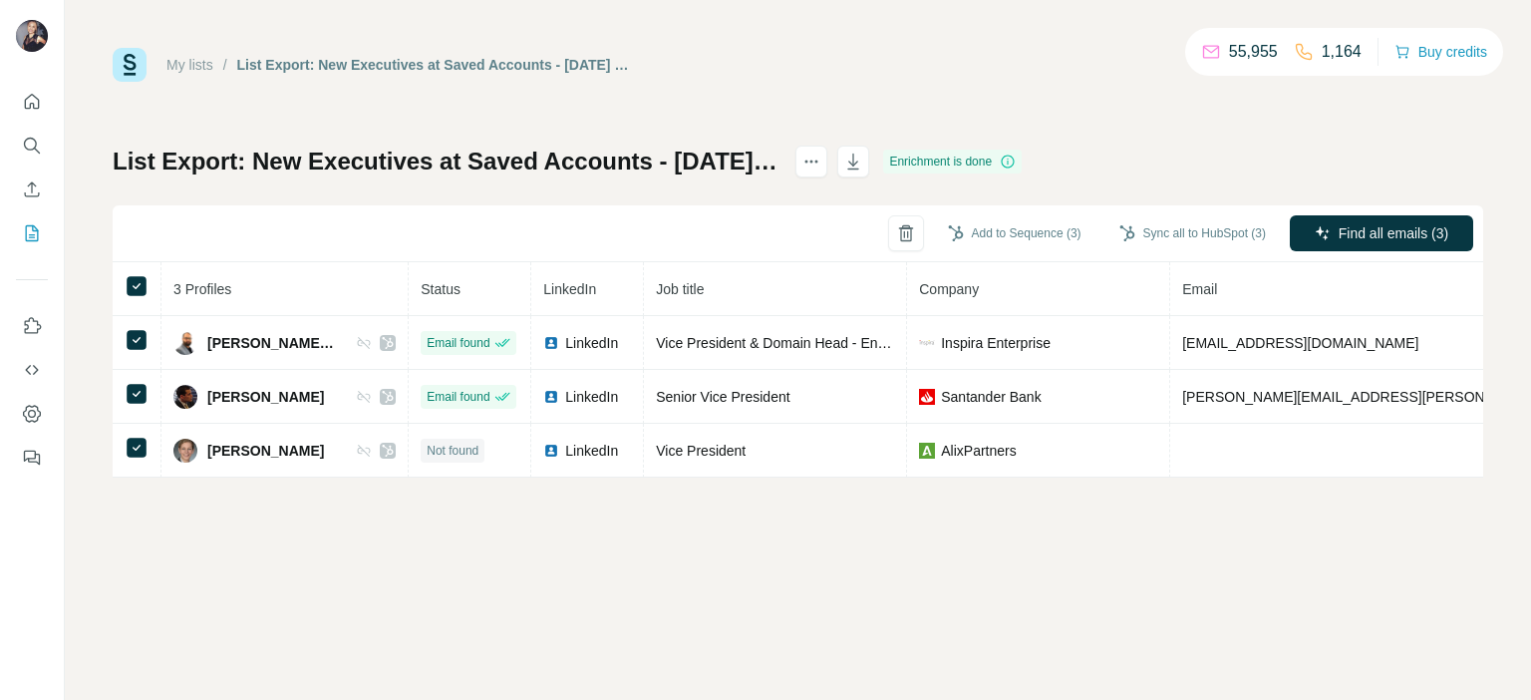
click at [1237, 230] on button "Sync all to HubSpot (3)" at bounding box center [1192, 233] width 174 height 30
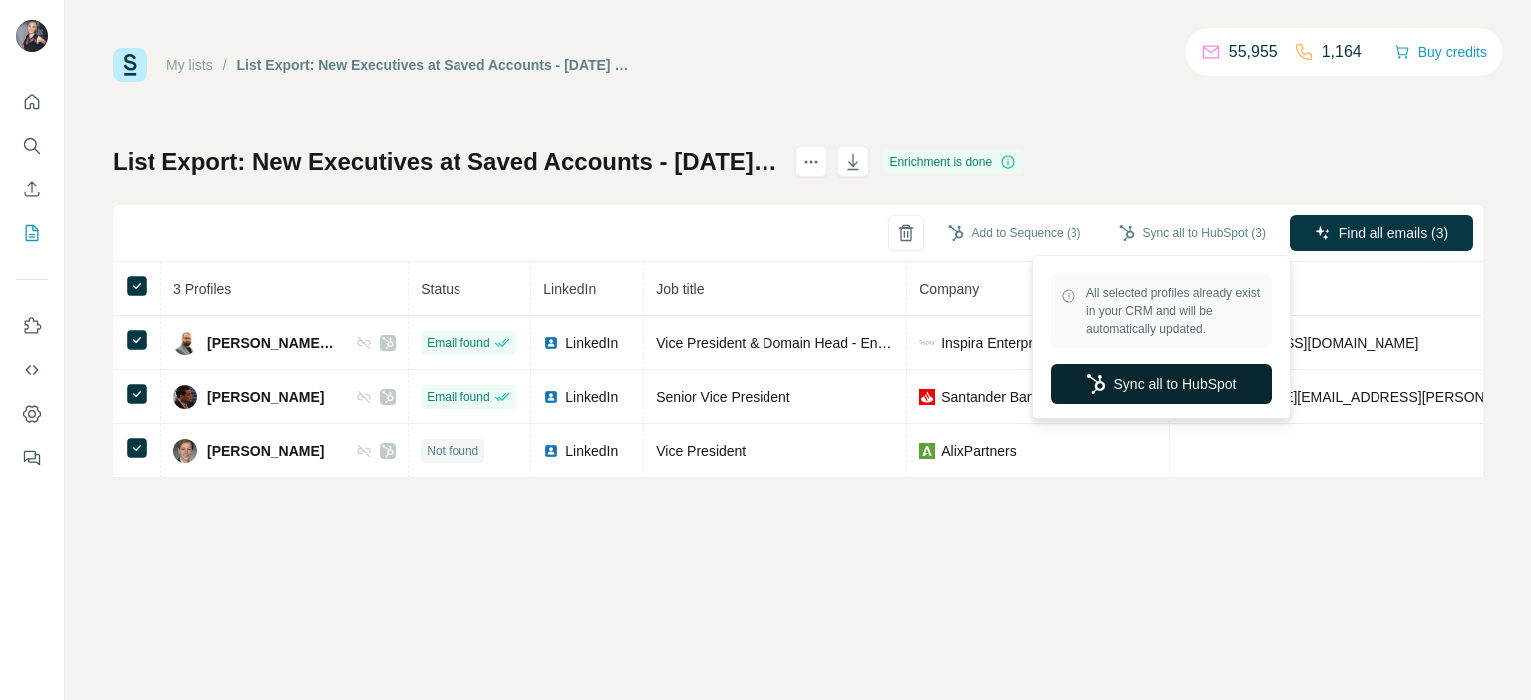
click at [1215, 375] on button "Sync all to HubSpot" at bounding box center [1160, 384] width 221 height 40
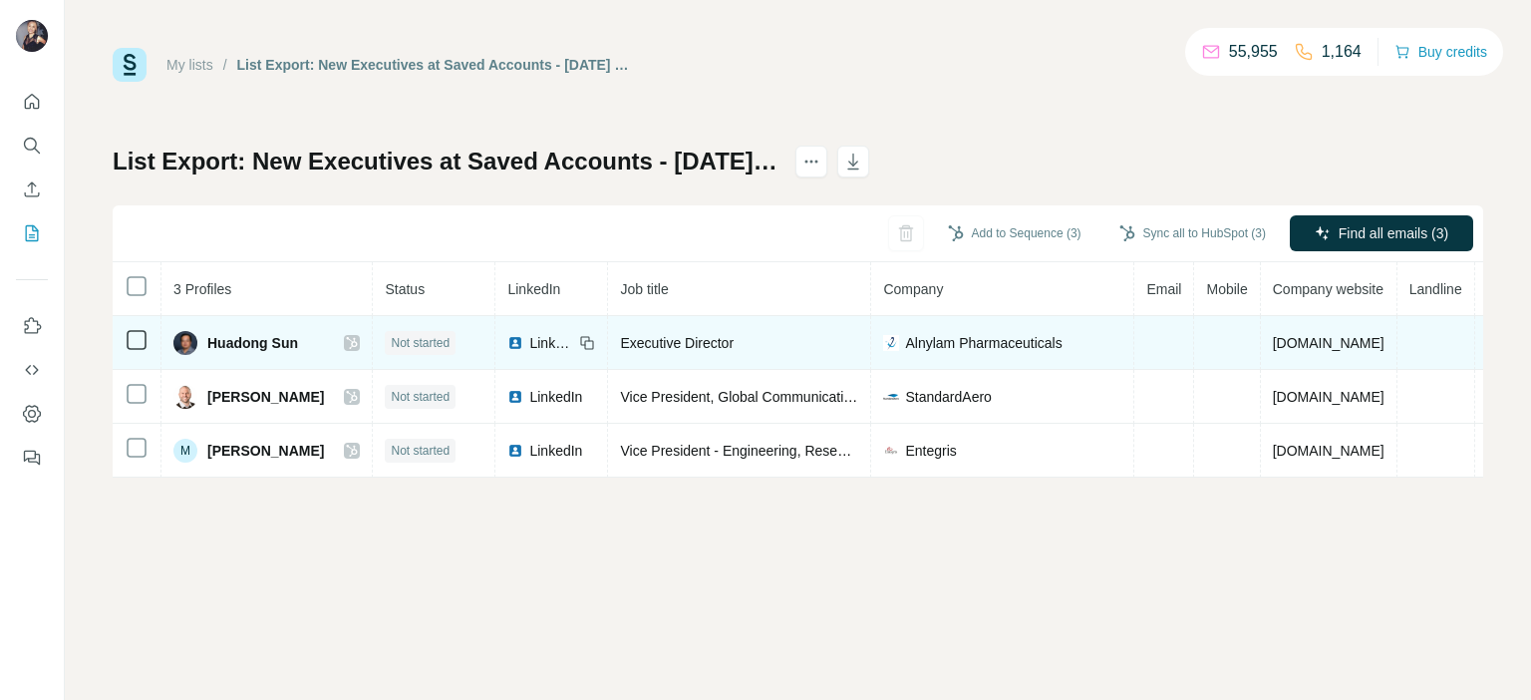
click at [529, 338] on span "LinkedIn" at bounding box center [551, 343] width 44 height 20
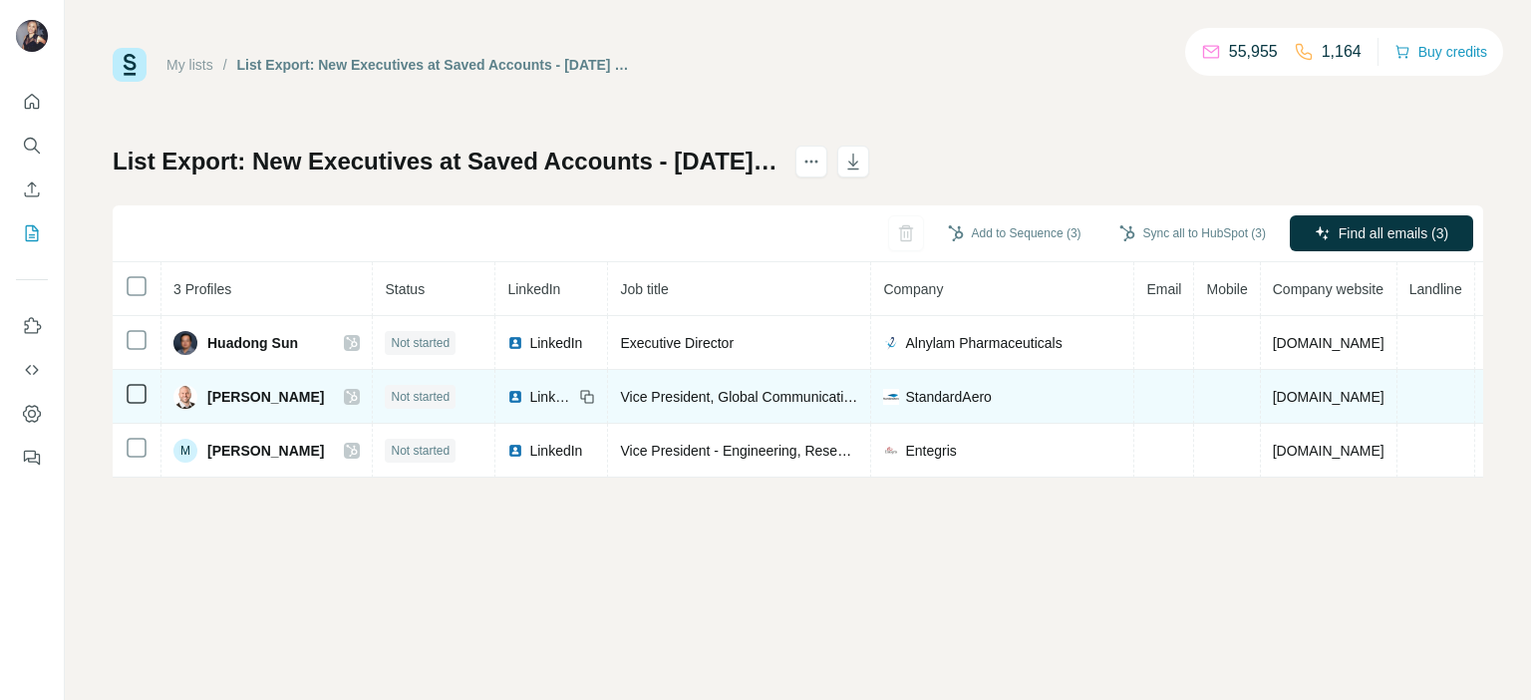
click at [529, 390] on span "LinkedIn" at bounding box center [551, 397] width 44 height 20
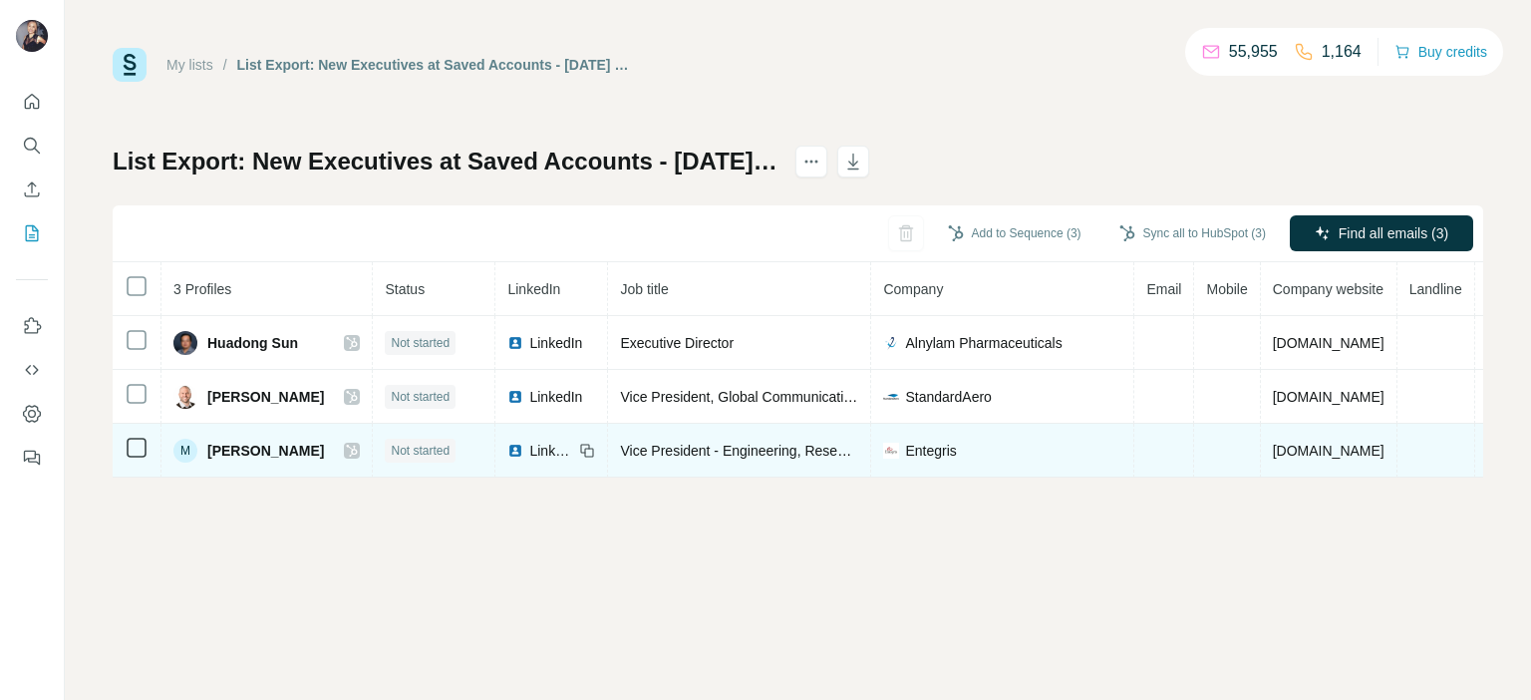
click at [529, 449] on span "LinkedIn" at bounding box center [551, 451] width 44 height 20
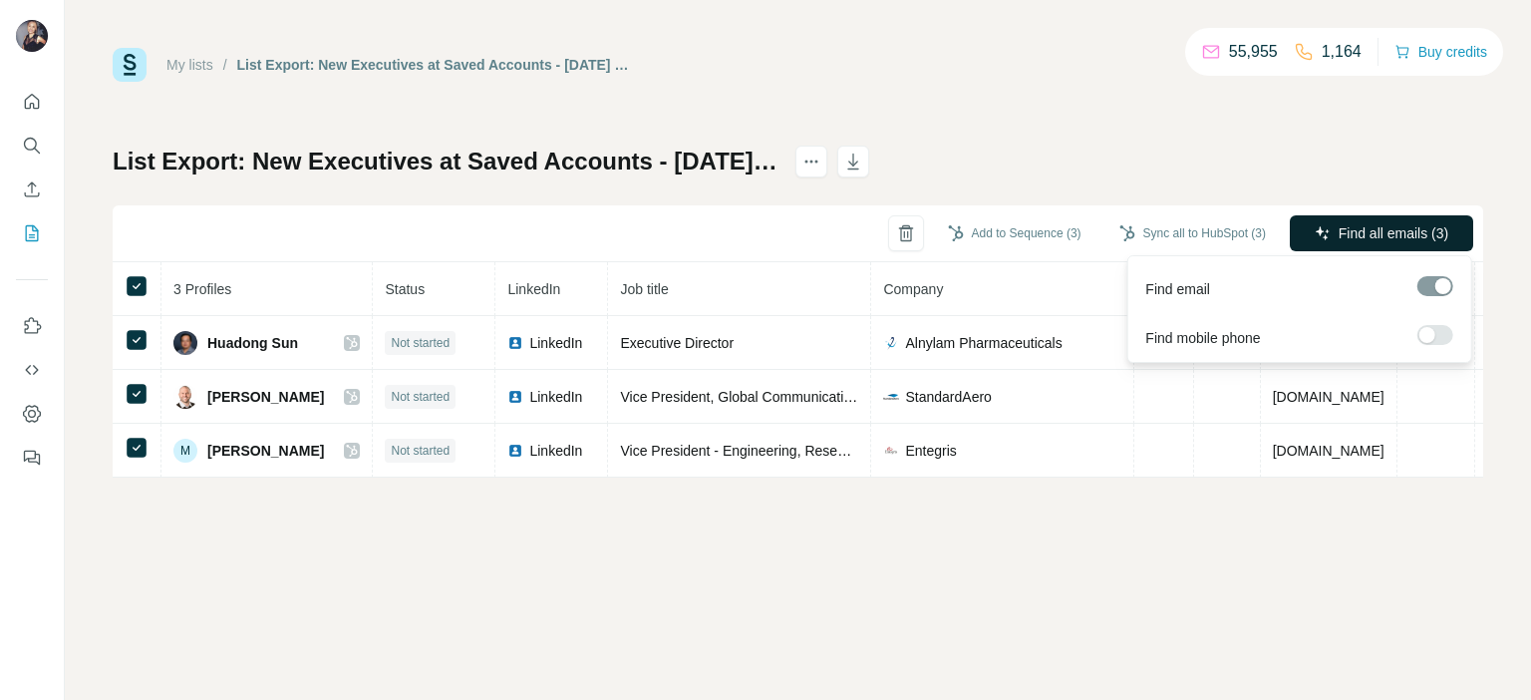
click at [1343, 244] on button "Find all emails (3)" at bounding box center [1381, 233] width 183 height 36
